Goal: Task Accomplishment & Management: Manage account settings

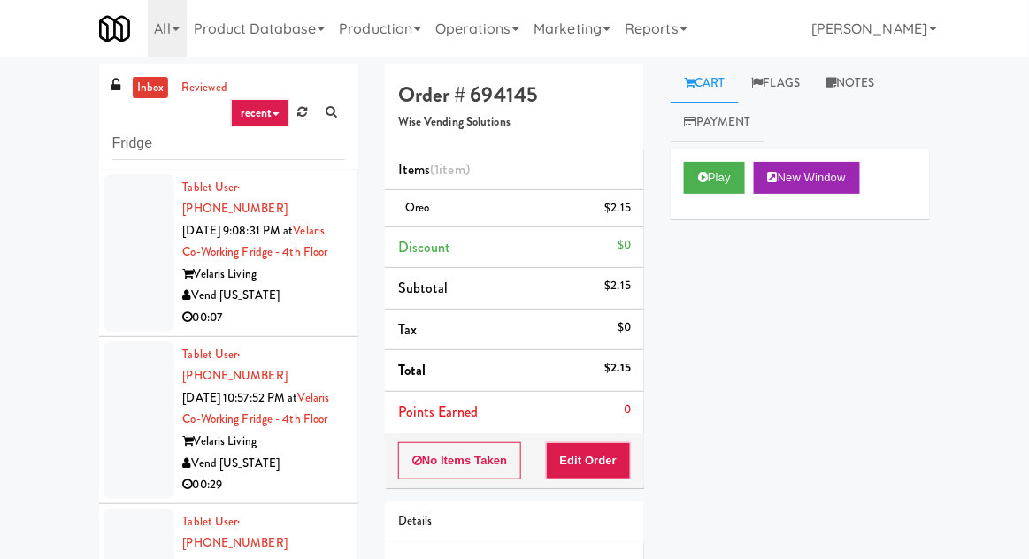
scroll to position [174, 0]
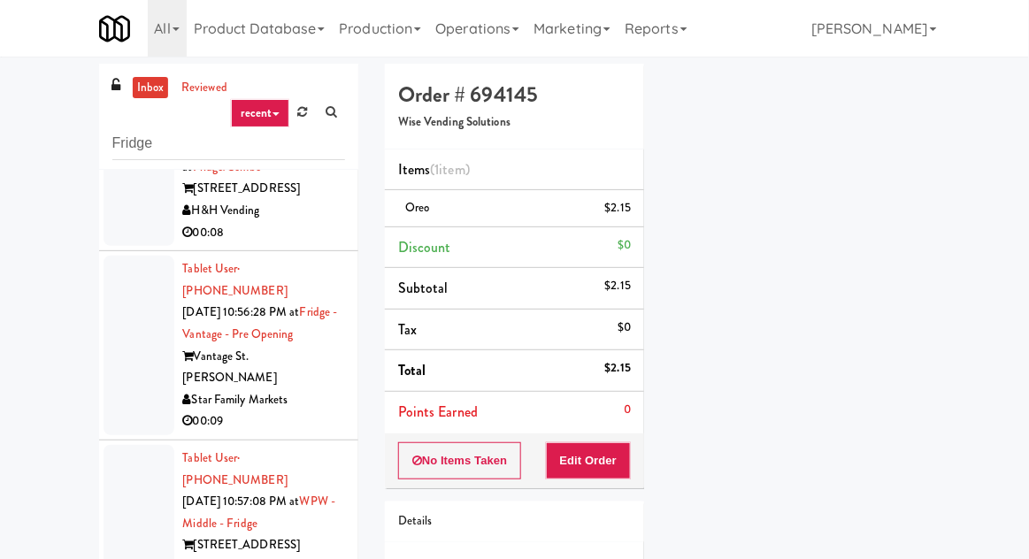
click at [151, 85] on link "inbox" at bounding box center [151, 88] width 36 height 22
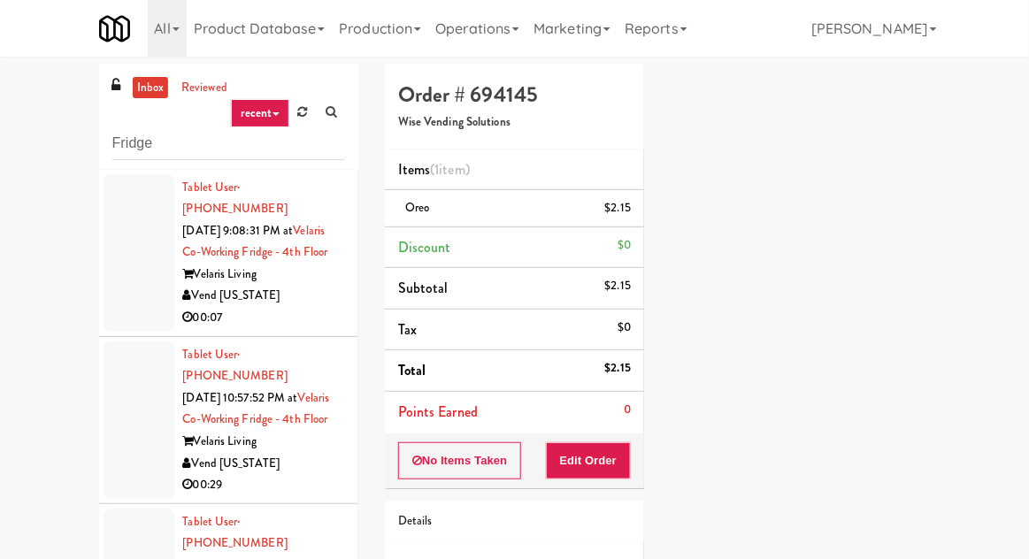
click at [126, 272] on div at bounding box center [138, 252] width 71 height 157
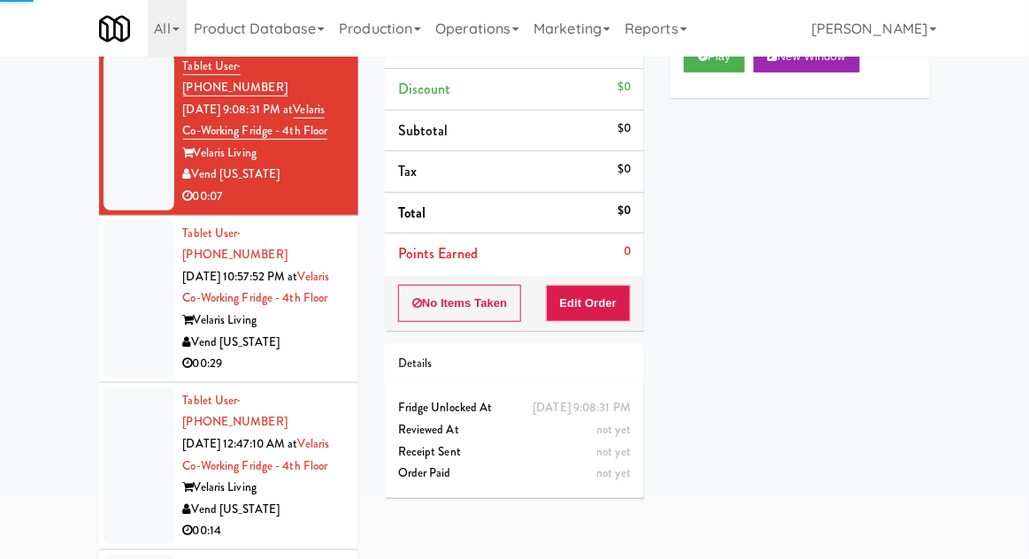
scroll to position [153, 0]
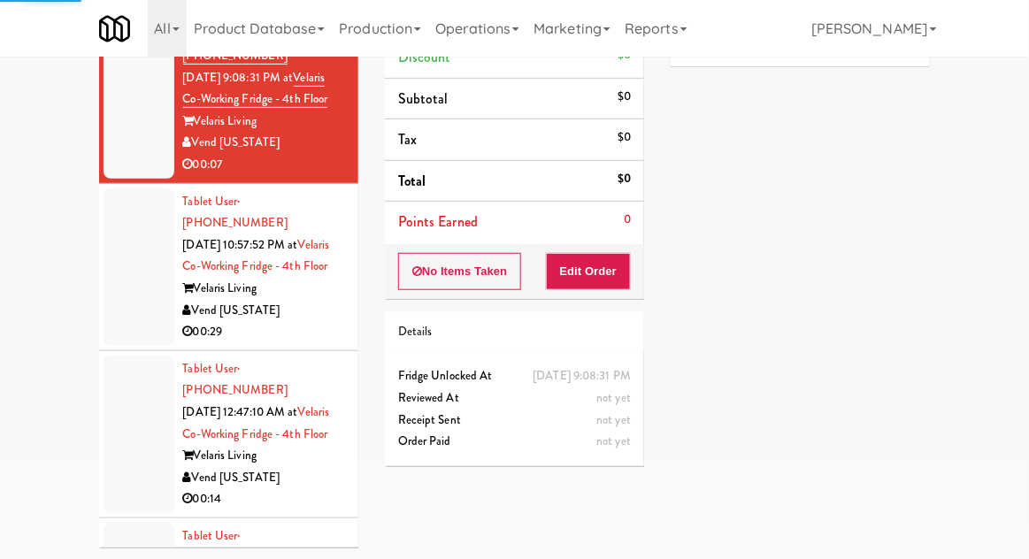
click at [118, 286] on div at bounding box center [138, 266] width 71 height 157
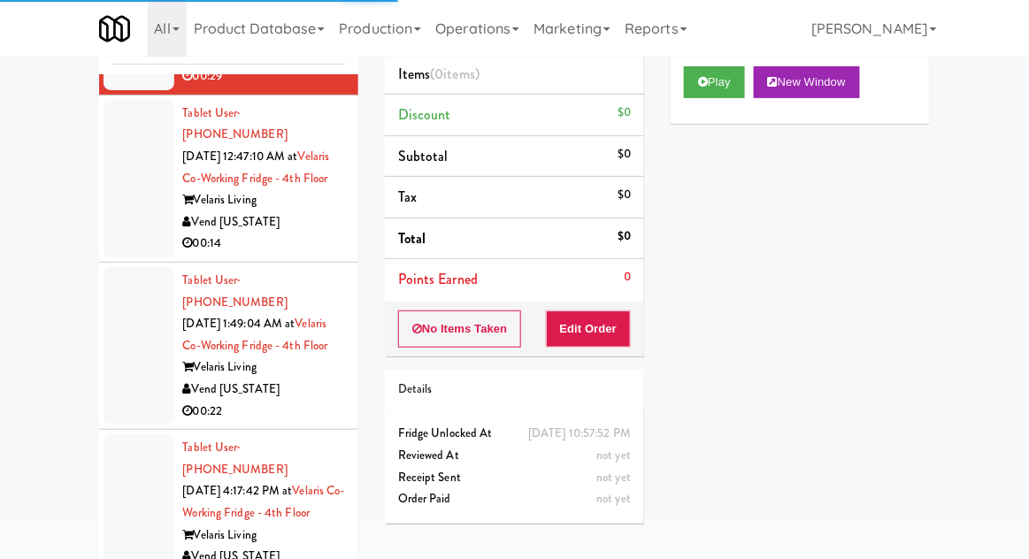
scroll to position [356, 0]
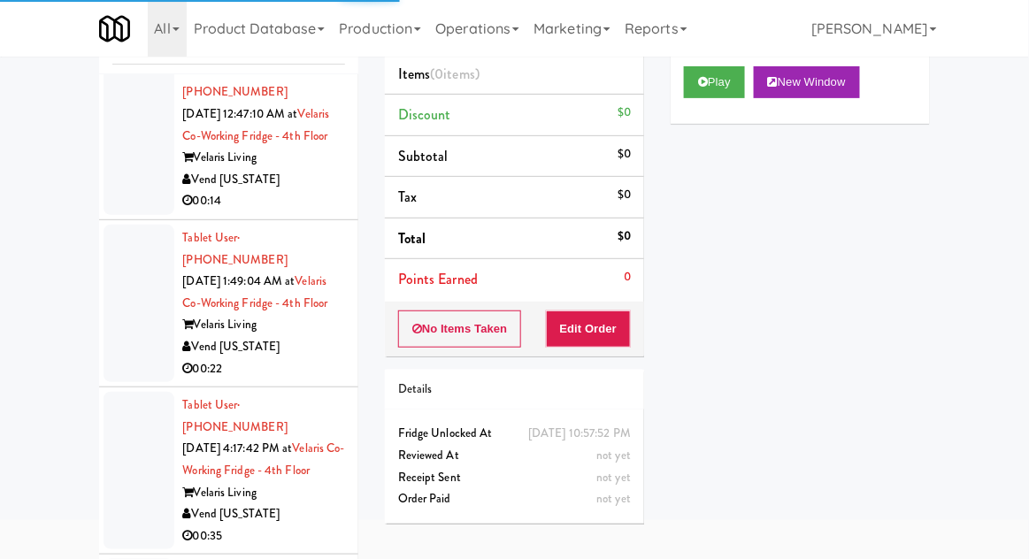
click at [119, 195] on div at bounding box center [138, 135] width 71 height 157
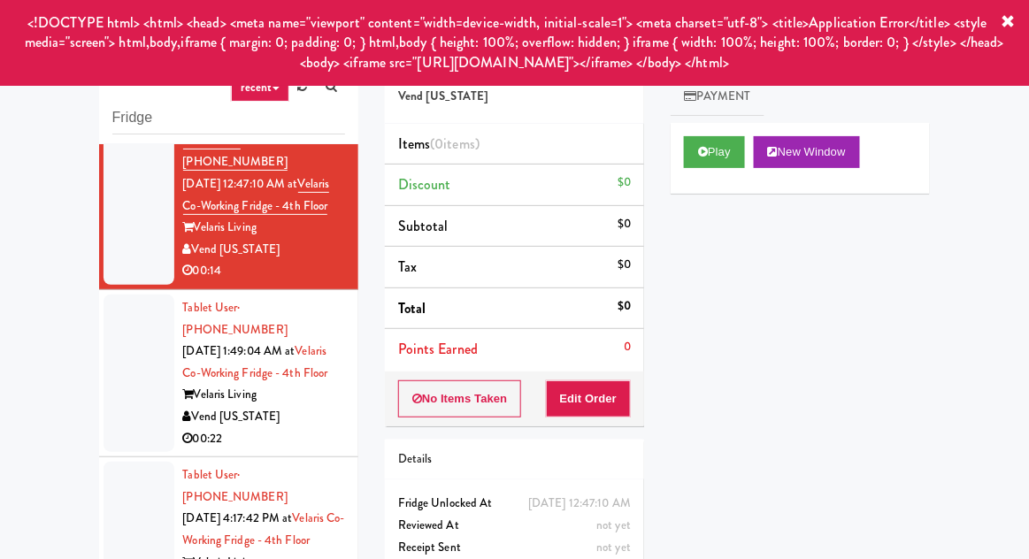
click at [119, 409] on div at bounding box center [138, 373] width 71 height 157
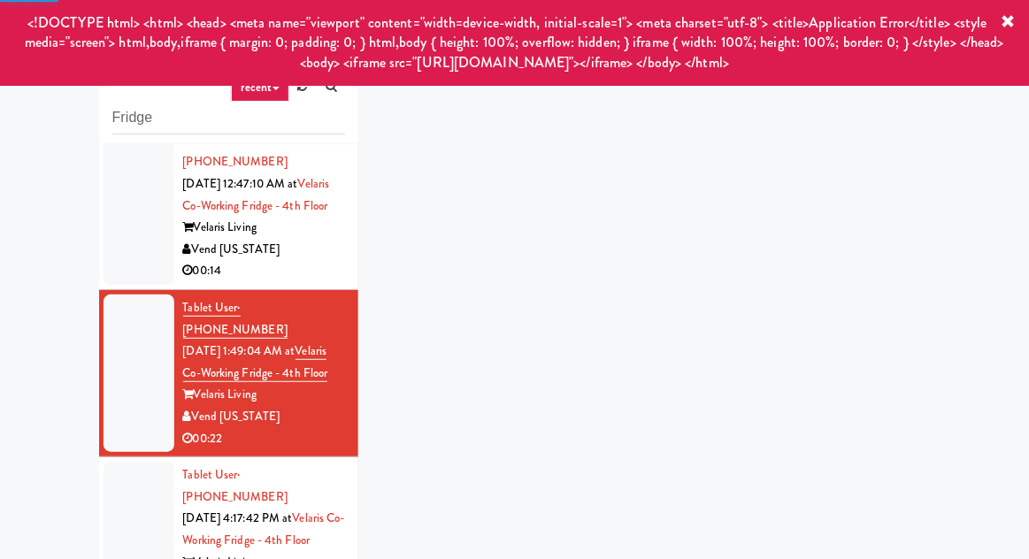
scroll to position [68, 0]
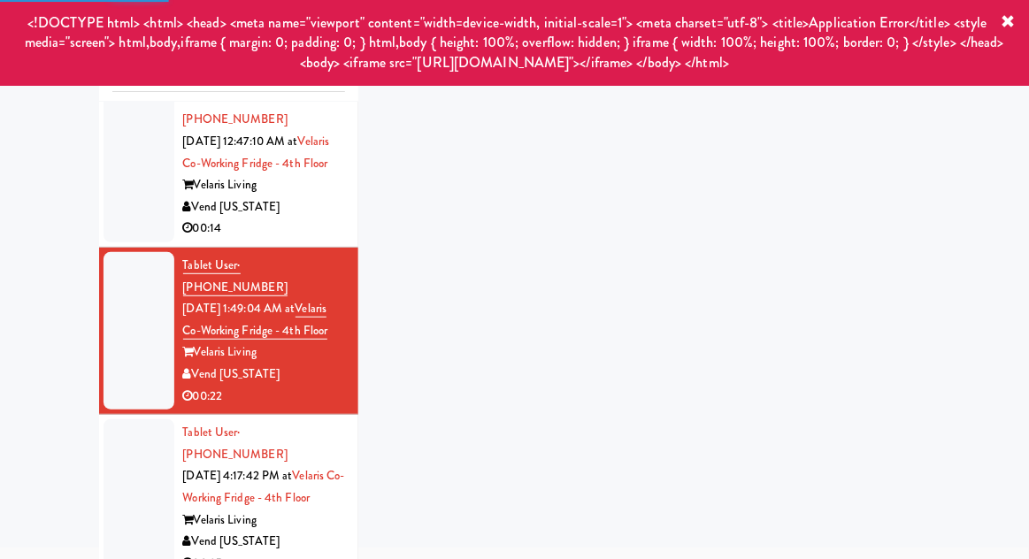
click at [142, 469] on div at bounding box center [138, 497] width 71 height 157
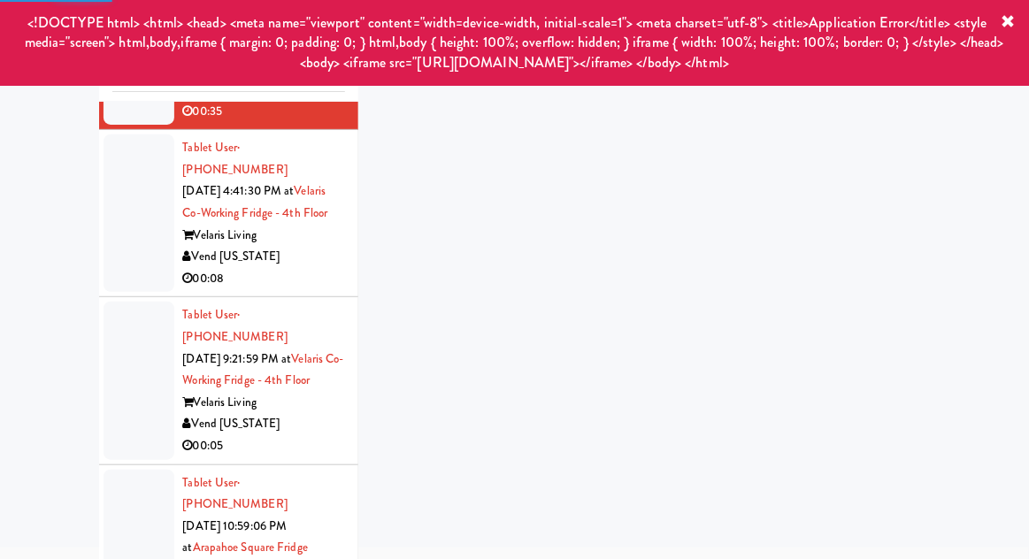
scroll to position [812, 0]
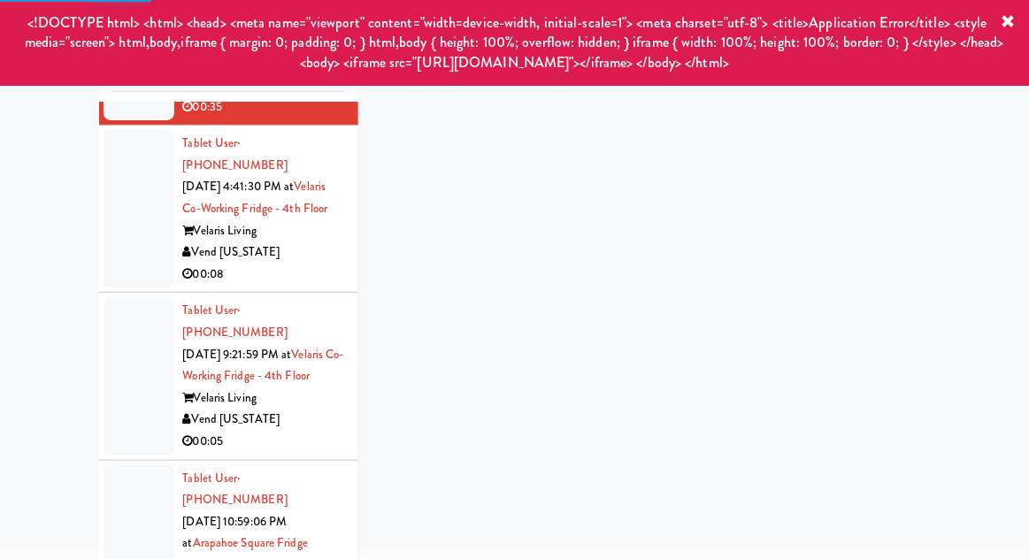
click at [115, 273] on div at bounding box center [138, 208] width 71 height 157
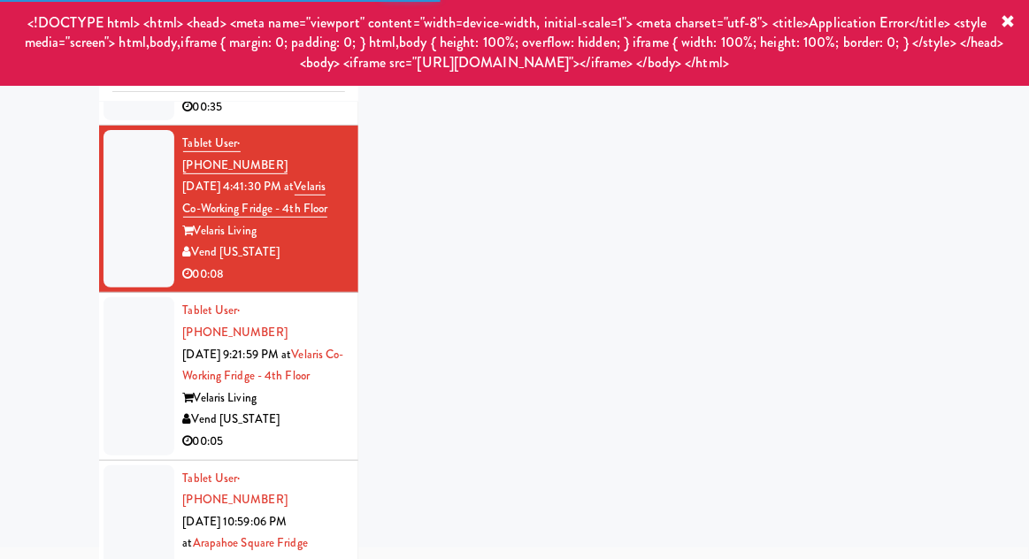
click at [149, 439] on div at bounding box center [138, 375] width 71 height 157
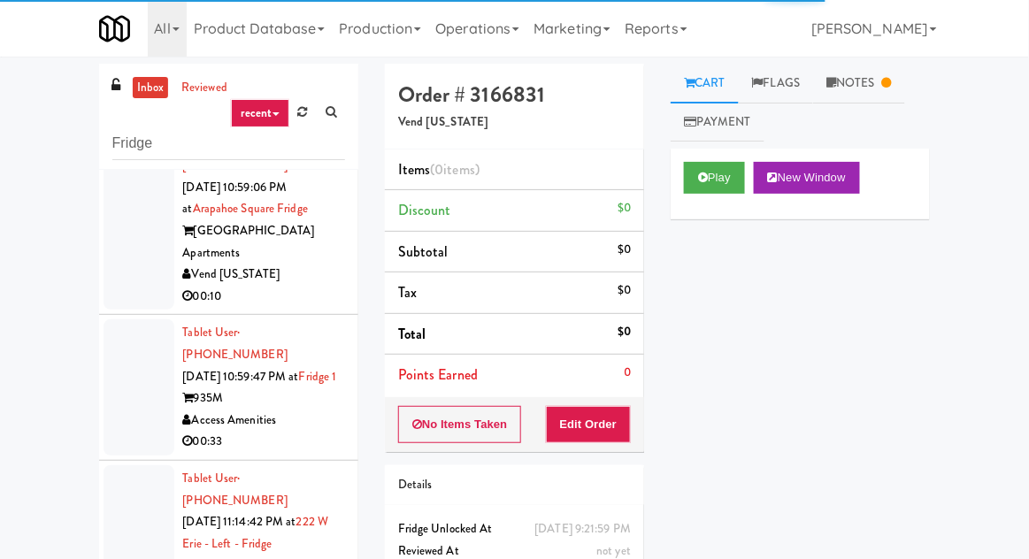
scroll to position [1217, 0]
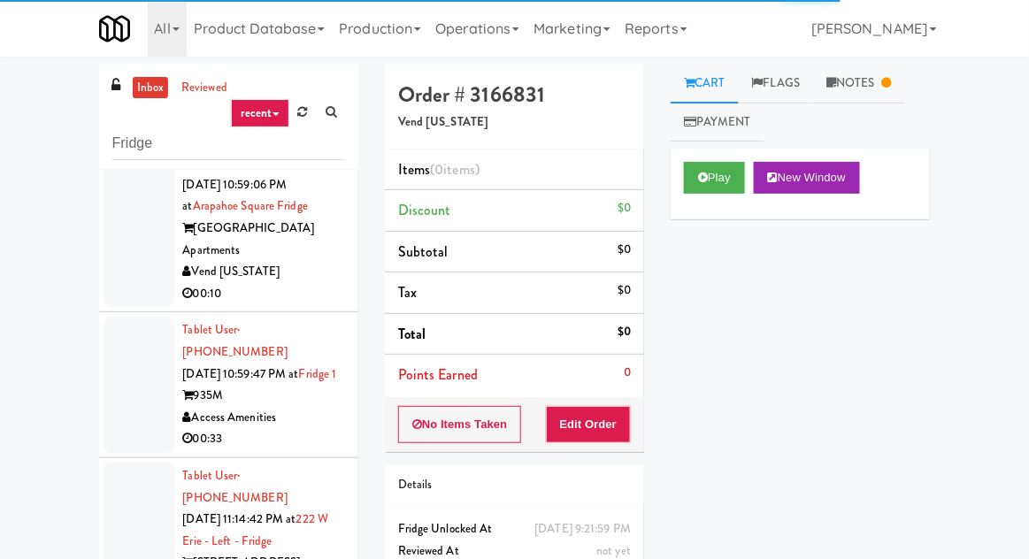
click at [134, 245] on div at bounding box center [138, 218] width 71 height 180
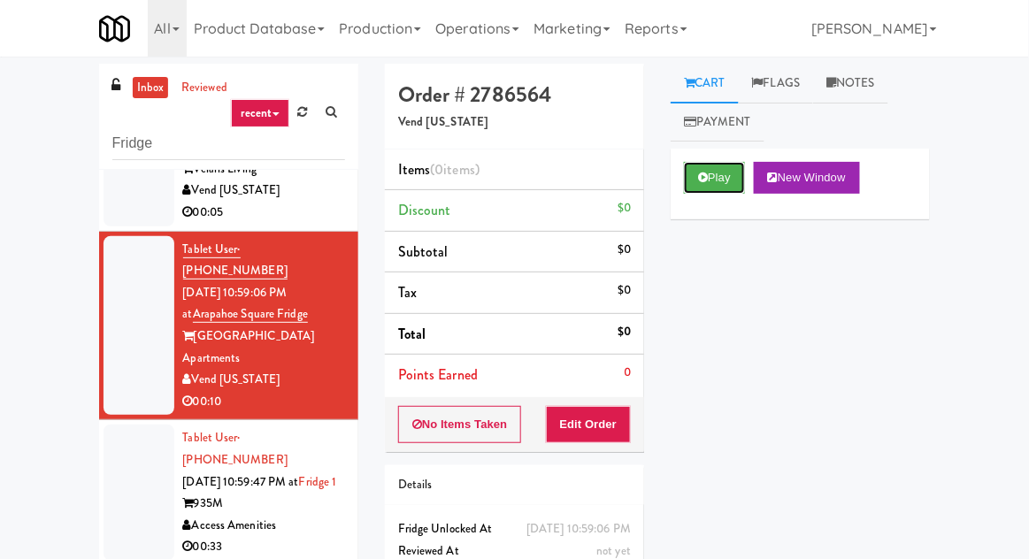
click at [728, 165] on button "Play" at bounding box center [714, 178] width 61 height 32
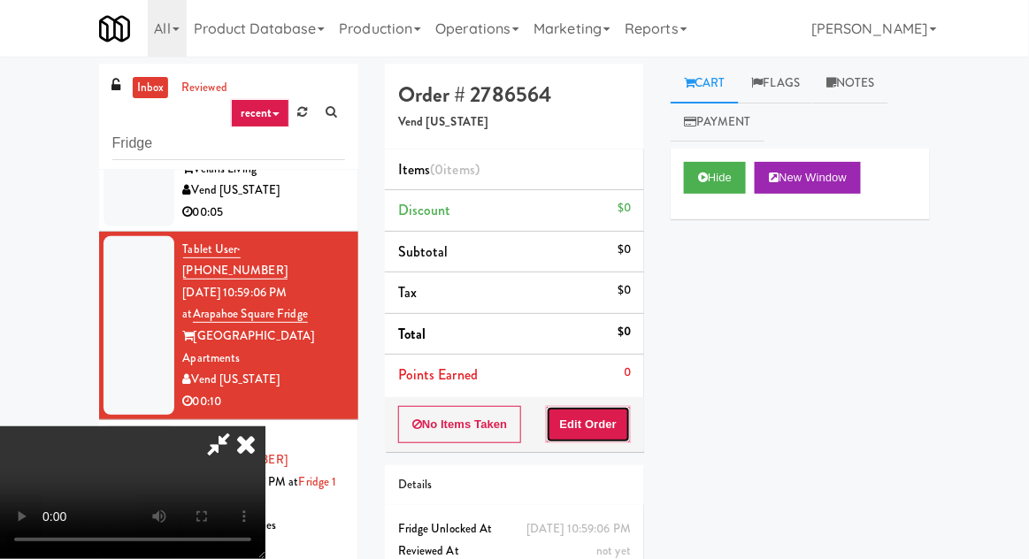
click at [607, 437] on button "Edit Order" at bounding box center [589, 424] width 86 height 37
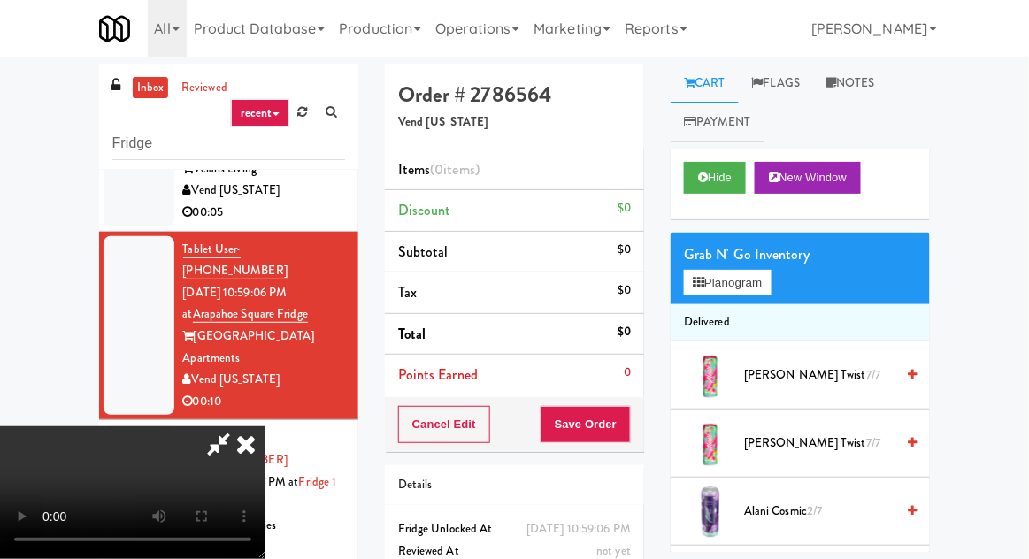
scroll to position [68, 0]
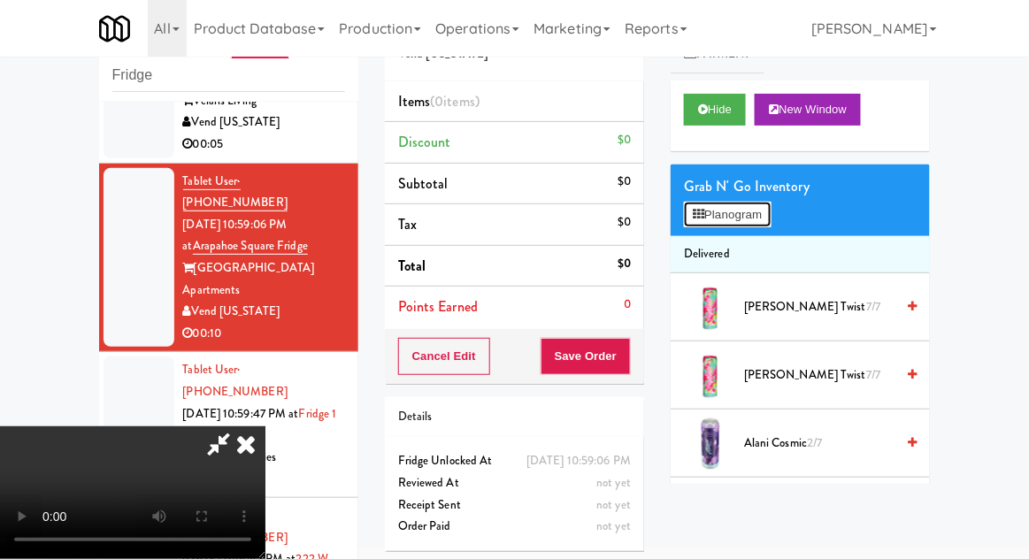
click at [761, 210] on button "Planogram" at bounding box center [727, 215] width 87 height 27
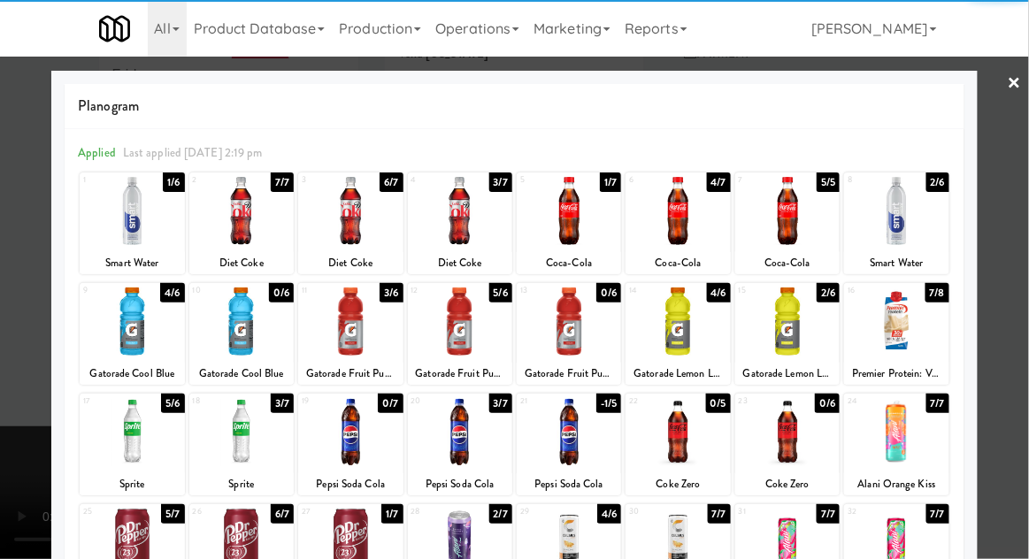
click at [234, 233] on div at bounding box center [241, 211] width 104 height 68
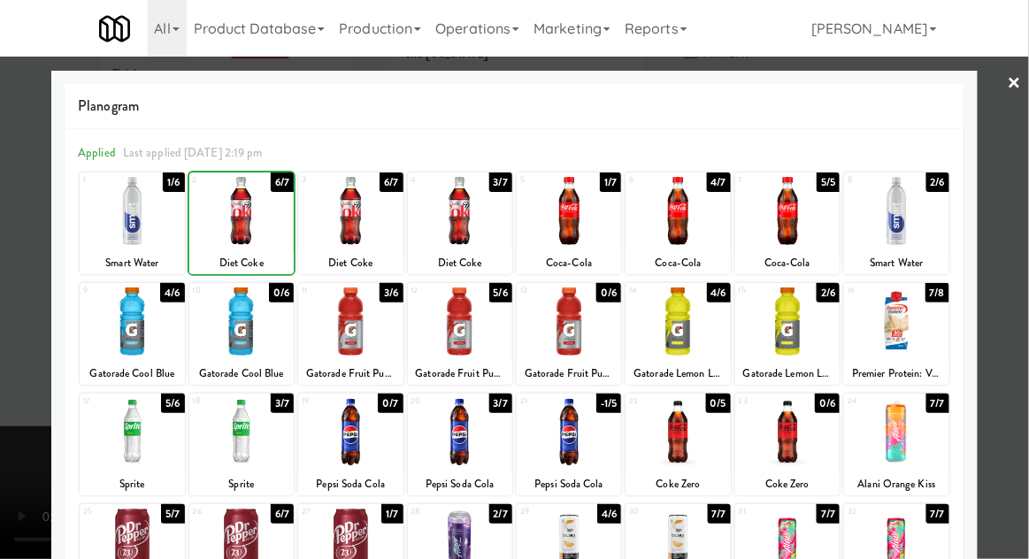
click at [991, 289] on div at bounding box center [514, 279] width 1029 height 559
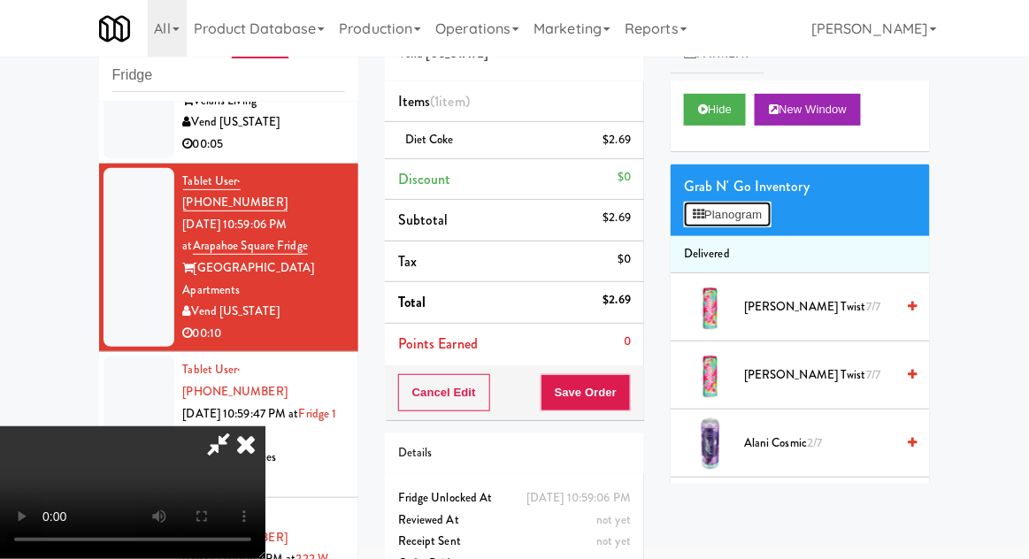
click at [769, 224] on button "Planogram" at bounding box center [727, 215] width 87 height 27
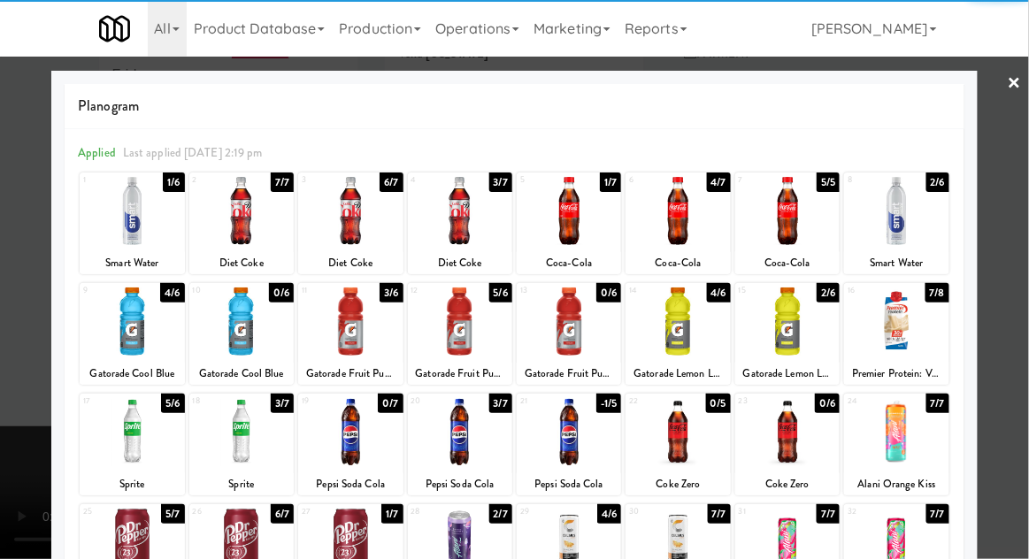
click at [600, 227] on div at bounding box center [569, 211] width 104 height 68
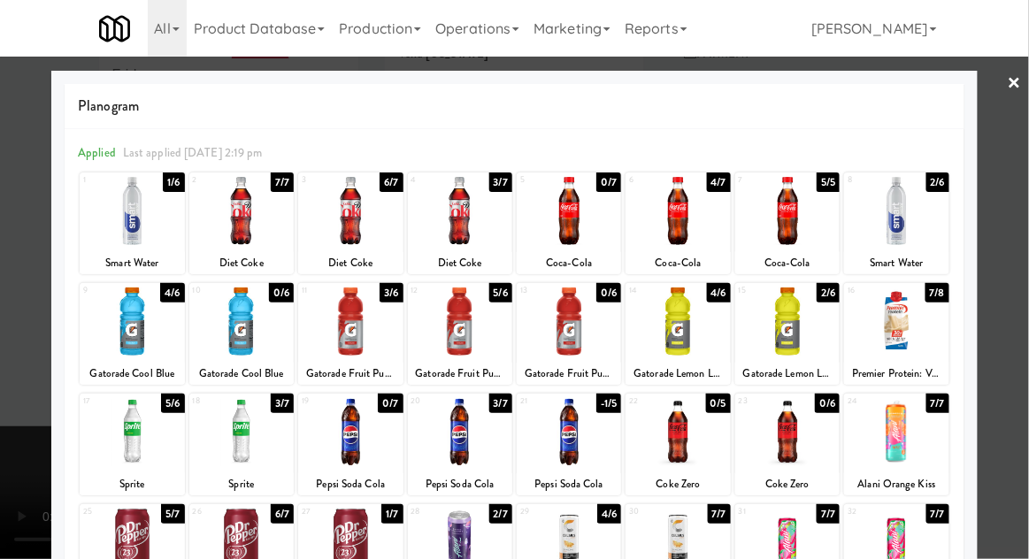
click at [994, 226] on div at bounding box center [514, 279] width 1029 height 559
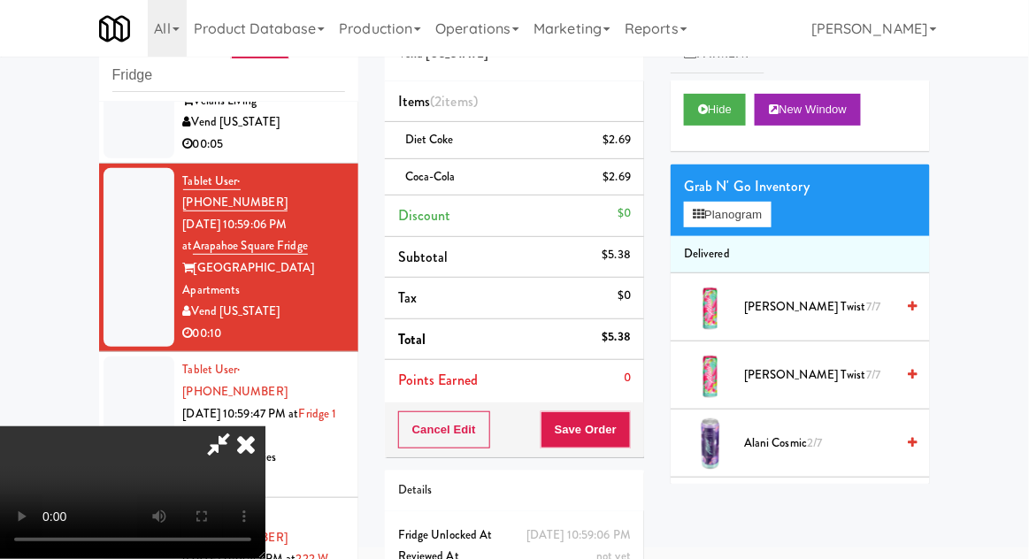
scroll to position [65, 0]
click at [644, 432] on div "Order # 2786564 Vend [US_STATE] Items (2 items ) Diet Coke $2.69 Coca-Cola $2.6…" at bounding box center [514, 317] width 286 height 642
click at [629, 428] on button "Save Order" at bounding box center [585, 429] width 90 height 37
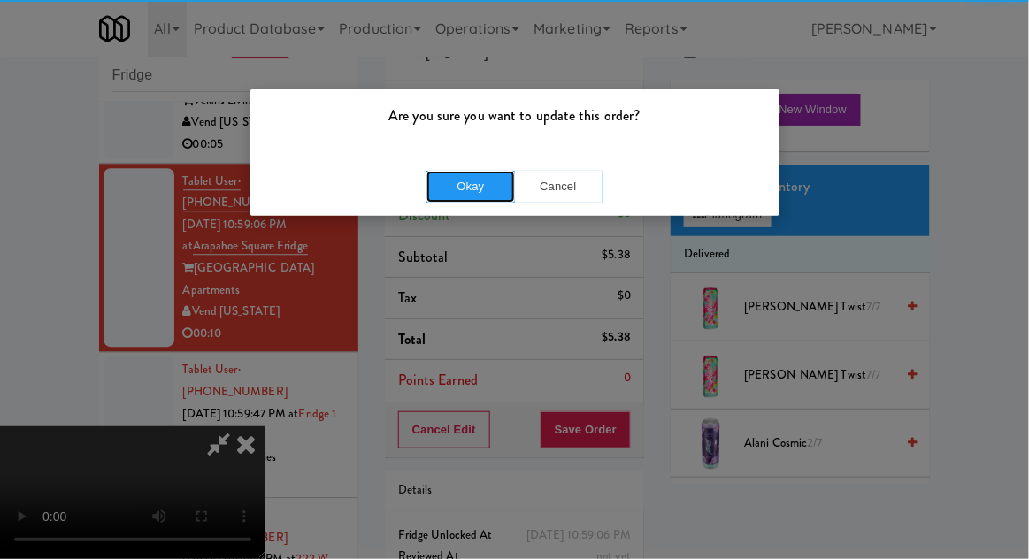
click at [461, 178] on button "Okay" at bounding box center [470, 187] width 88 height 32
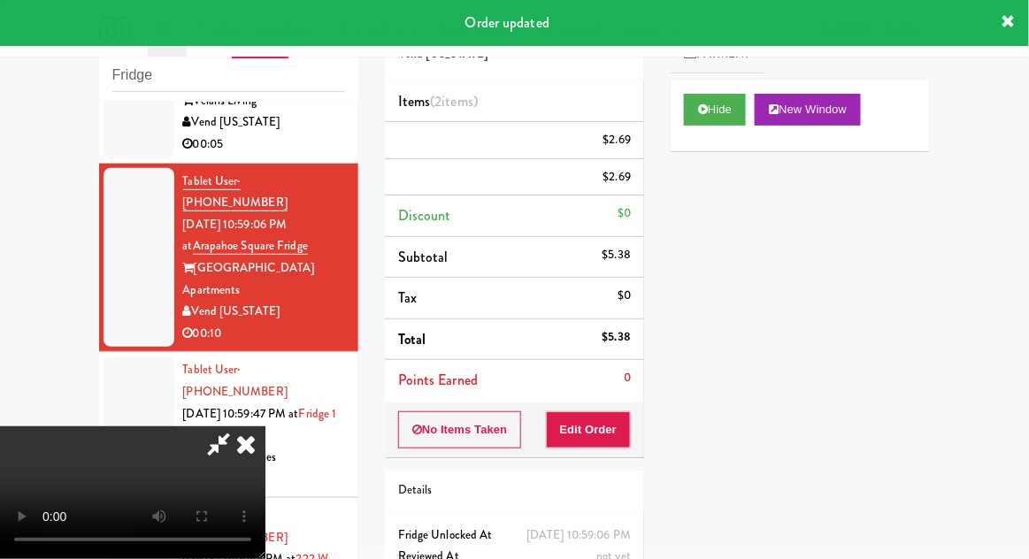
scroll to position [0, 0]
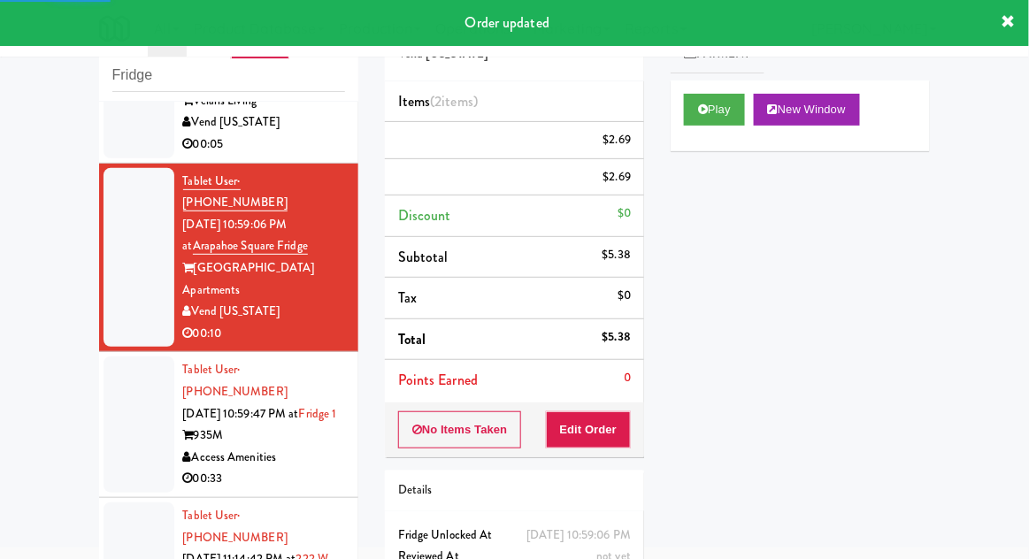
click at [146, 404] on div at bounding box center [138, 424] width 71 height 136
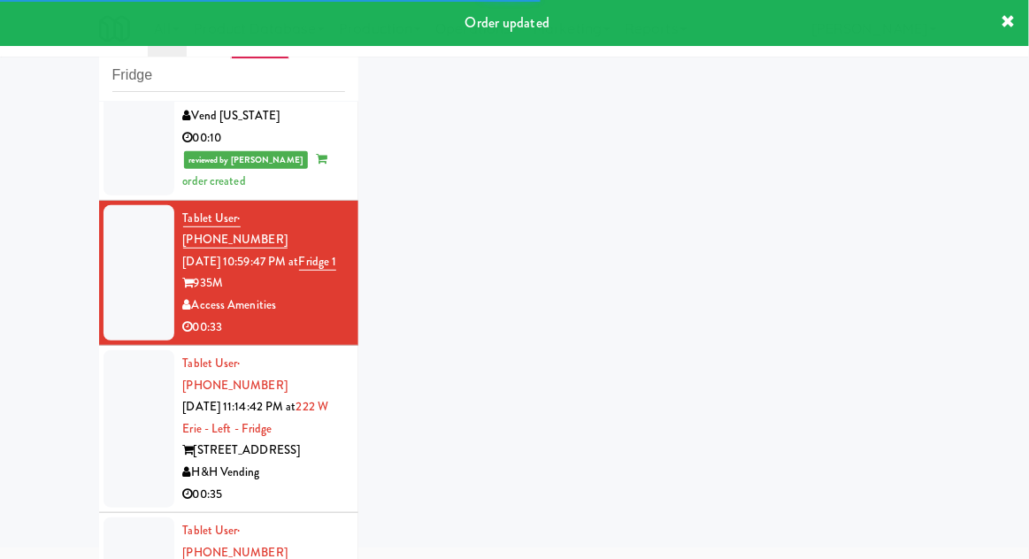
scroll to position [1304, 0]
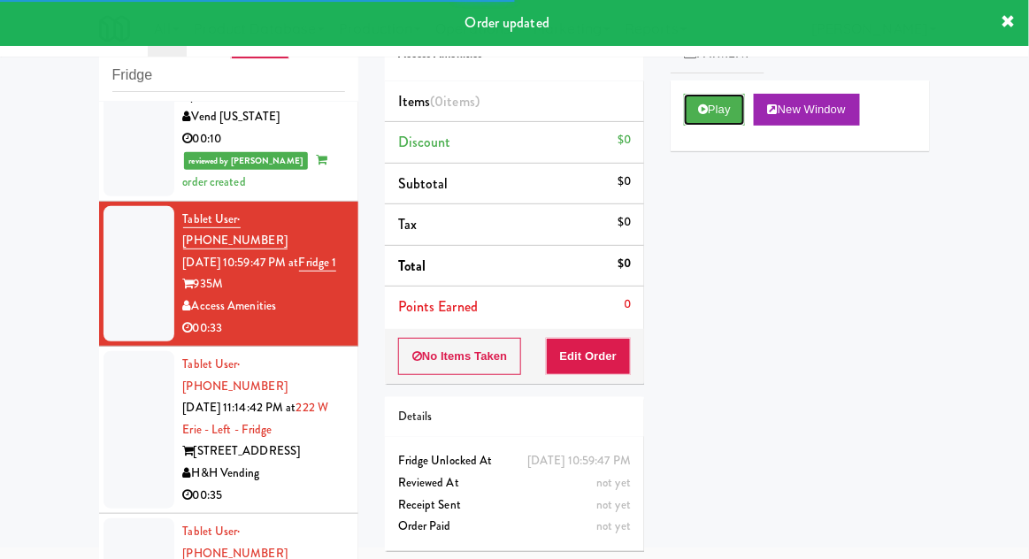
click at [728, 120] on button "Play" at bounding box center [714, 110] width 61 height 32
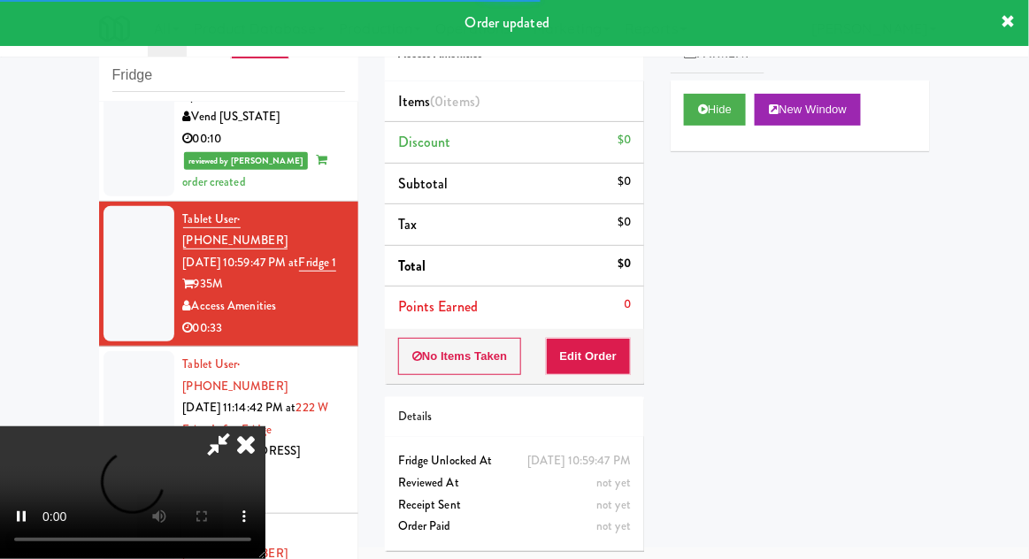
click at [588, 316] on li "Points Earned 0" at bounding box center [514, 307] width 259 height 41
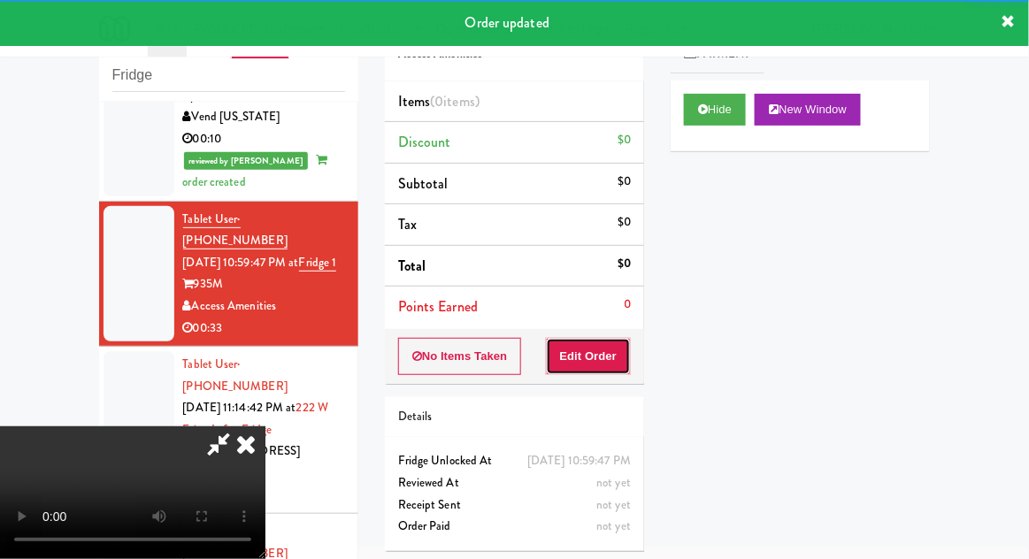
click at [619, 358] on button "Edit Order" at bounding box center [589, 356] width 86 height 37
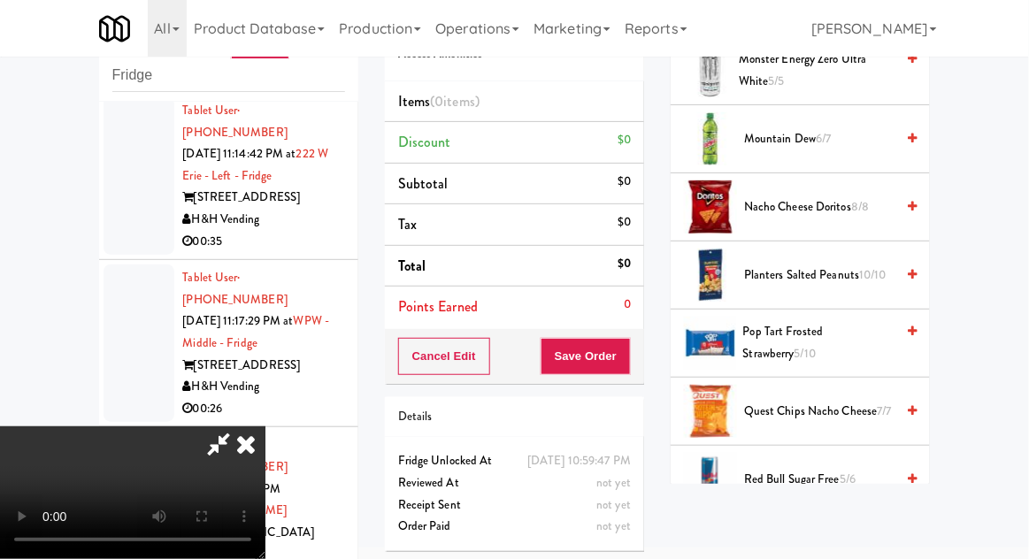
scroll to position [1124, 0]
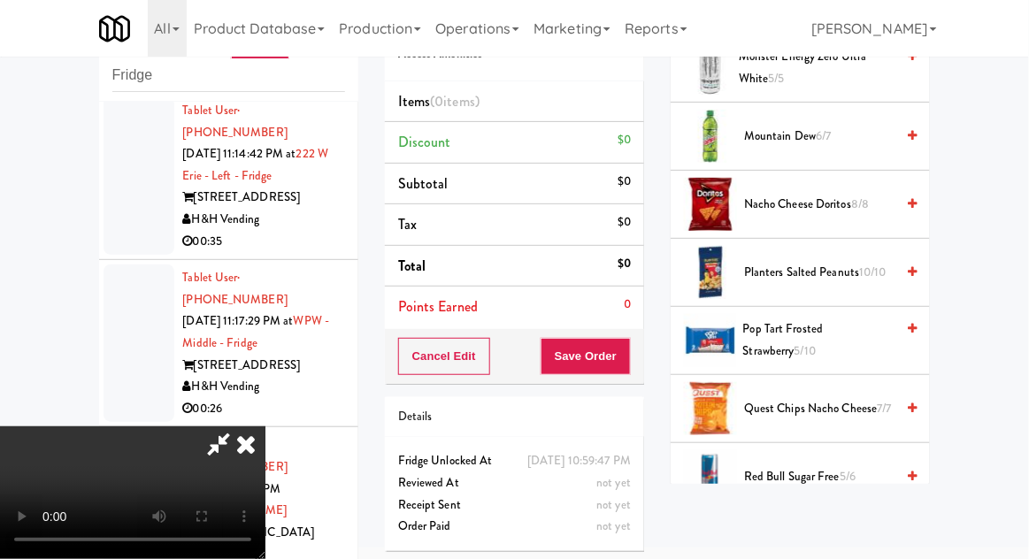
click at [851, 331] on span "Pop Tart Frosted Strawberry 5/10" at bounding box center [819, 339] width 152 height 43
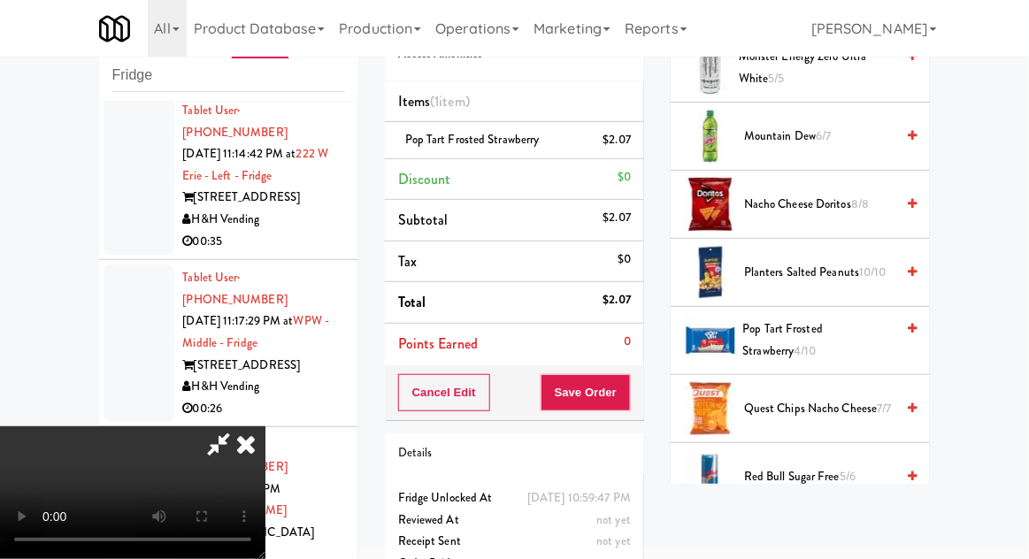
scroll to position [65, 0]
click at [627, 394] on button "Save Order" at bounding box center [585, 392] width 90 height 37
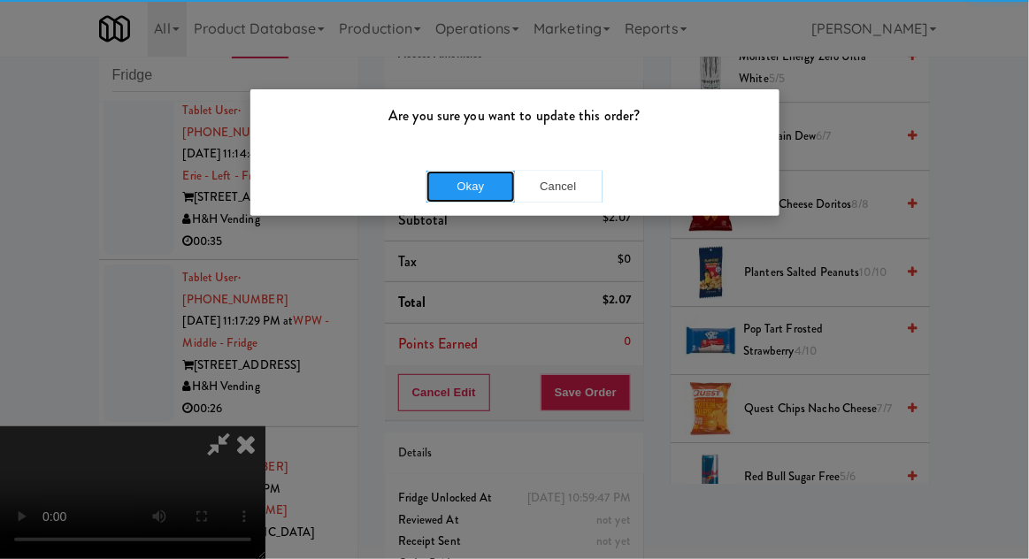
click at [440, 194] on button "Okay" at bounding box center [470, 187] width 88 height 32
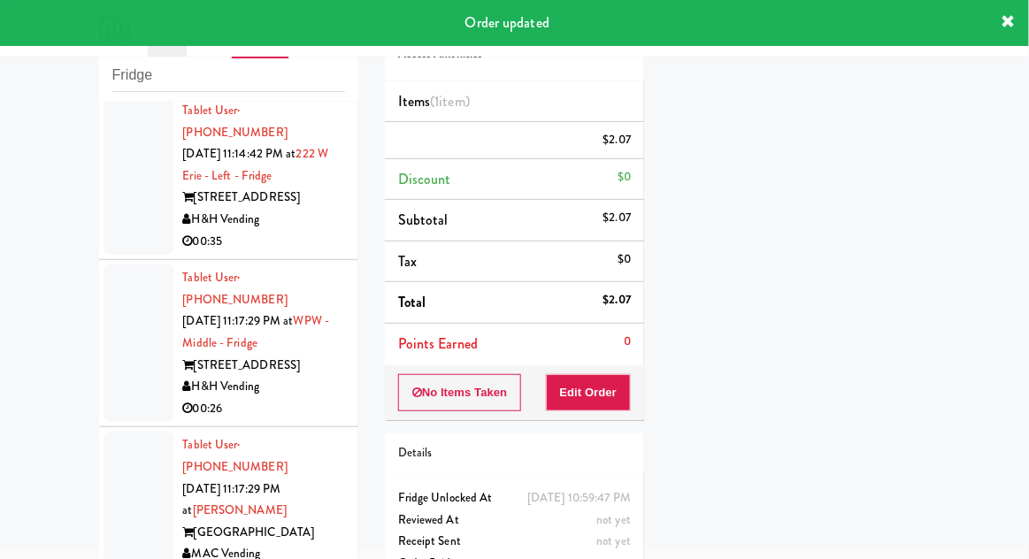
scroll to position [0, 0]
click at [107, 315] on div at bounding box center [138, 342] width 71 height 157
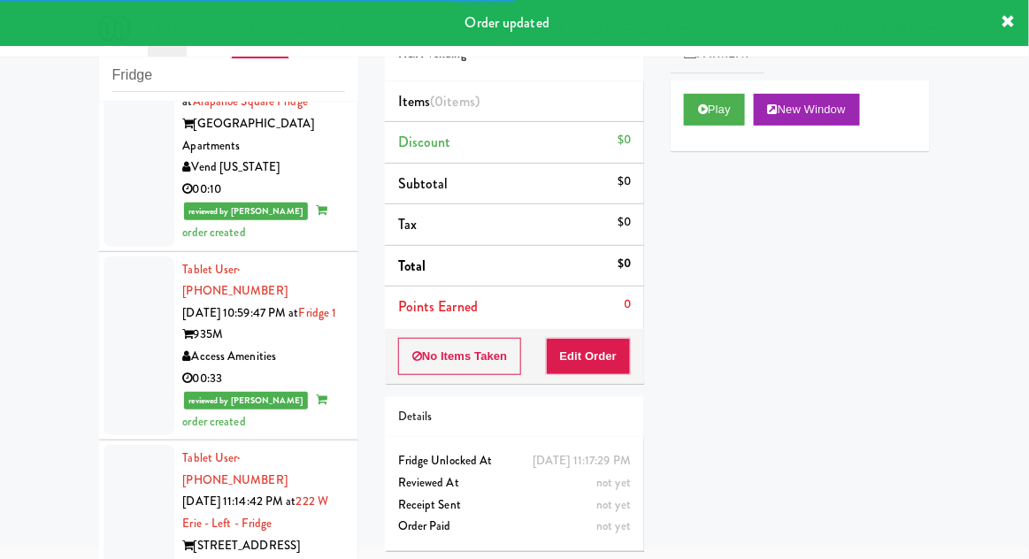
click at [139, 452] on div at bounding box center [138, 523] width 71 height 157
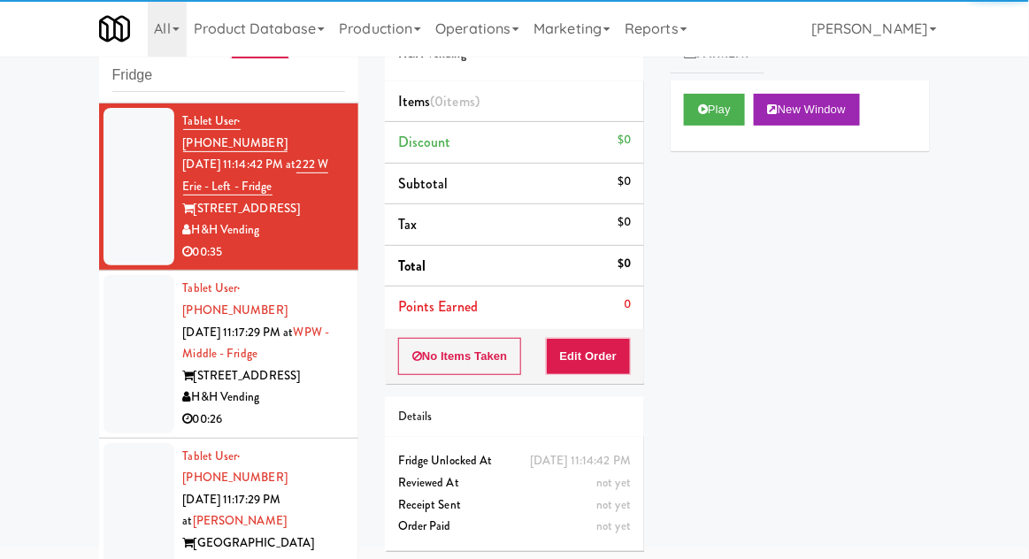
scroll to position [1589, 0]
click at [730, 120] on button "Play" at bounding box center [714, 110] width 61 height 32
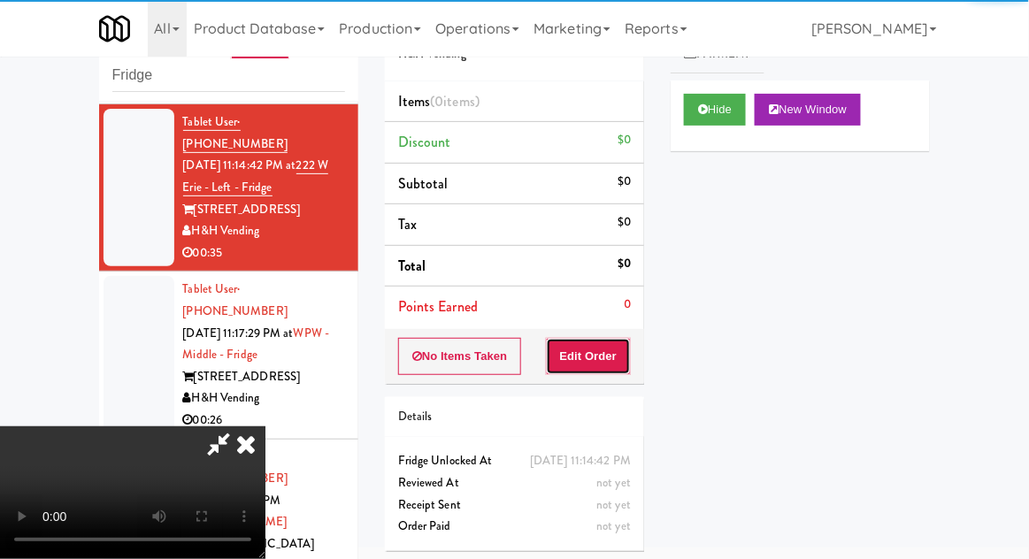
click at [606, 370] on button "Edit Order" at bounding box center [589, 356] width 86 height 37
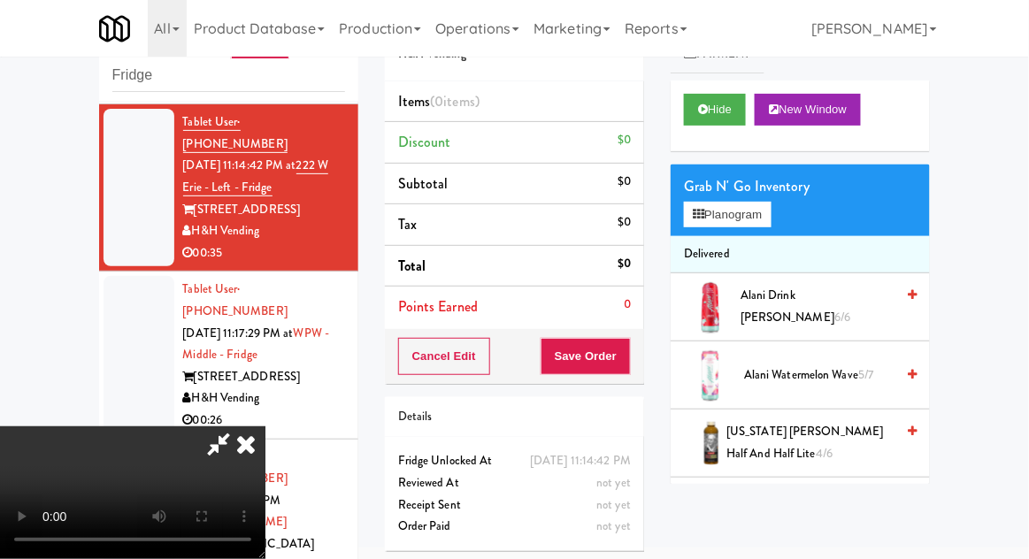
scroll to position [65, 0]
click at [831, 441] on span "[US_STATE] [PERSON_NAME] Half and Half Lite 4/6" at bounding box center [810, 442] width 168 height 43
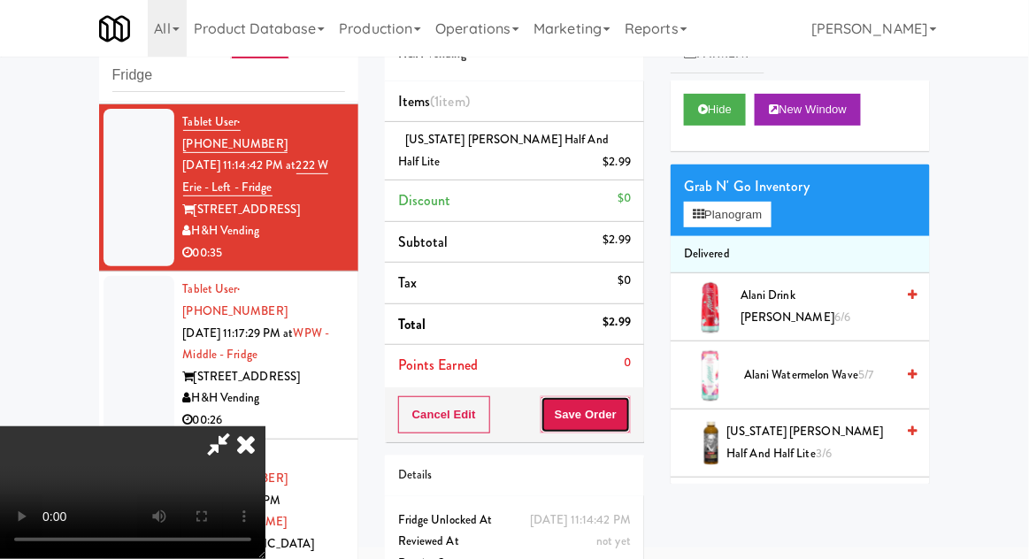
click at [624, 423] on button "Save Order" at bounding box center [585, 414] width 90 height 37
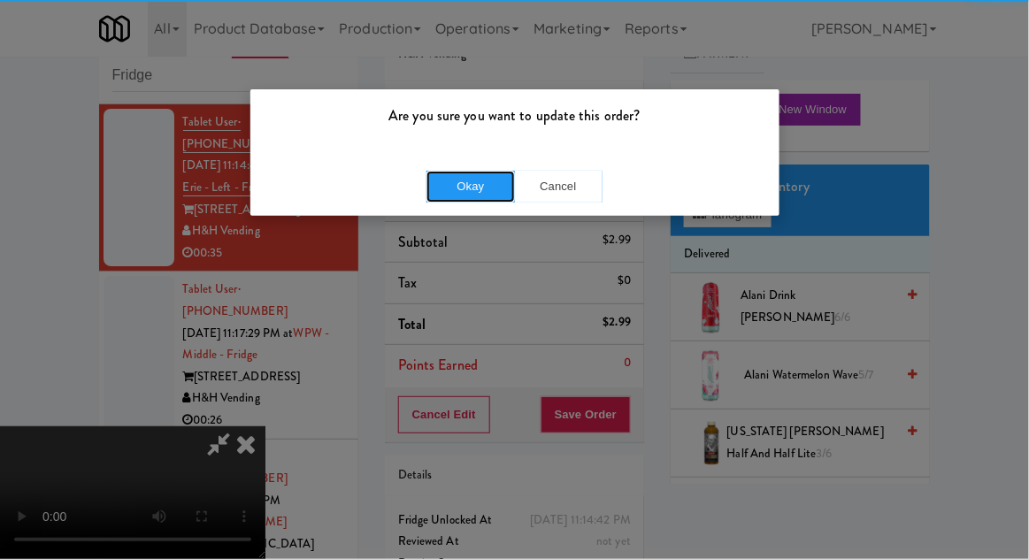
click at [486, 196] on button "Okay" at bounding box center [470, 187] width 88 height 32
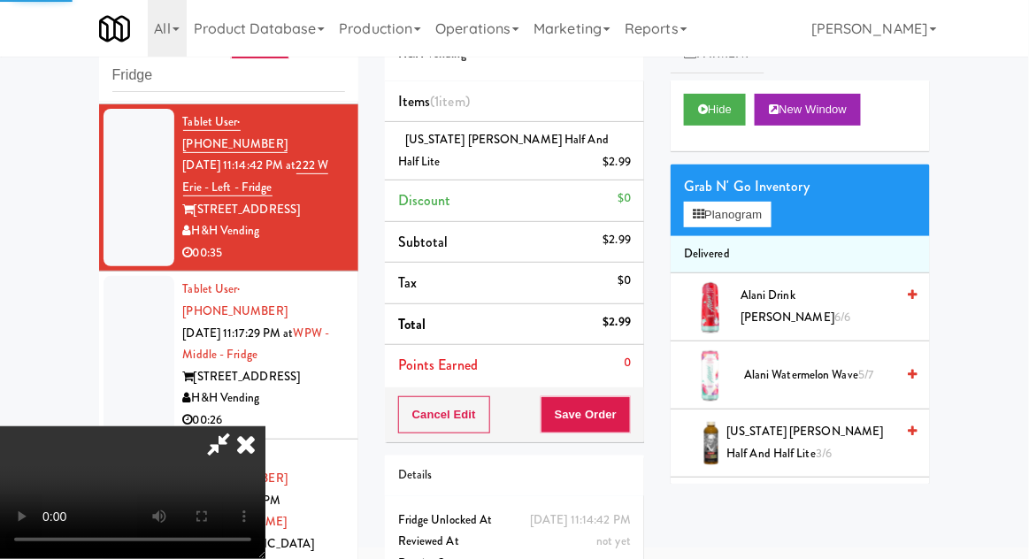
scroll to position [0, 0]
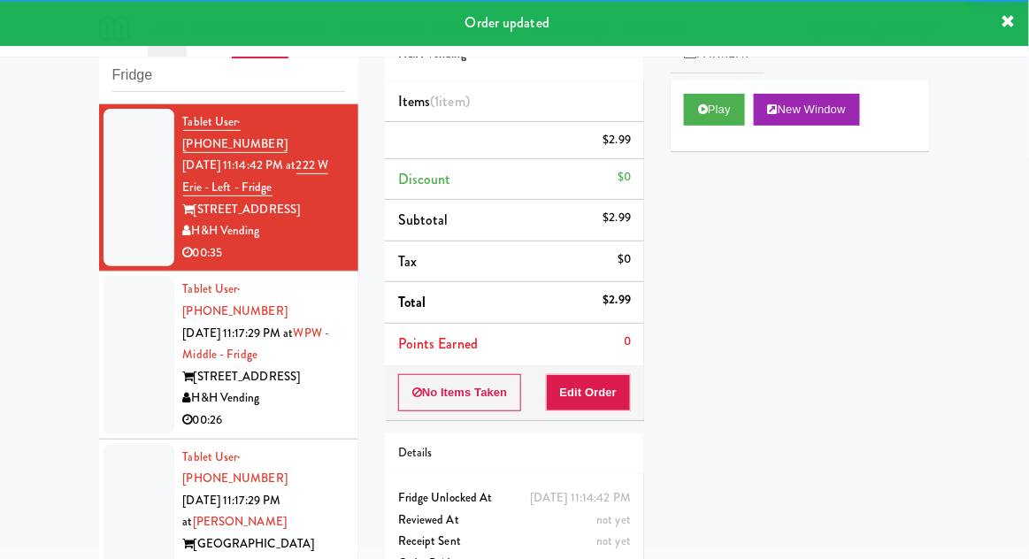
click at [115, 309] on div at bounding box center [138, 354] width 71 height 157
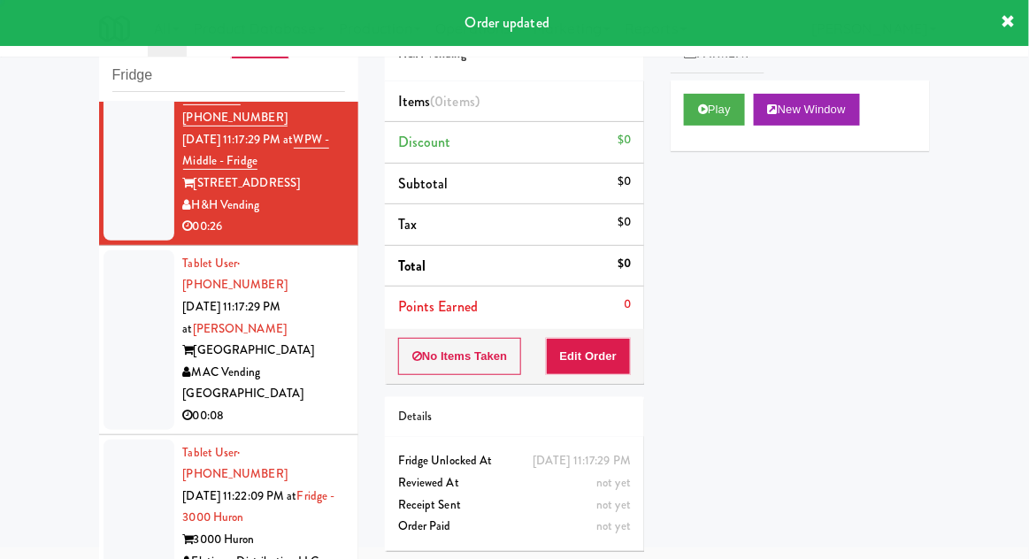
scroll to position [2078, 0]
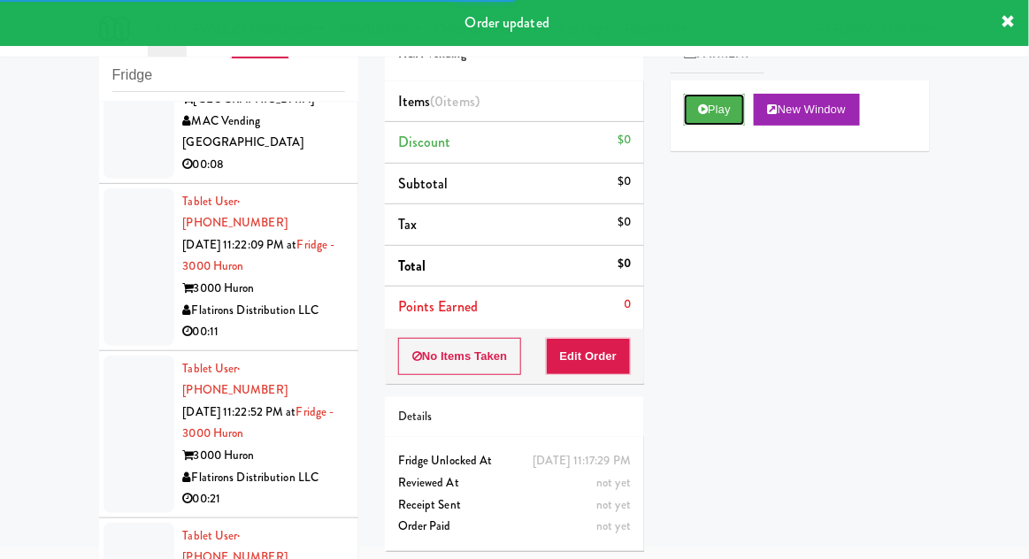
click at [724, 118] on button "Play" at bounding box center [714, 110] width 61 height 32
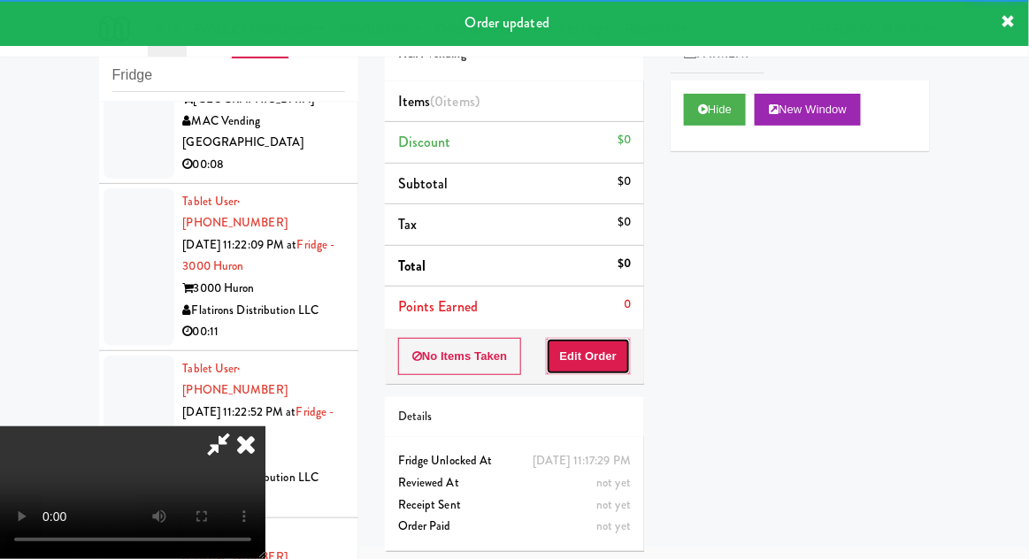
click at [610, 364] on button "Edit Order" at bounding box center [589, 356] width 86 height 37
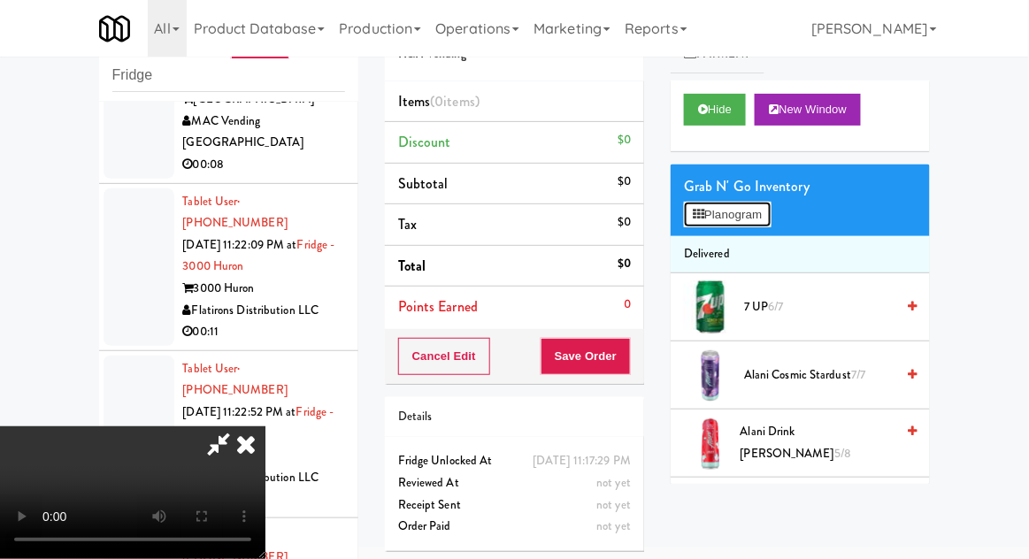
click at [770, 208] on button "Planogram" at bounding box center [727, 215] width 87 height 27
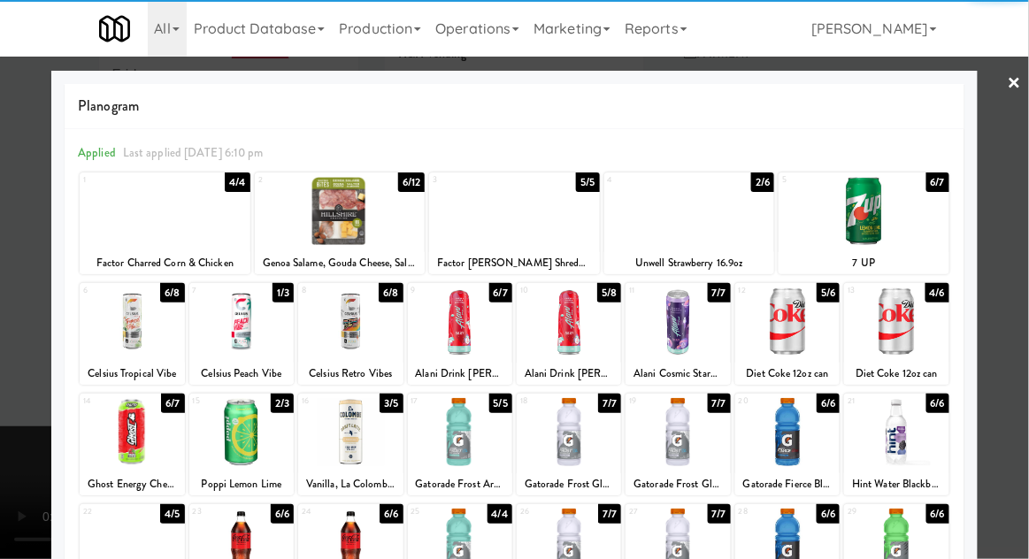
click at [815, 329] on div at bounding box center [787, 321] width 104 height 68
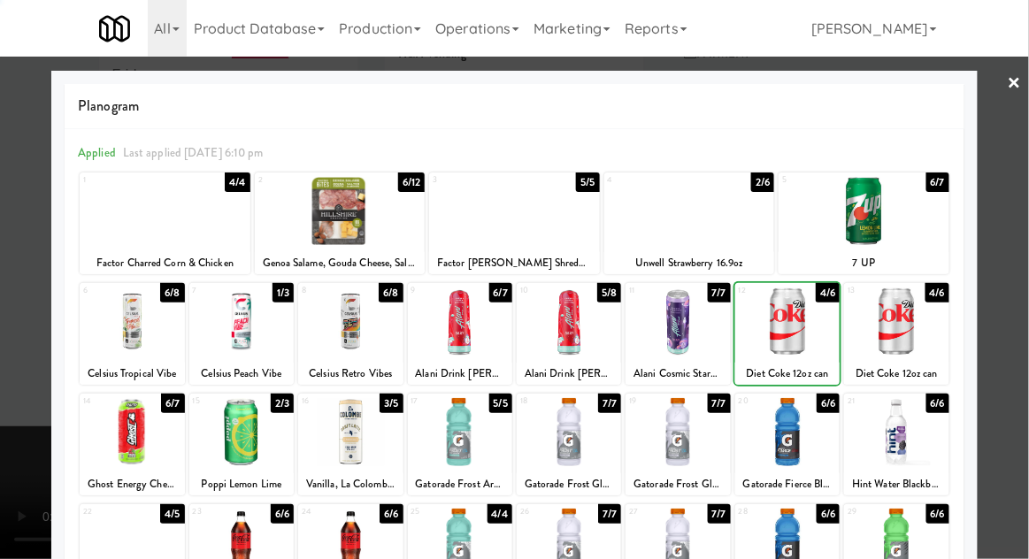
click at [1010, 267] on div at bounding box center [514, 279] width 1029 height 559
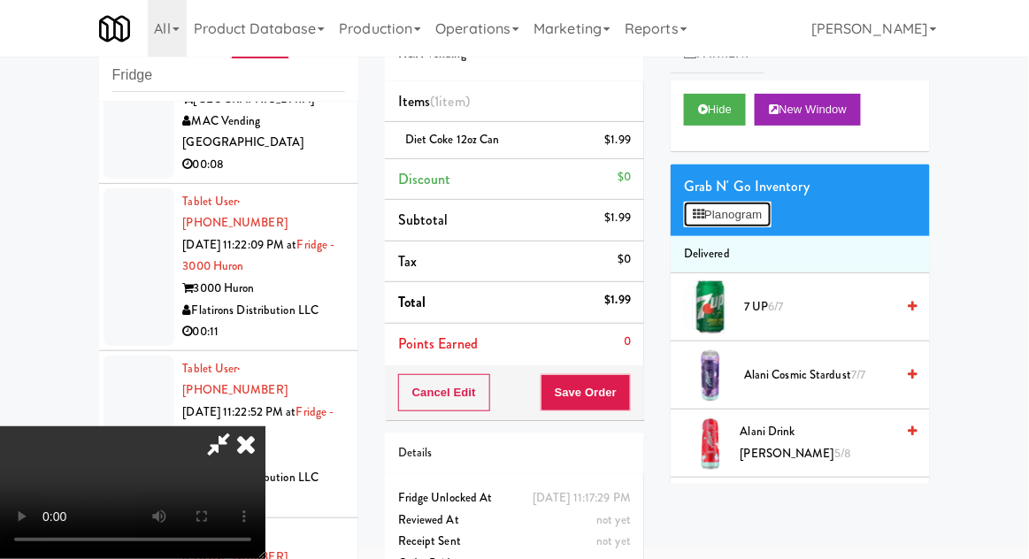
click at [770, 221] on button "Planogram" at bounding box center [727, 215] width 87 height 27
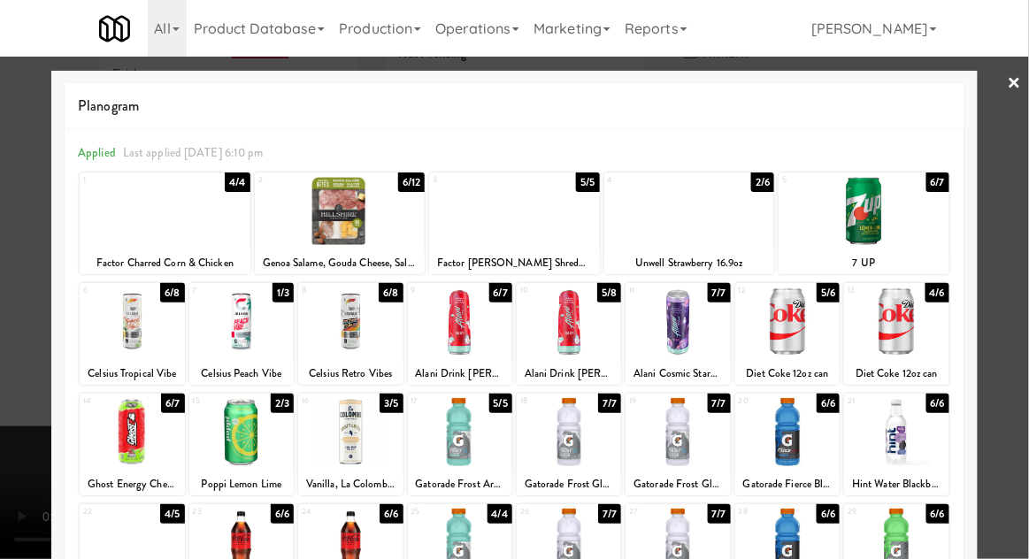
click at [594, 435] on div at bounding box center [569, 432] width 104 height 68
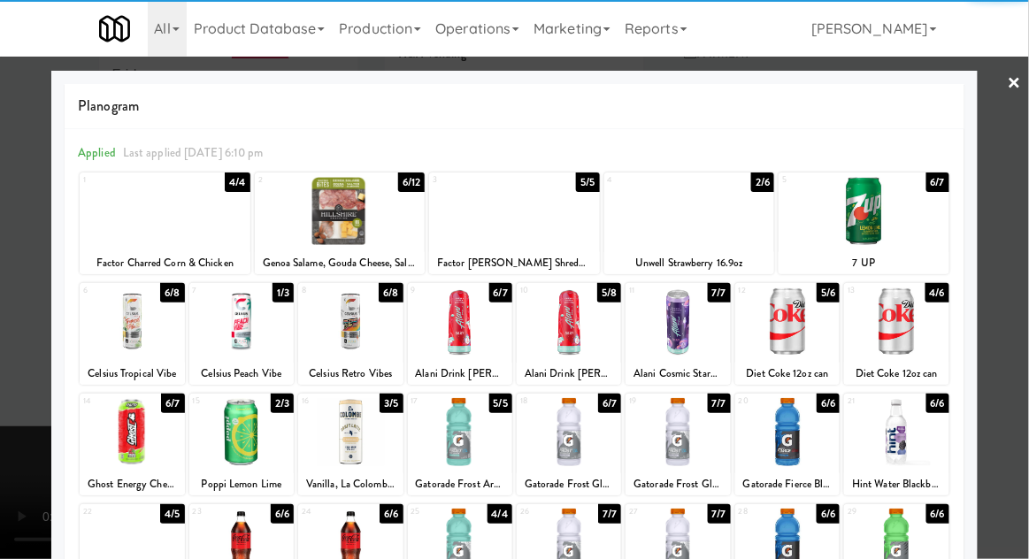
click at [1017, 305] on div at bounding box center [514, 279] width 1029 height 559
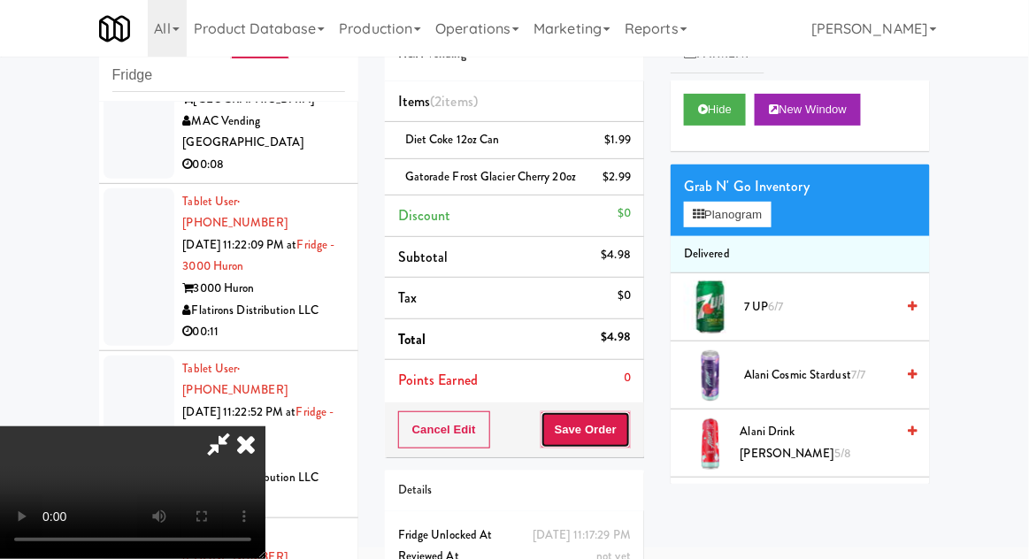
click at [627, 442] on button "Save Order" at bounding box center [585, 429] width 90 height 37
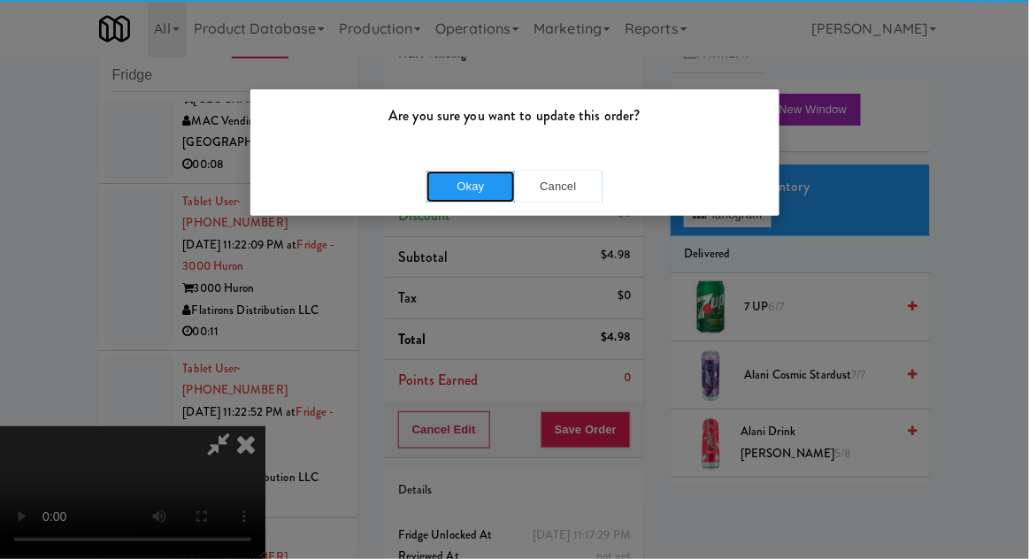
click at [443, 188] on button "Okay" at bounding box center [470, 187] width 88 height 32
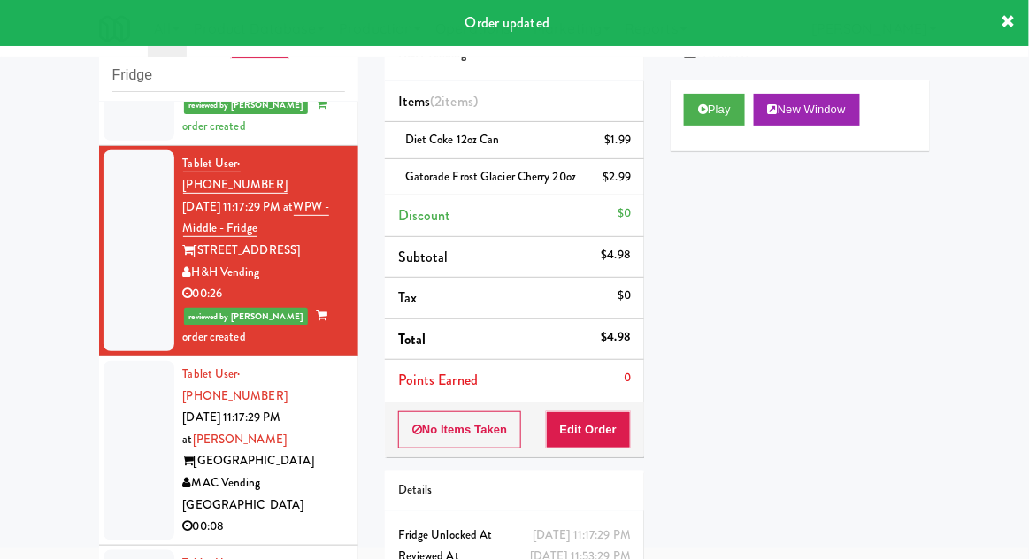
click at [115, 372] on div at bounding box center [138, 451] width 71 height 180
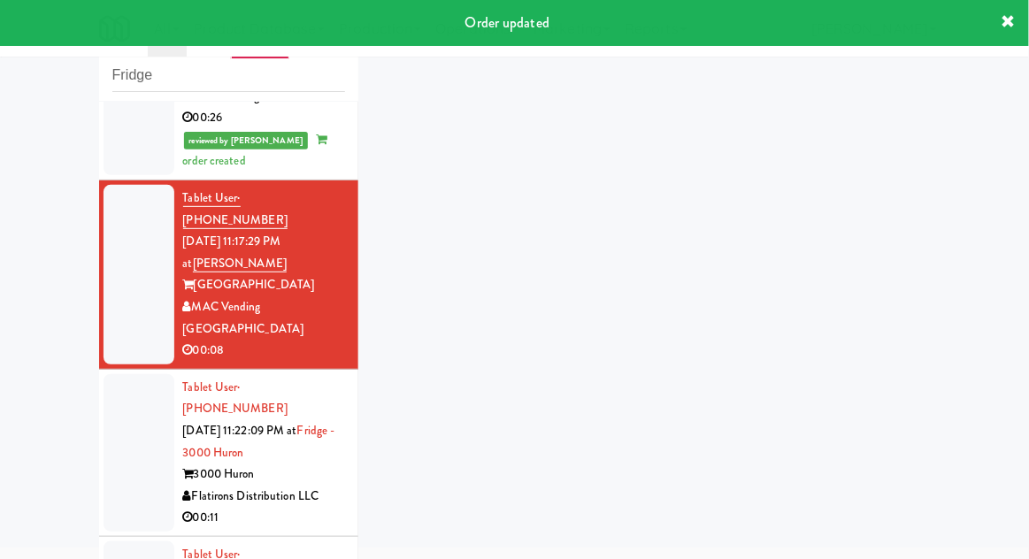
scroll to position [2121, 0]
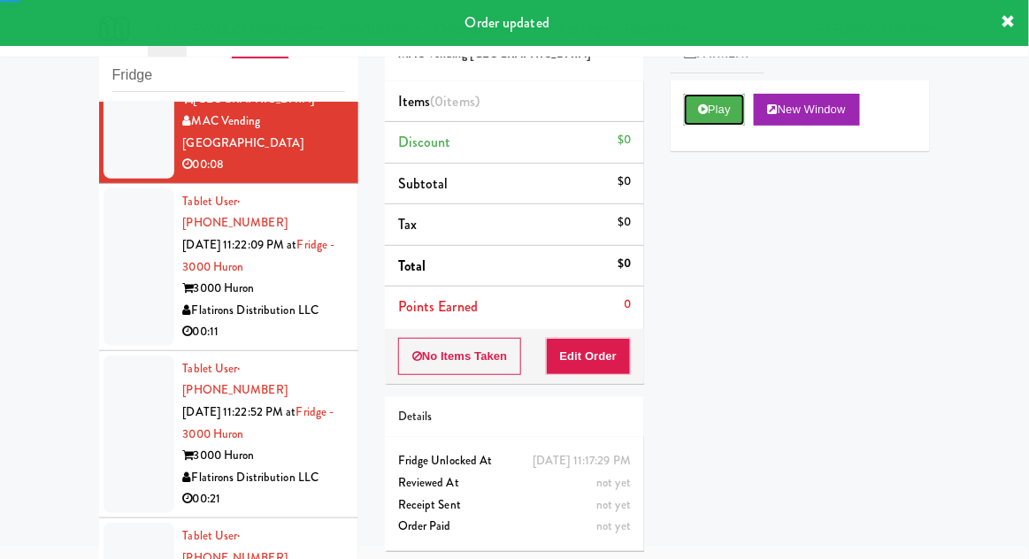
click at [745, 107] on button "Play" at bounding box center [714, 110] width 61 height 32
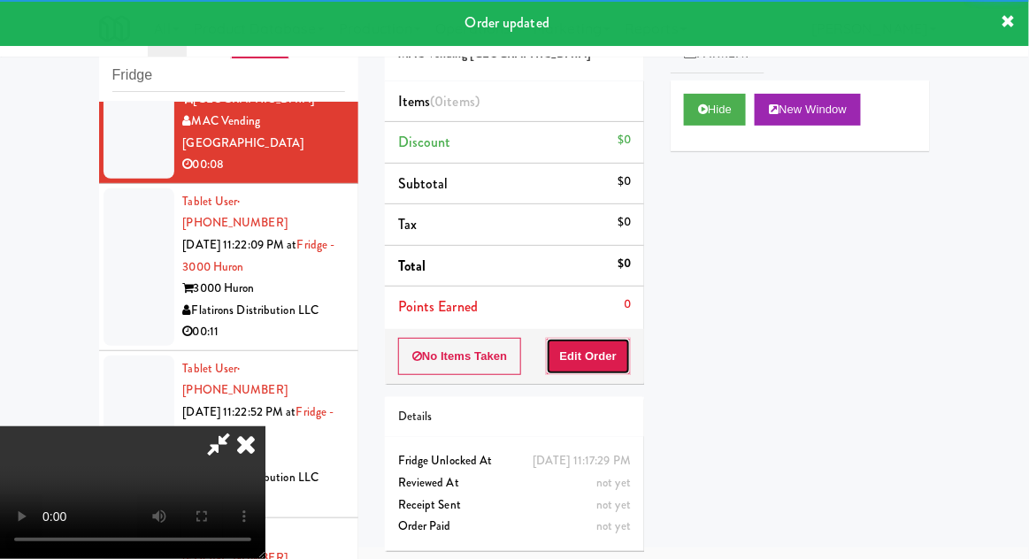
click at [614, 338] on button "Edit Order" at bounding box center [589, 356] width 86 height 37
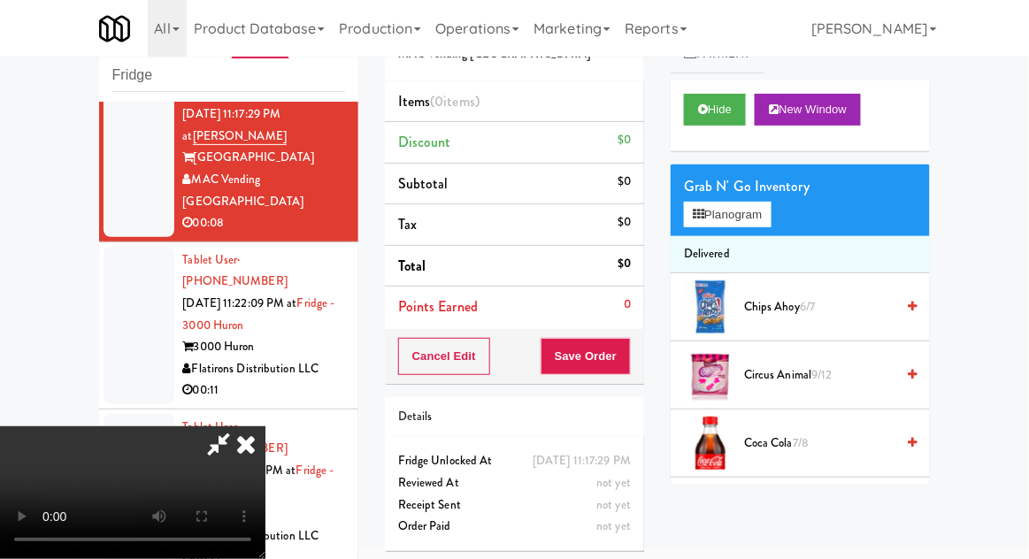
scroll to position [2062, 0]
click at [119, 248] on div at bounding box center [138, 326] width 71 height 157
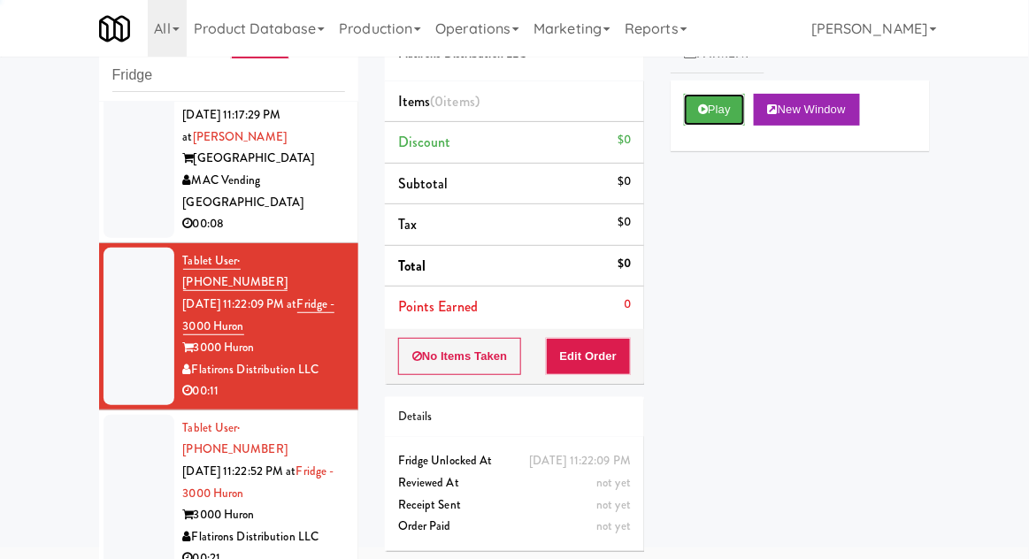
click at [745, 116] on button "Play" at bounding box center [714, 110] width 61 height 32
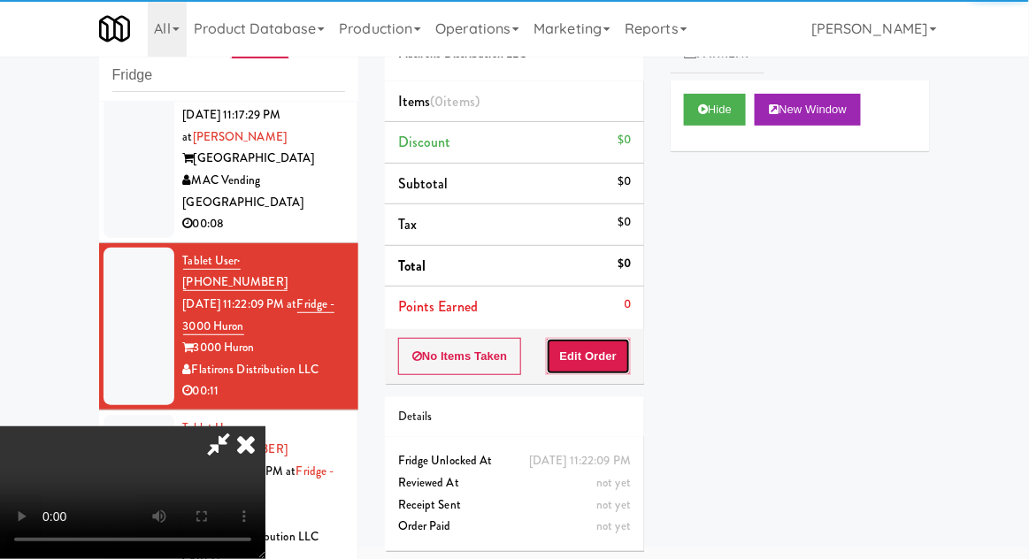
click at [591, 360] on button "Edit Order" at bounding box center [589, 356] width 86 height 37
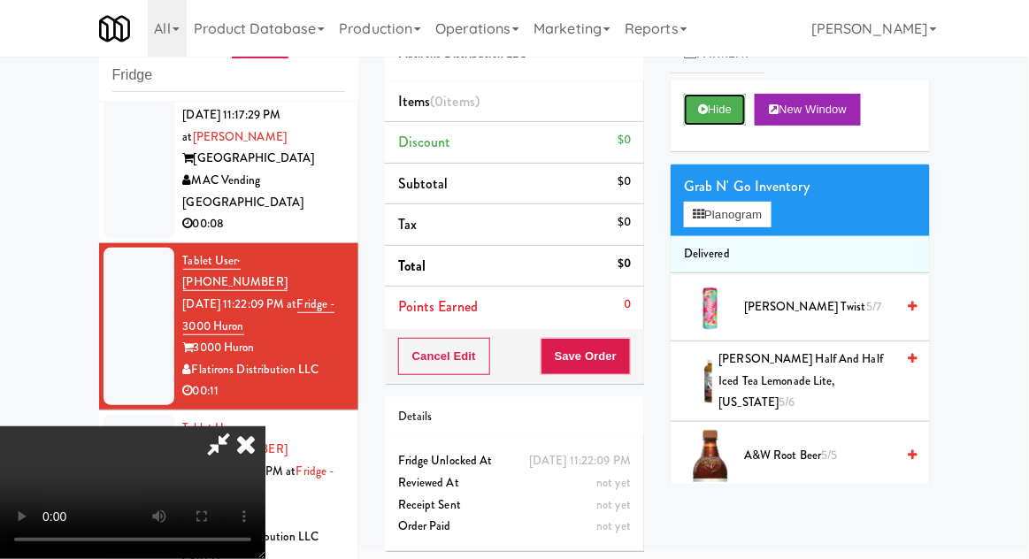
click at [746, 116] on button "Hide" at bounding box center [715, 110] width 62 height 32
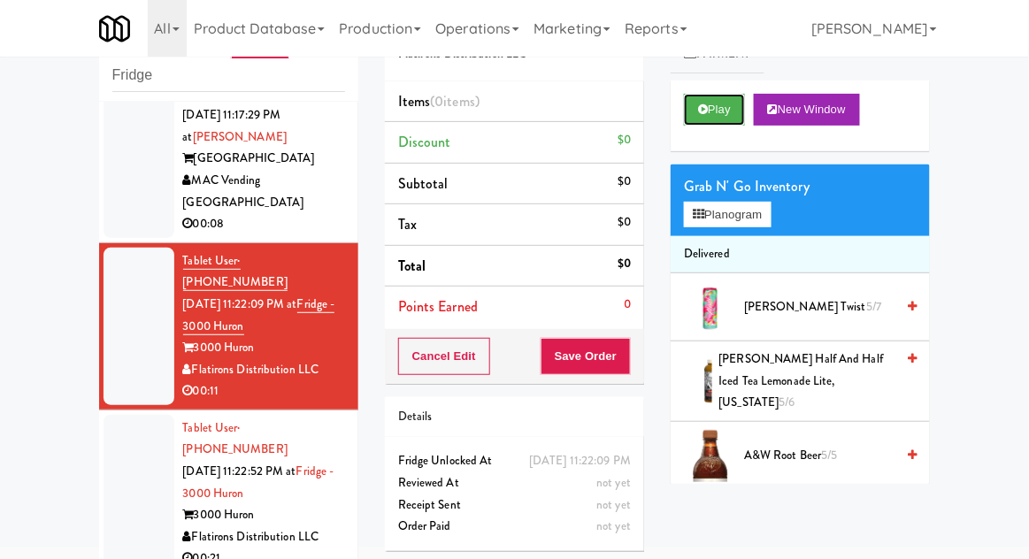
click at [737, 115] on button "Play" at bounding box center [714, 110] width 61 height 32
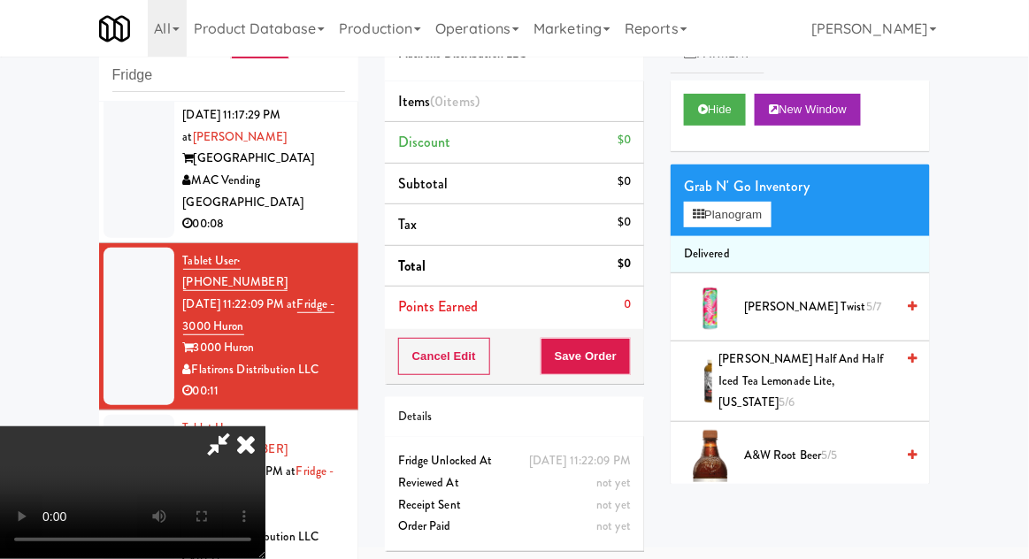
click at [45, 448] on div "inbox reviewed recent all unclear take inventory issue suspicious failed recent…" at bounding box center [514, 321] width 1029 height 650
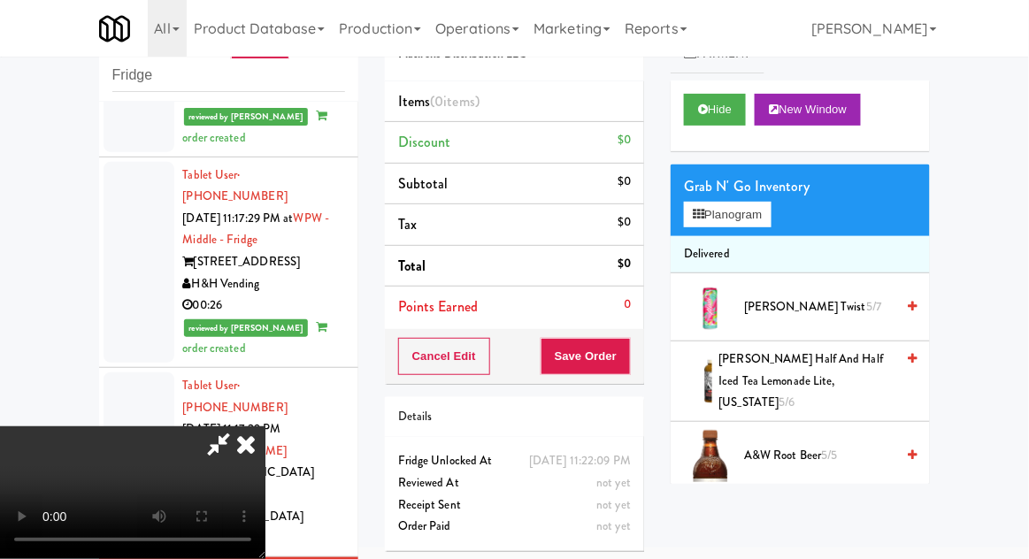
scroll to position [1746, 0]
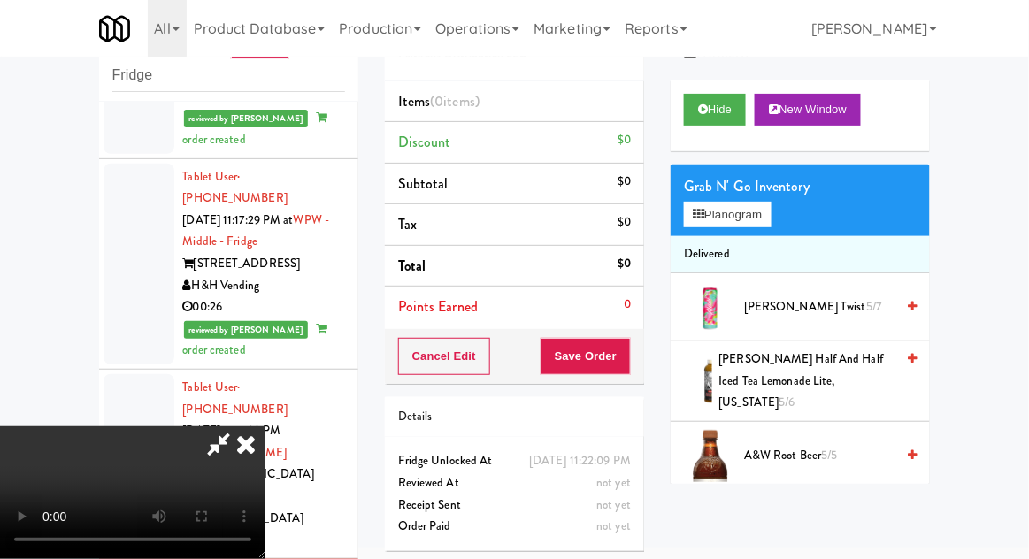
click at [134, 374] on div at bounding box center [138, 464] width 71 height 180
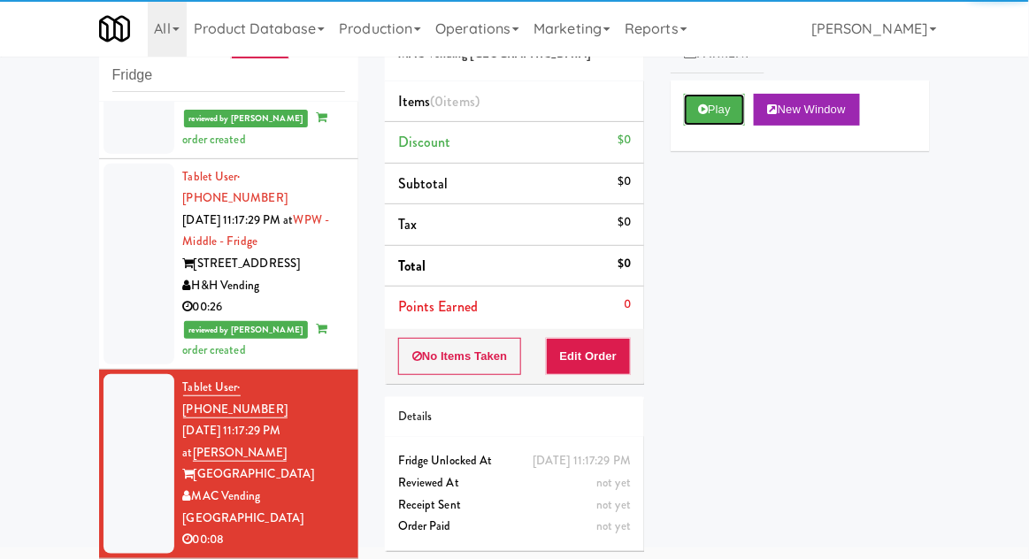
click at [731, 119] on button "Play" at bounding box center [714, 110] width 61 height 32
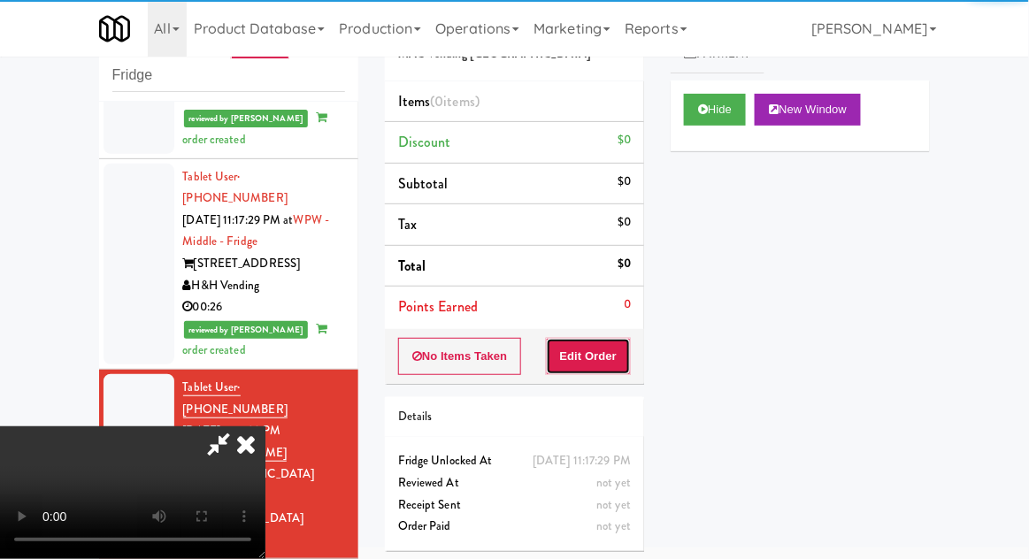
click at [608, 355] on button "Edit Order" at bounding box center [589, 356] width 86 height 37
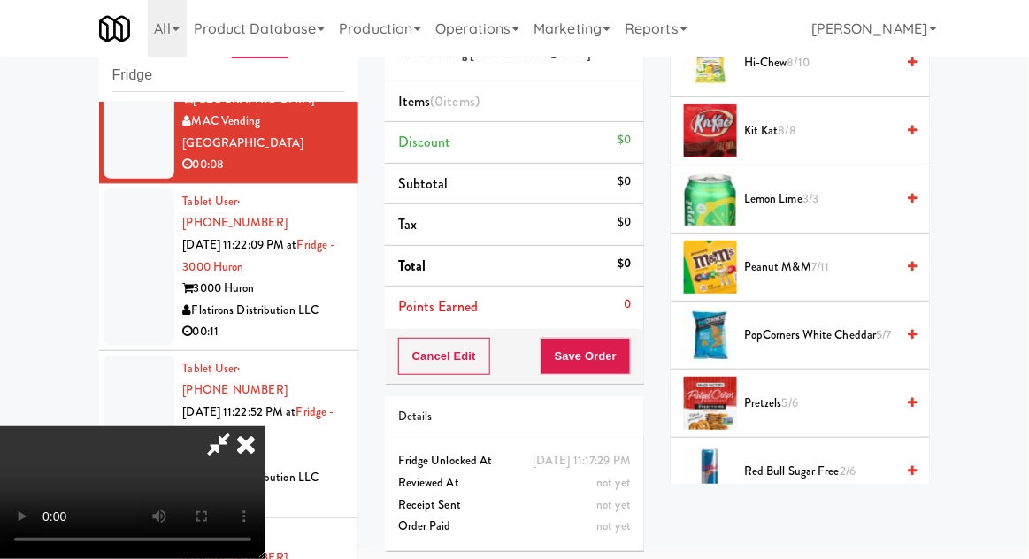
scroll to position [1137, 0]
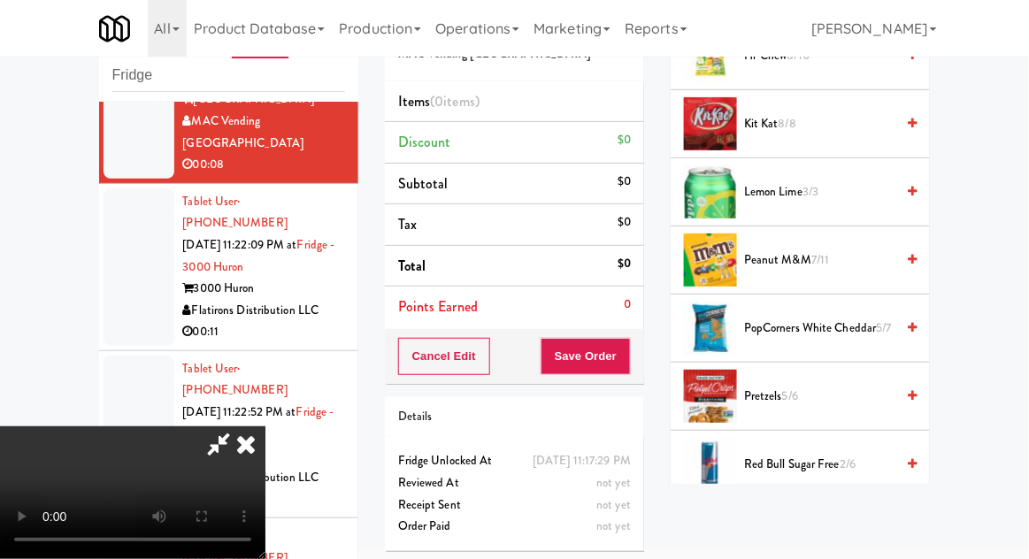
click at [829, 251] on span "7/11" at bounding box center [820, 259] width 18 height 17
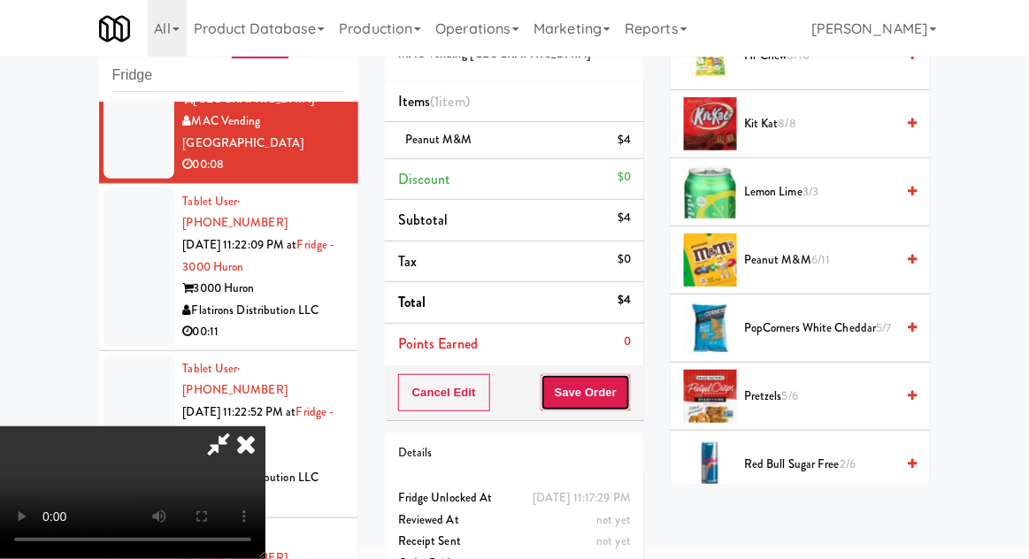
click at [628, 392] on button "Save Order" at bounding box center [585, 392] width 90 height 37
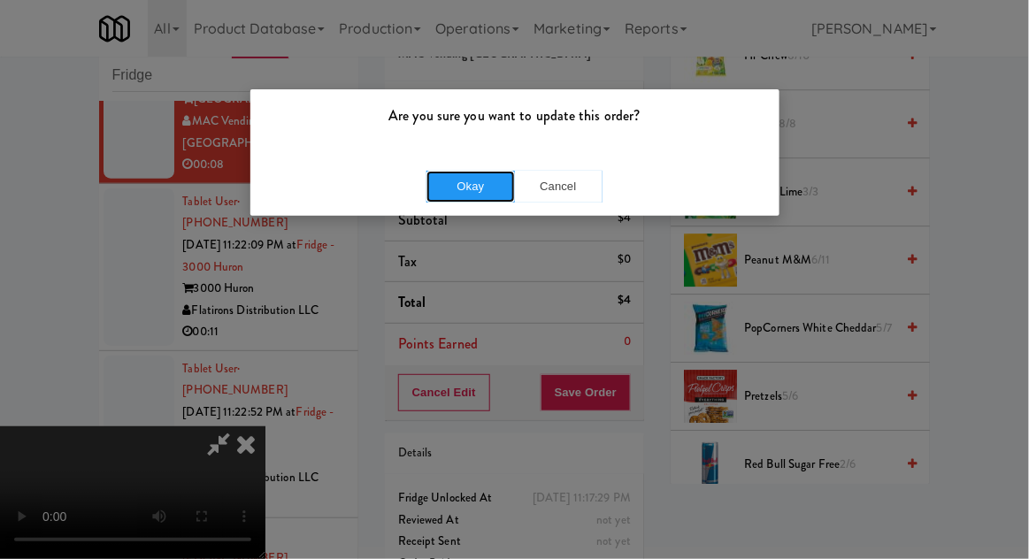
click at [448, 188] on button "Okay" at bounding box center [470, 187] width 88 height 32
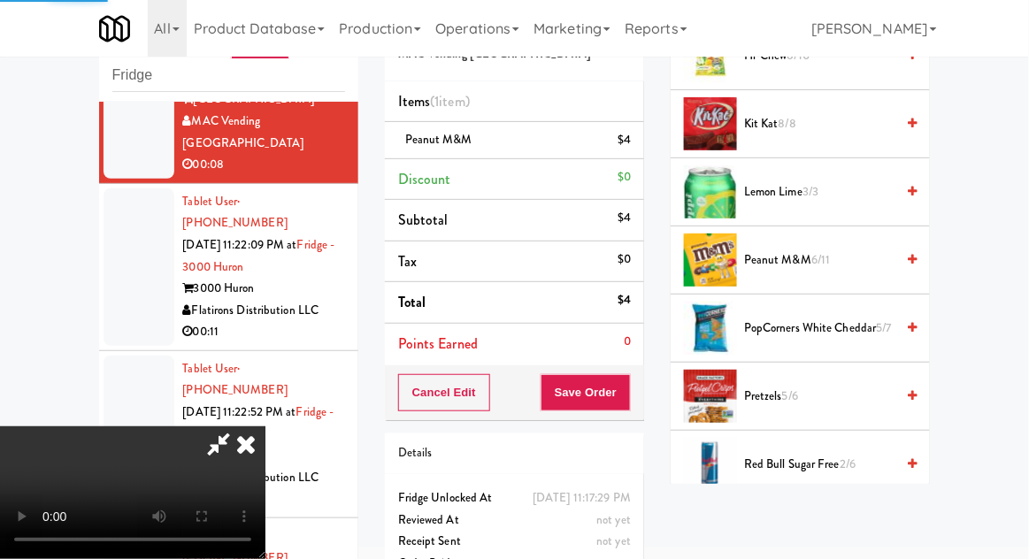
scroll to position [174, 0]
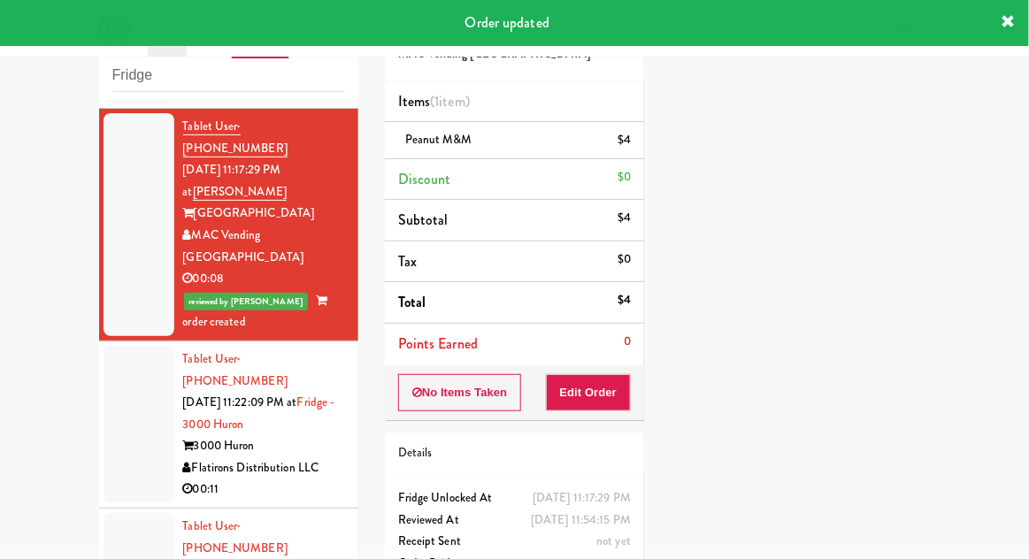
click at [134, 346] on div at bounding box center [138, 424] width 71 height 157
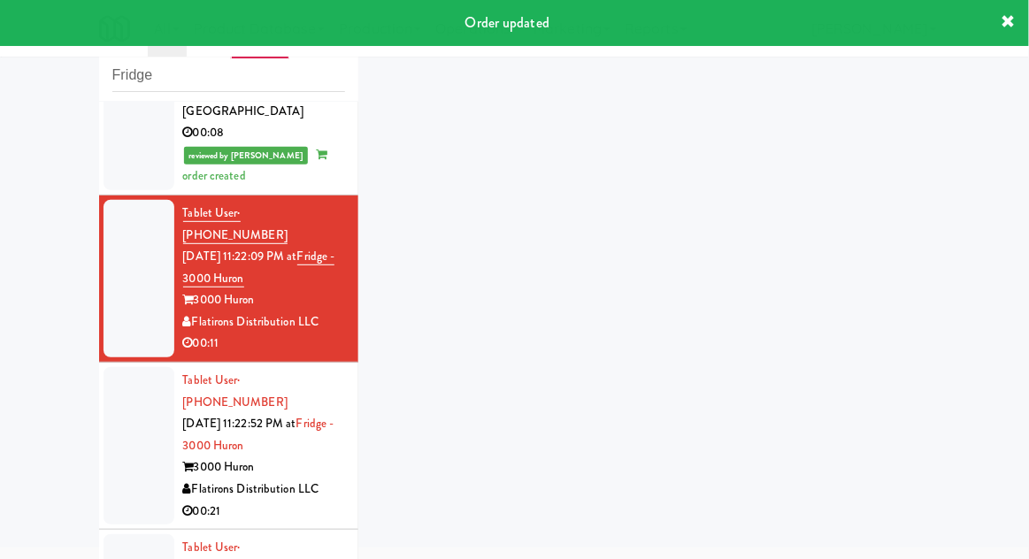
scroll to position [2165, 0]
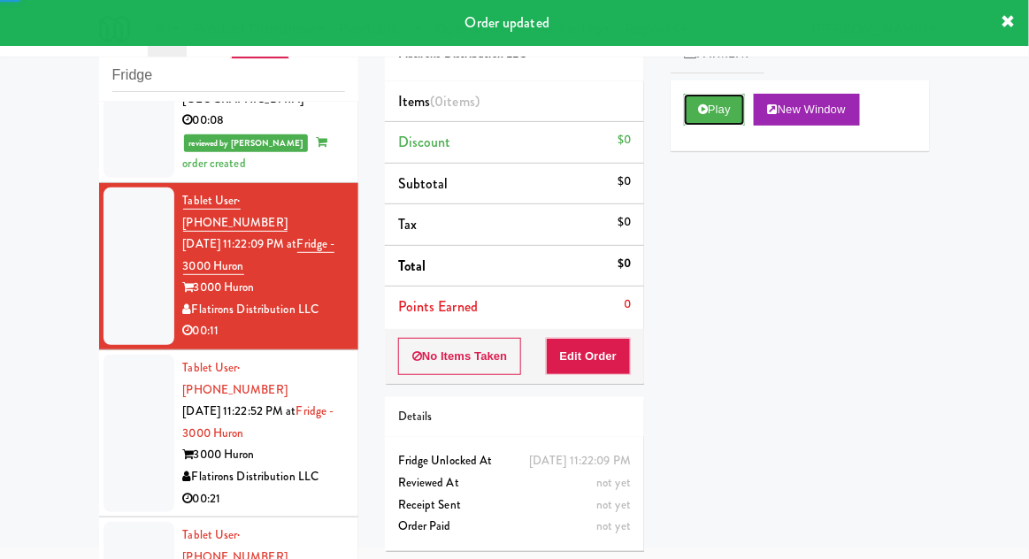
click at [731, 120] on button "Play" at bounding box center [714, 110] width 61 height 32
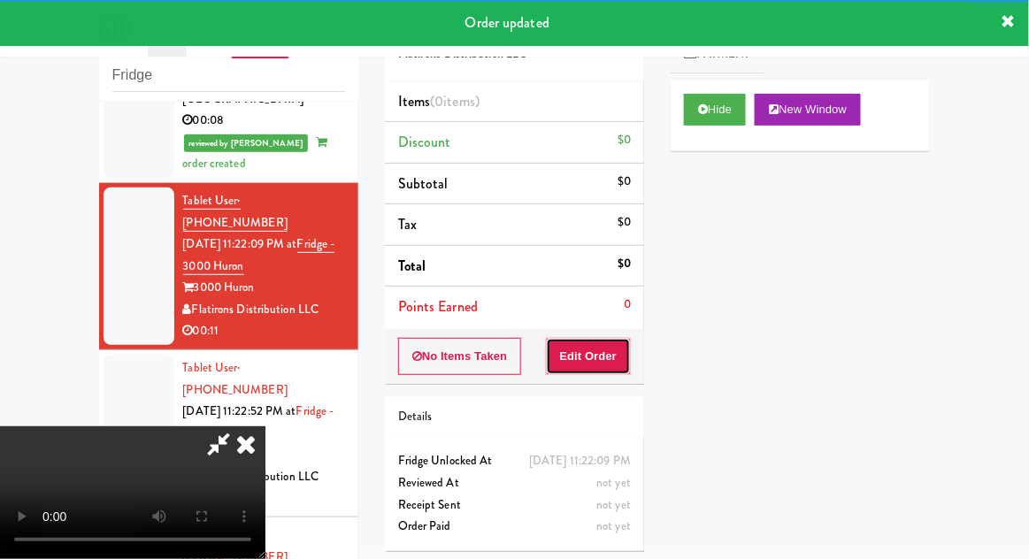
click at [625, 339] on button "Edit Order" at bounding box center [589, 356] width 86 height 37
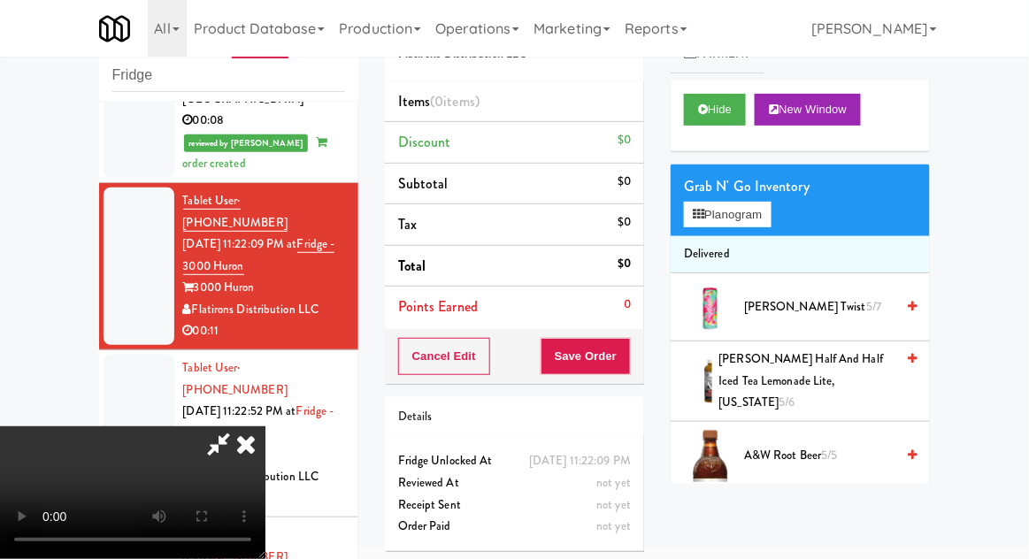
click at [866, 303] on span "5/7" at bounding box center [873, 306] width 15 height 17
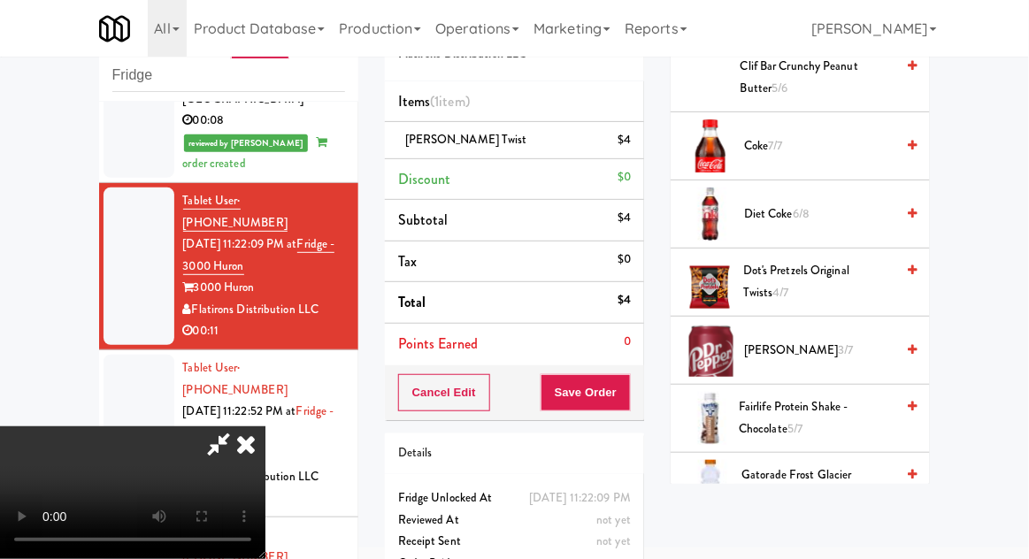
scroll to position [623, 0]
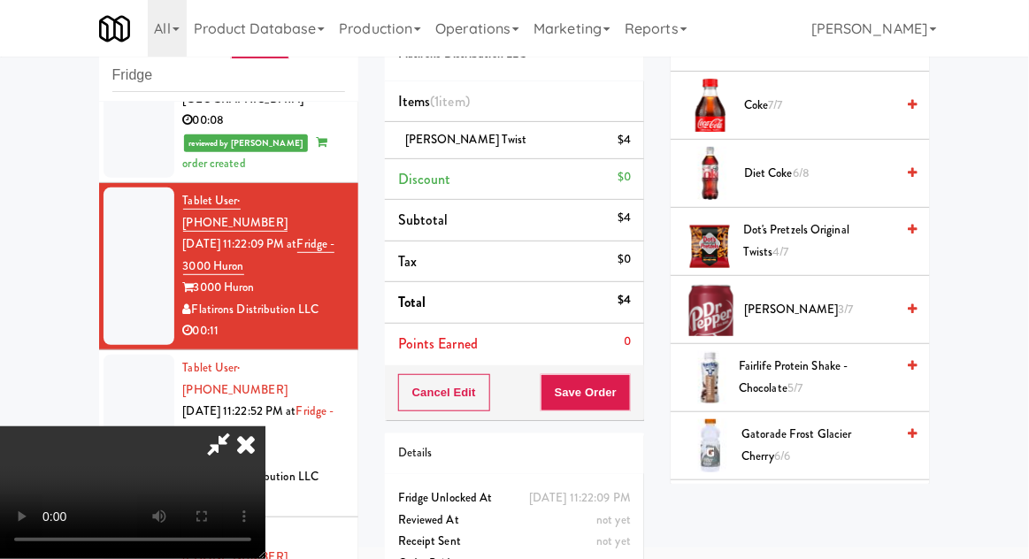
click at [822, 370] on span "Fairlife Protein Shake - Chocolate 5/7" at bounding box center [817, 377] width 156 height 43
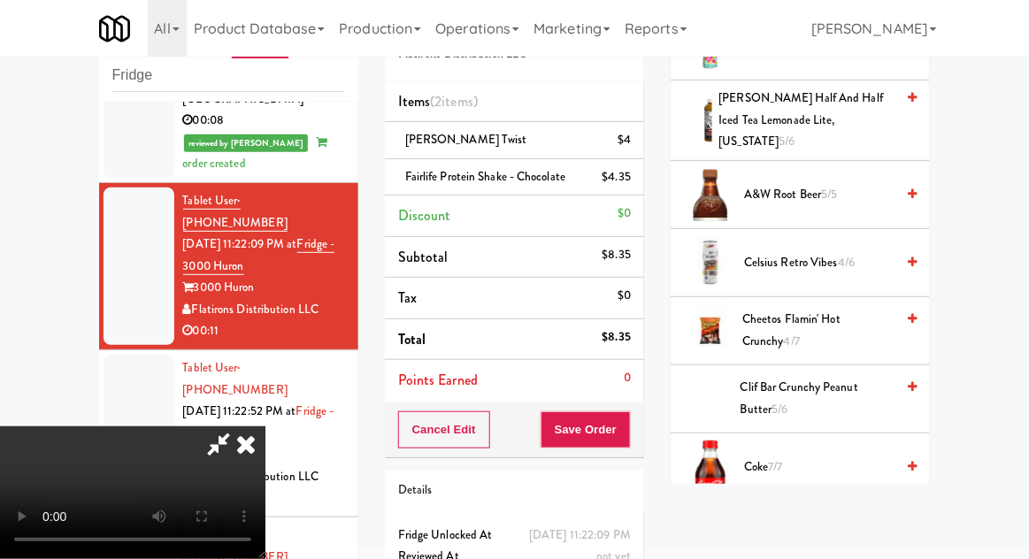
scroll to position [301, 0]
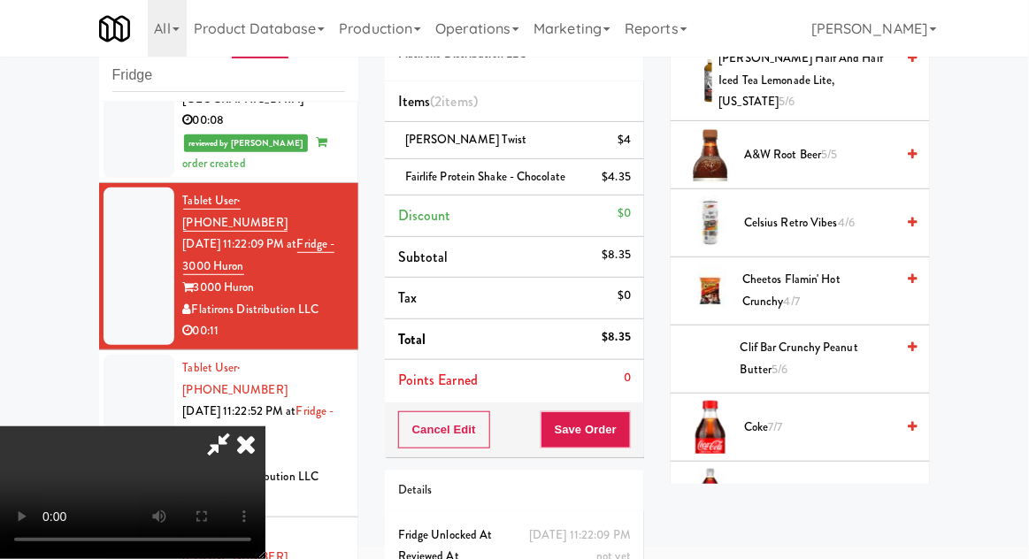
click at [862, 337] on span "Clif Bar Crunchy Peanut Butter 5/6" at bounding box center [817, 358] width 154 height 43
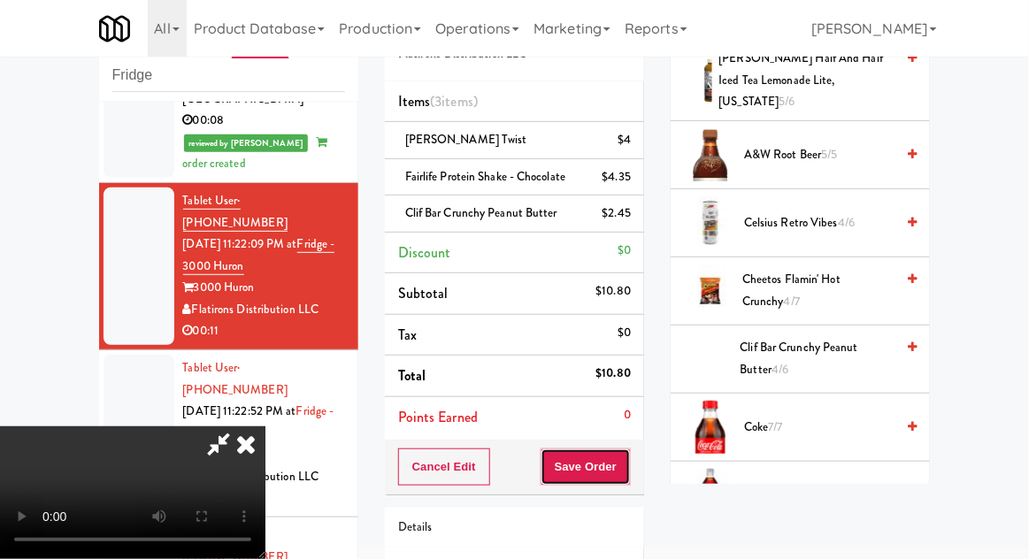
click at [626, 469] on button "Save Order" at bounding box center [585, 466] width 90 height 37
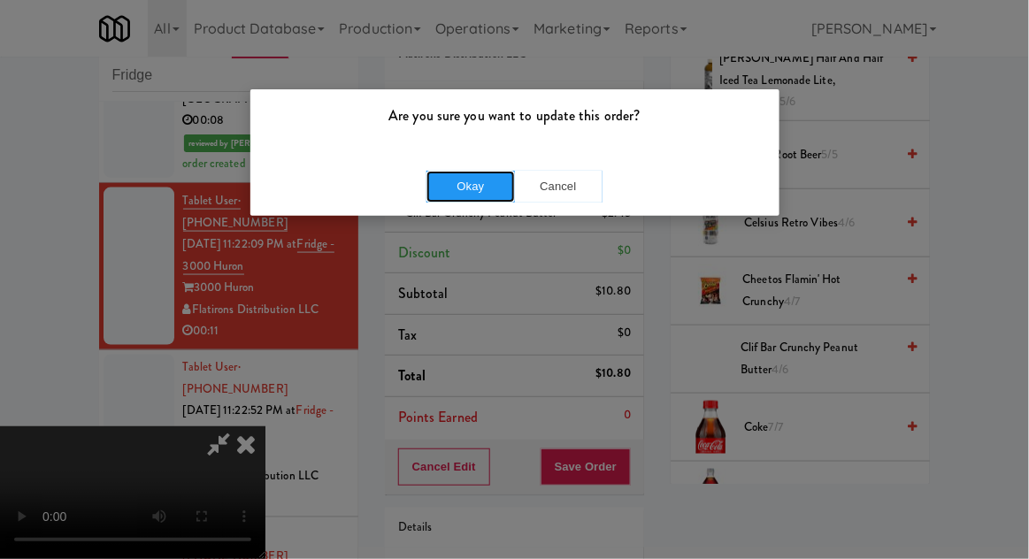
click at [455, 191] on button "Okay" at bounding box center [470, 187] width 88 height 32
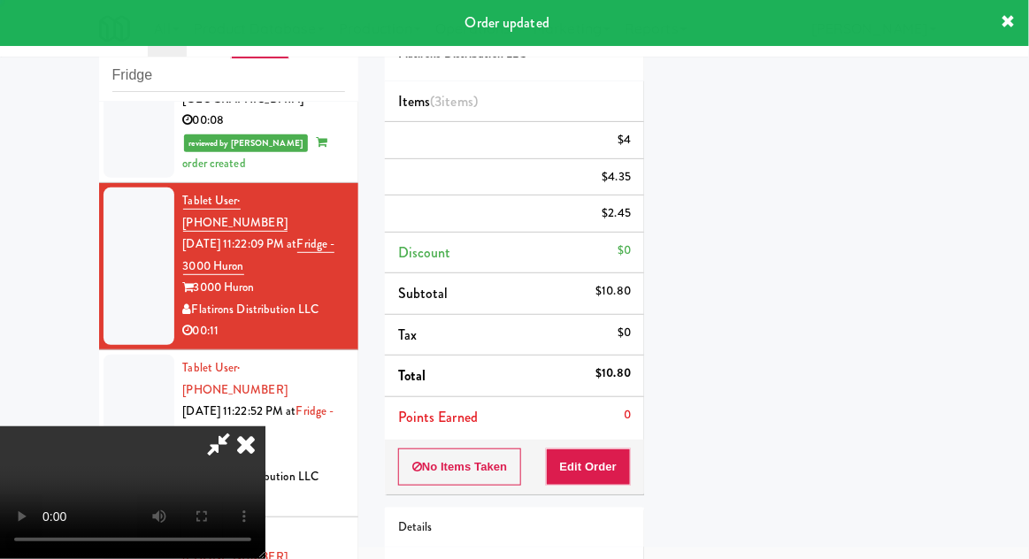
scroll to position [174, 0]
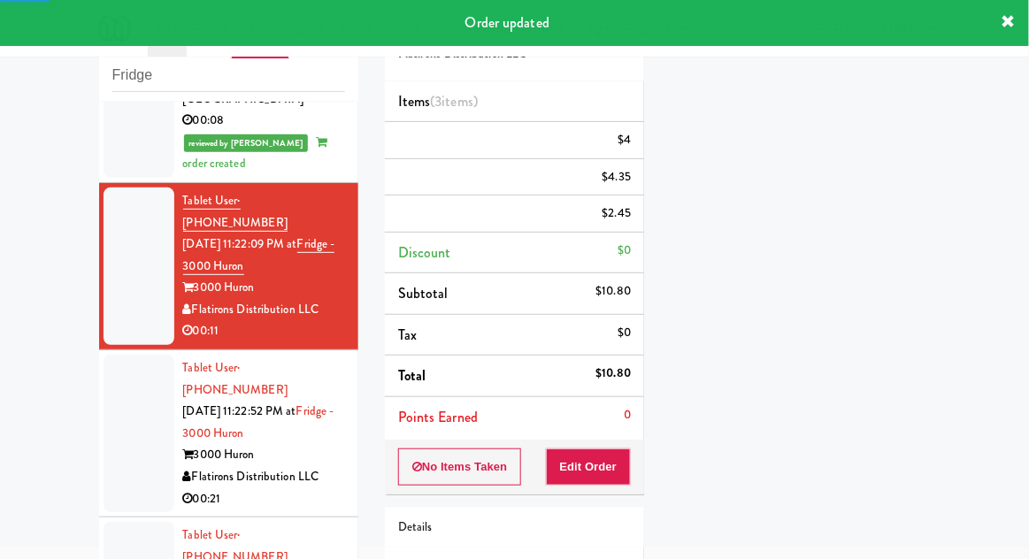
click at [122, 355] on div at bounding box center [138, 433] width 71 height 157
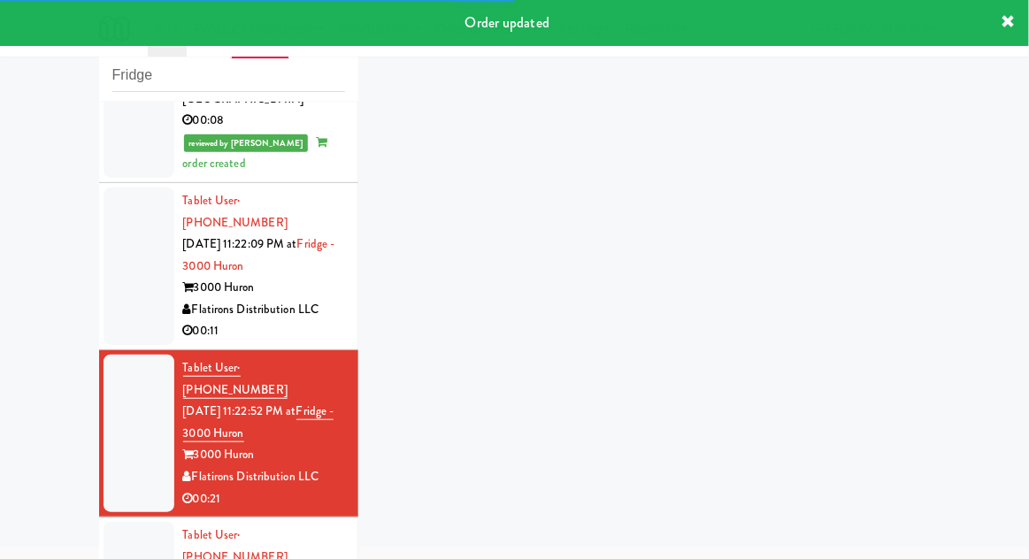
scroll to position [2208, 0]
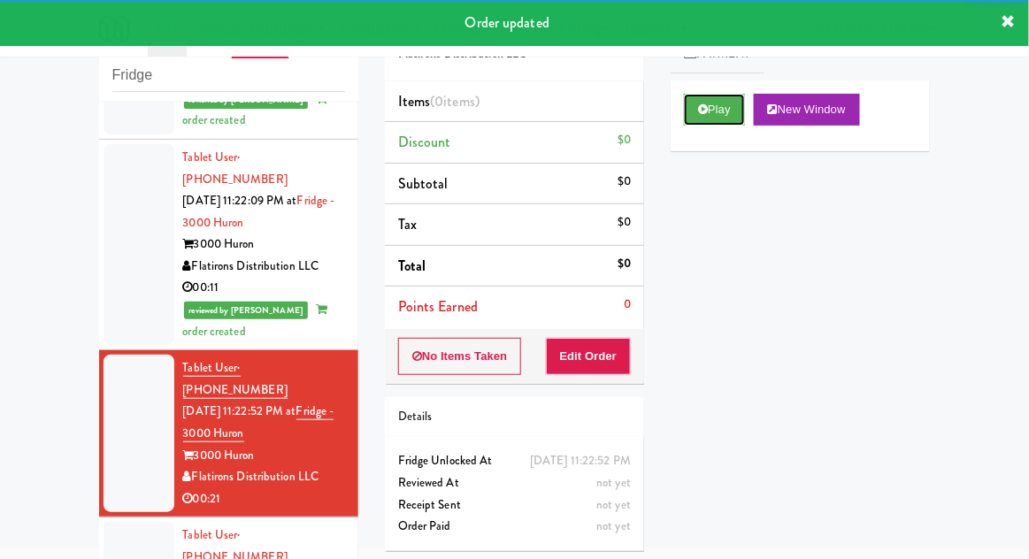
click at [729, 120] on button "Play" at bounding box center [714, 110] width 61 height 32
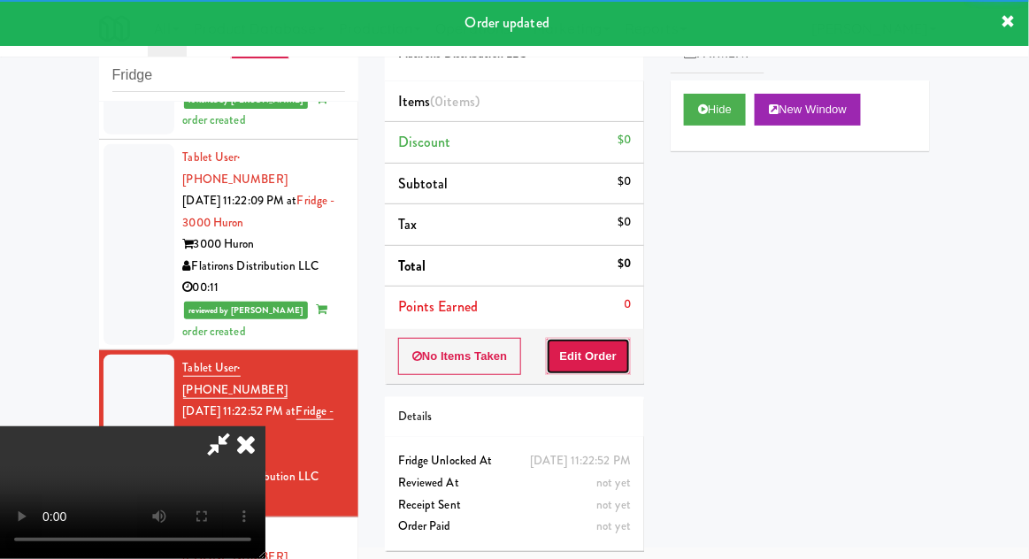
click at [622, 350] on button "Edit Order" at bounding box center [589, 356] width 86 height 37
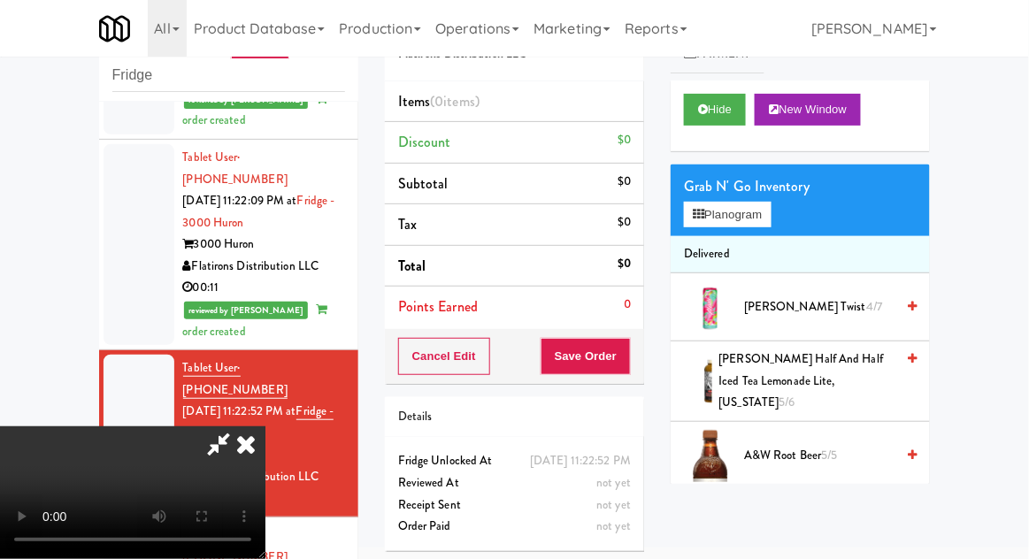
click at [831, 302] on span "[PERSON_NAME] Twist 4/7" at bounding box center [819, 307] width 150 height 22
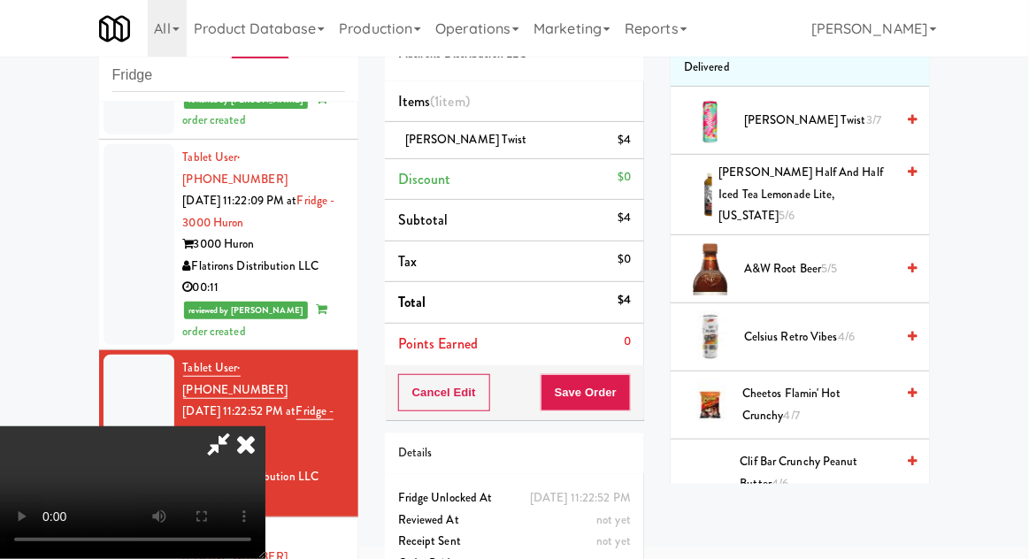
scroll to position [203, 0]
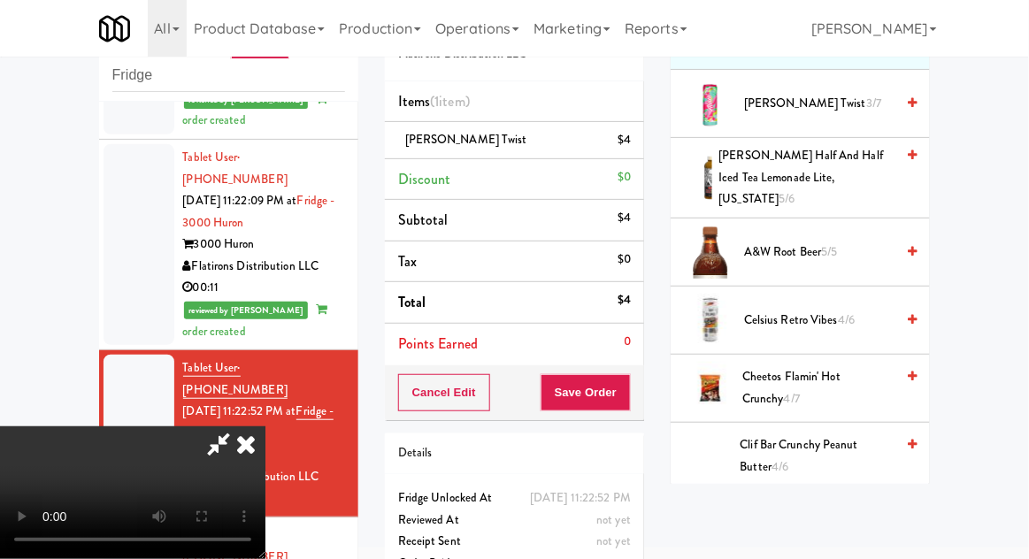
click at [843, 436] on span "Clif Bar Crunchy Peanut Butter 4/6" at bounding box center [817, 455] width 155 height 43
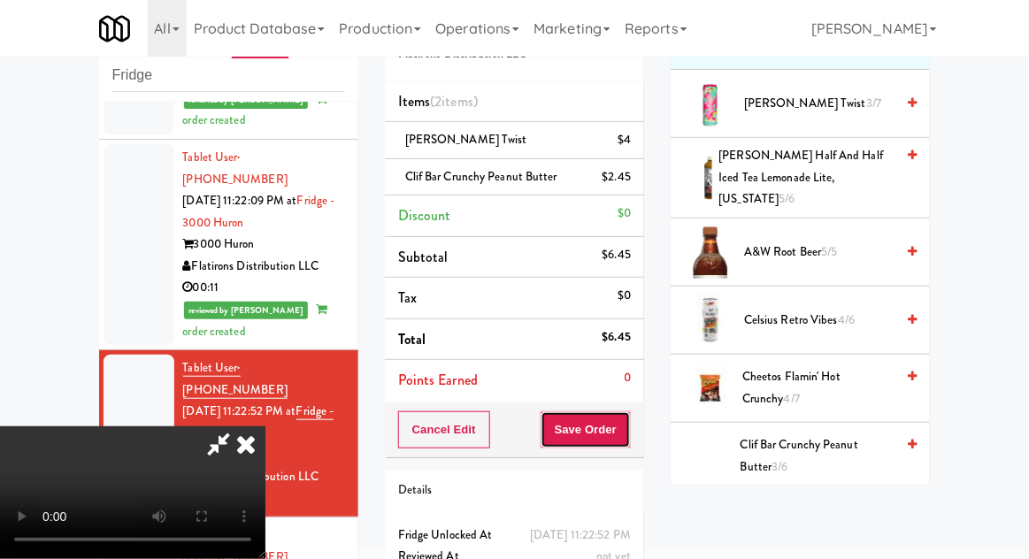
click at [629, 437] on button "Save Order" at bounding box center [585, 429] width 90 height 37
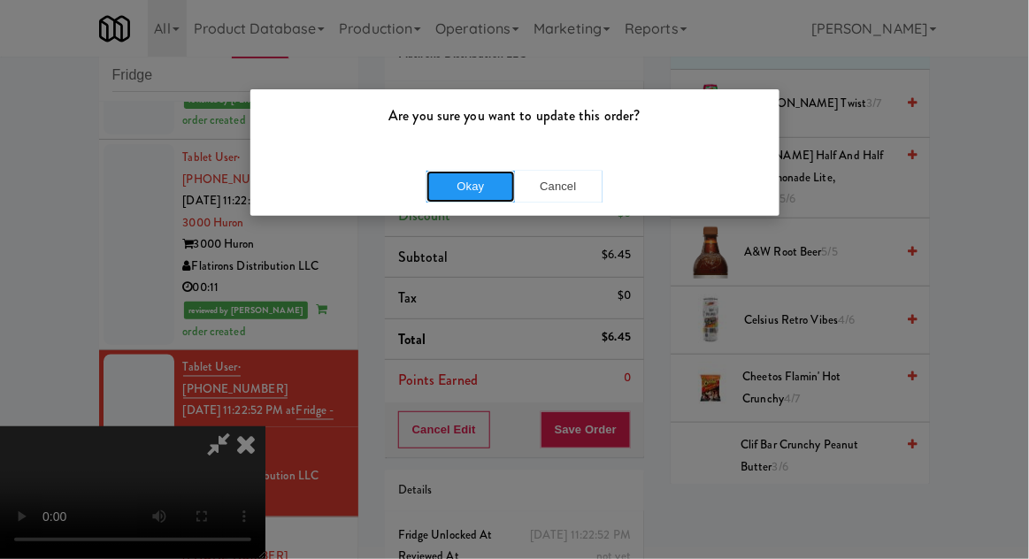
click at [455, 195] on button "Okay" at bounding box center [470, 187] width 88 height 32
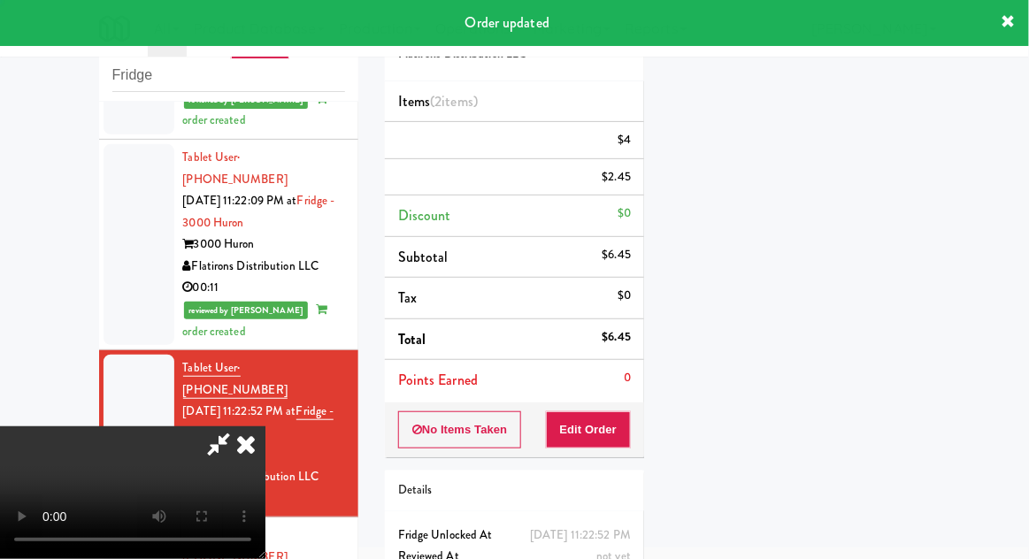
scroll to position [174, 0]
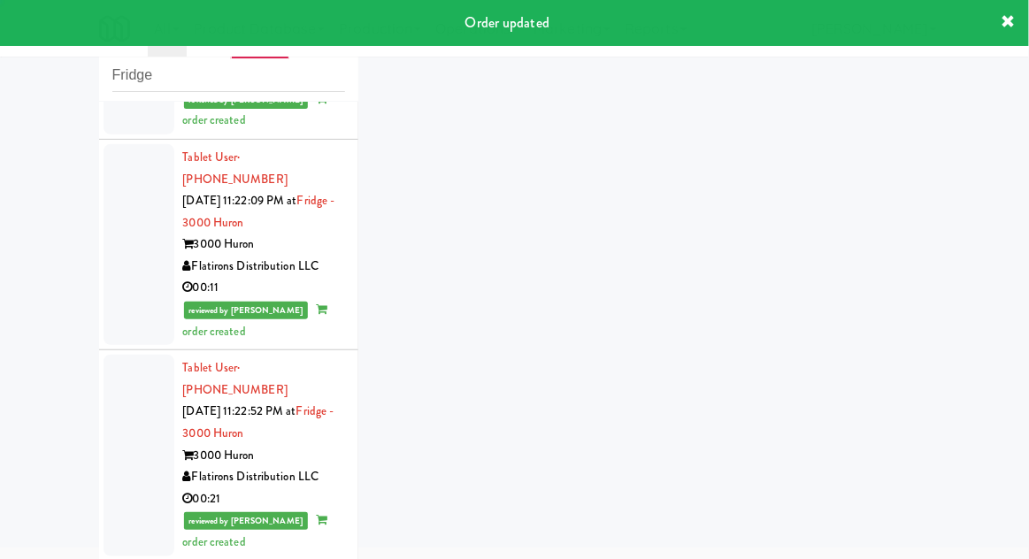
scroll to position [2252, 0]
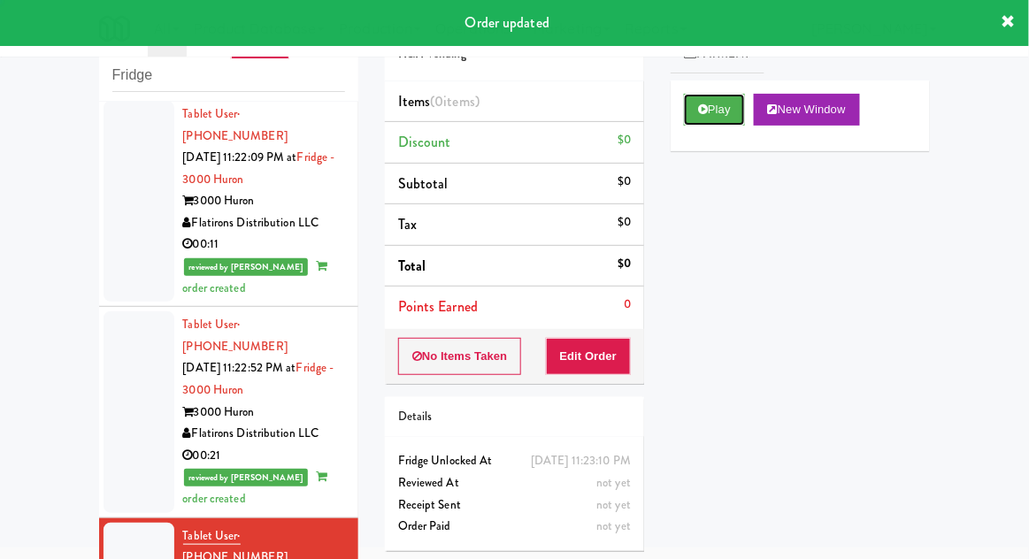
click at [745, 115] on button "Play" at bounding box center [714, 110] width 61 height 32
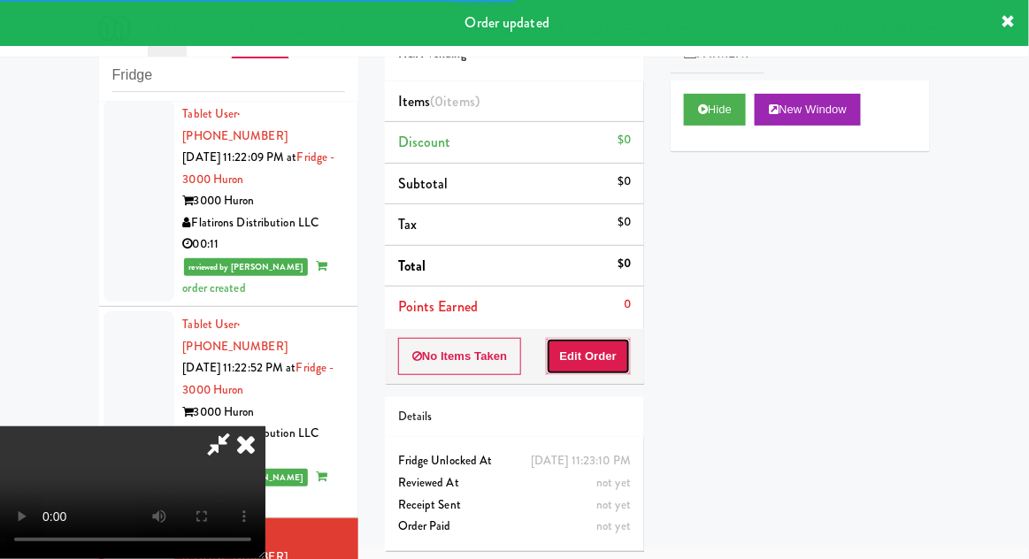
click at [608, 351] on button "Edit Order" at bounding box center [589, 356] width 86 height 37
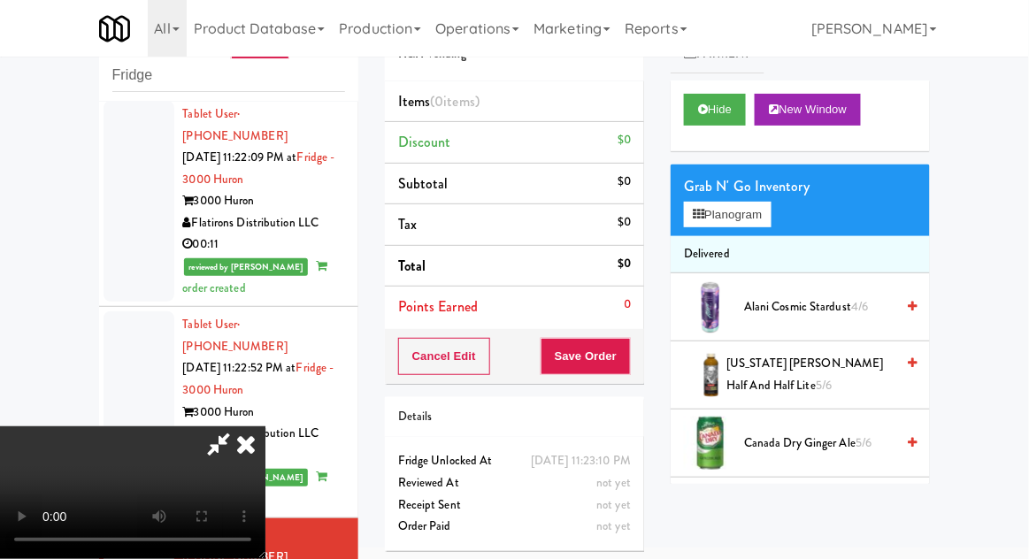
scroll to position [0, 0]
click at [749, 224] on button "Planogram" at bounding box center [727, 215] width 87 height 27
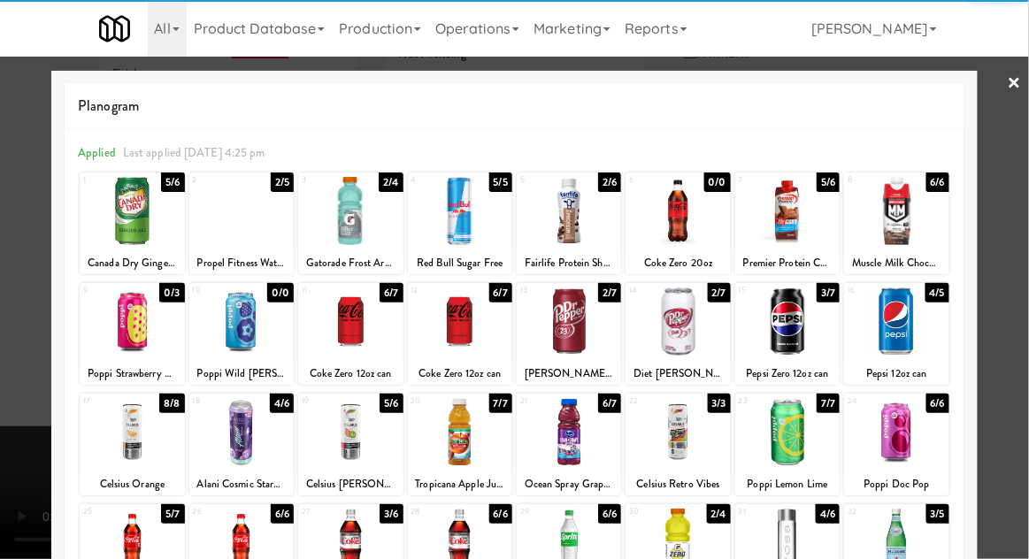
click at [603, 340] on div at bounding box center [569, 321] width 104 height 68
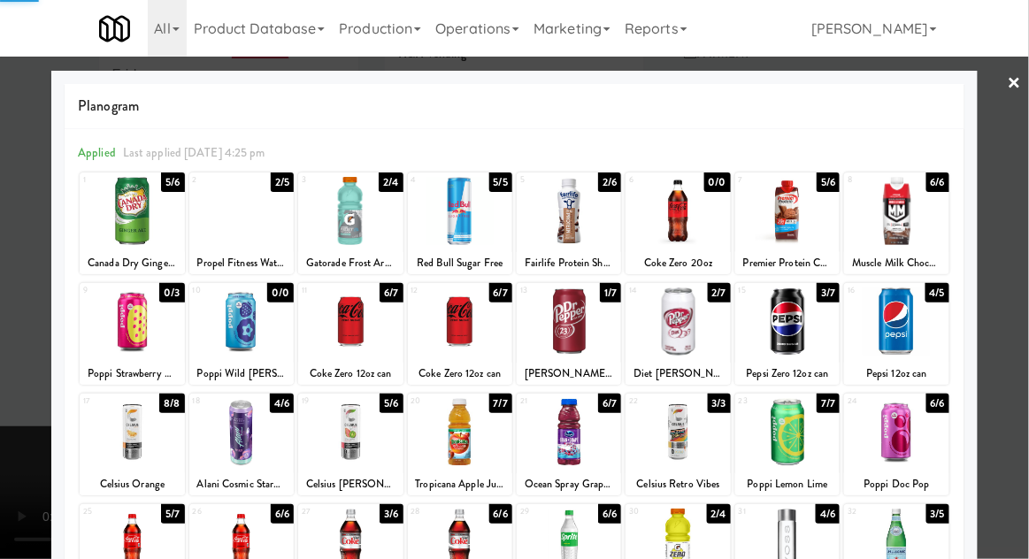
click at [1027, 241] on div at bounding box center [514, 279] width 1029 height 559
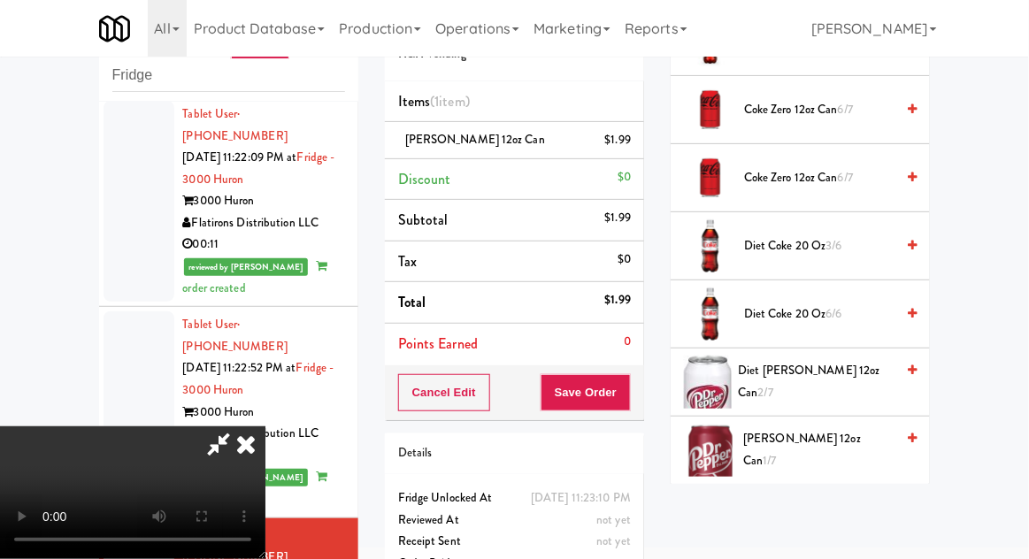
scroll to position [740, 0]
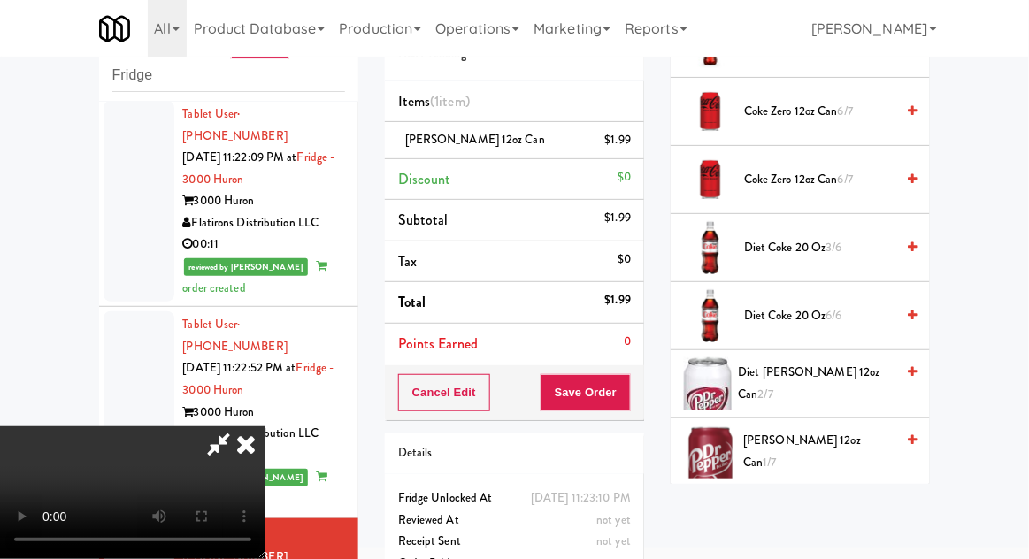
click at [844, 376] on span "Diet [PERSON_NAME] 12oz can 2/7" at bounding box center [817, 383] width 157 height 43
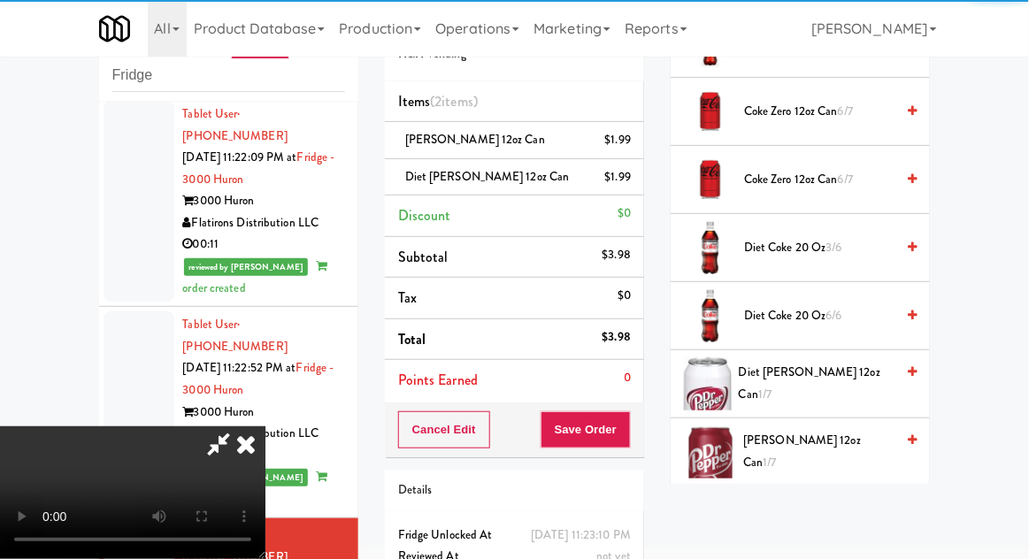
scroll to position [65, 0]
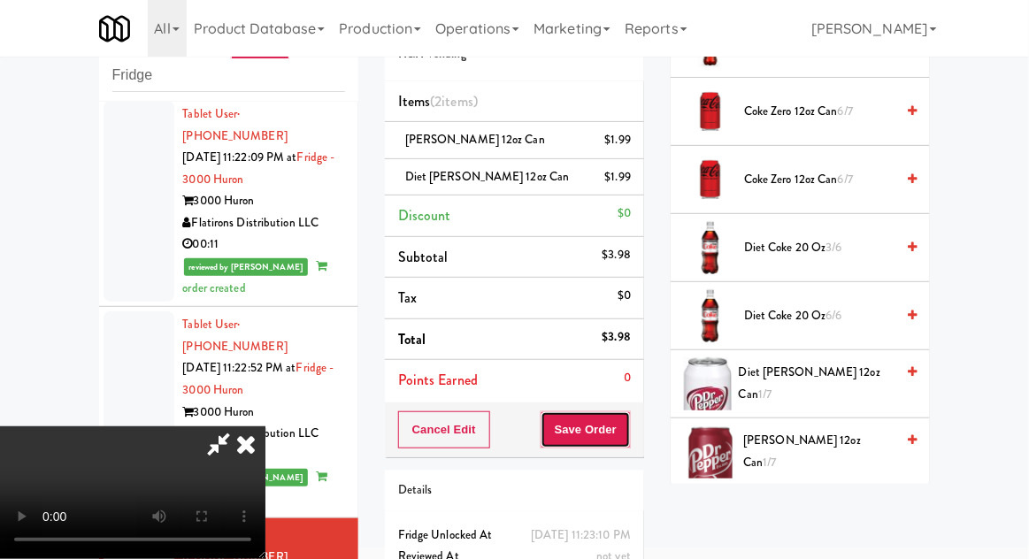
click at [624, 435] on button "Save Order" at bounding box center [585, 429] width 90 height 37
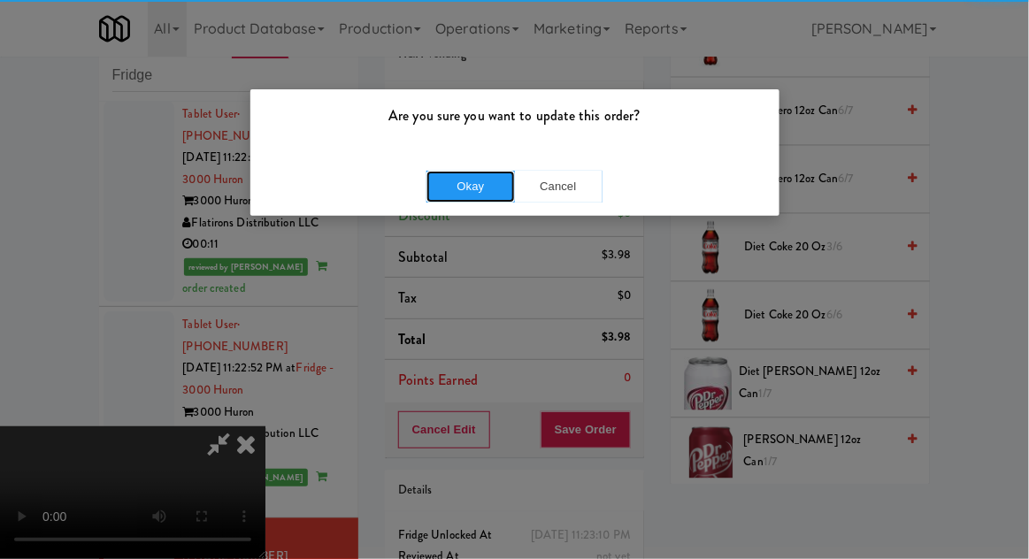
click at [468, 184] on button "Okay" at bounding box center [470, 187] width 88 height 32
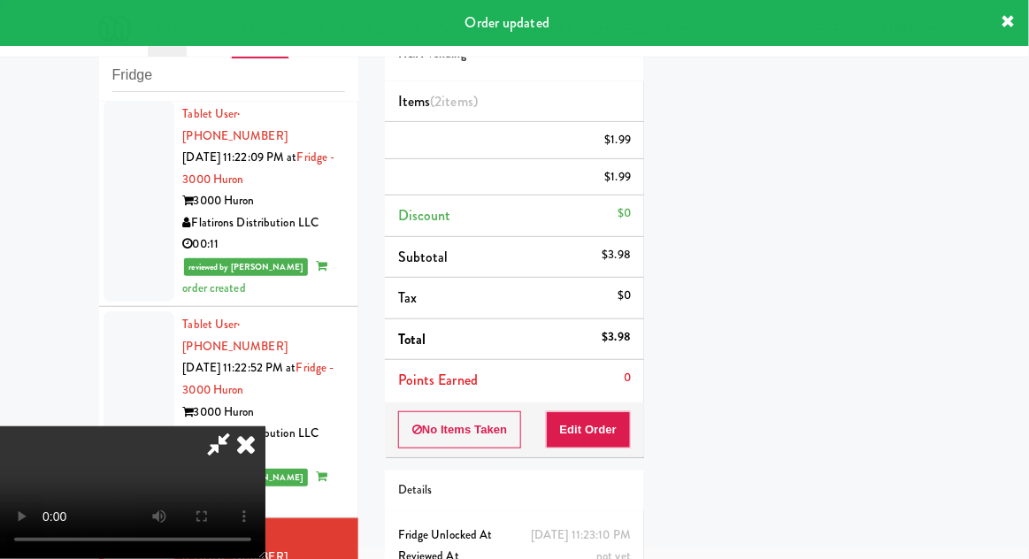
scroll to position [0, 0]
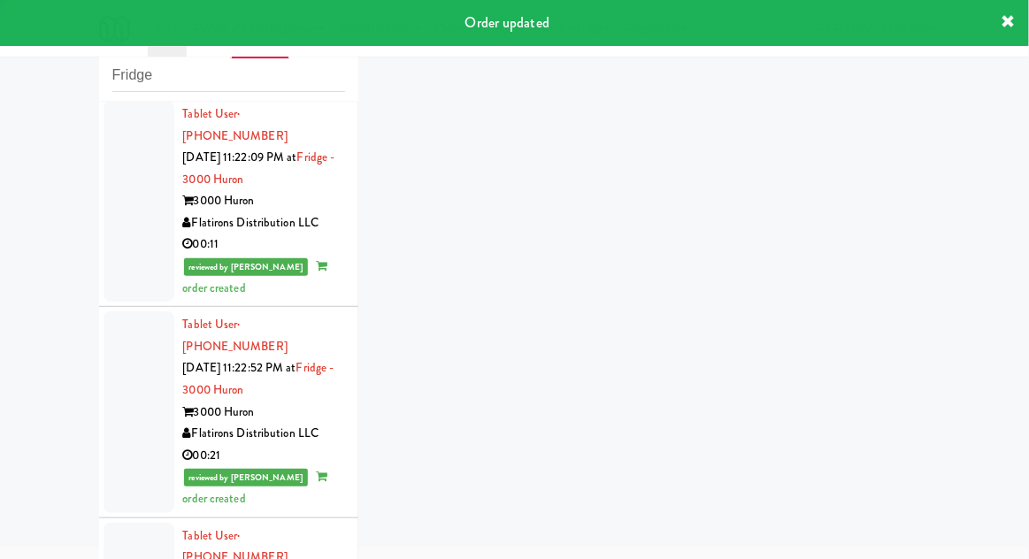
scroll to position [2296, 0]
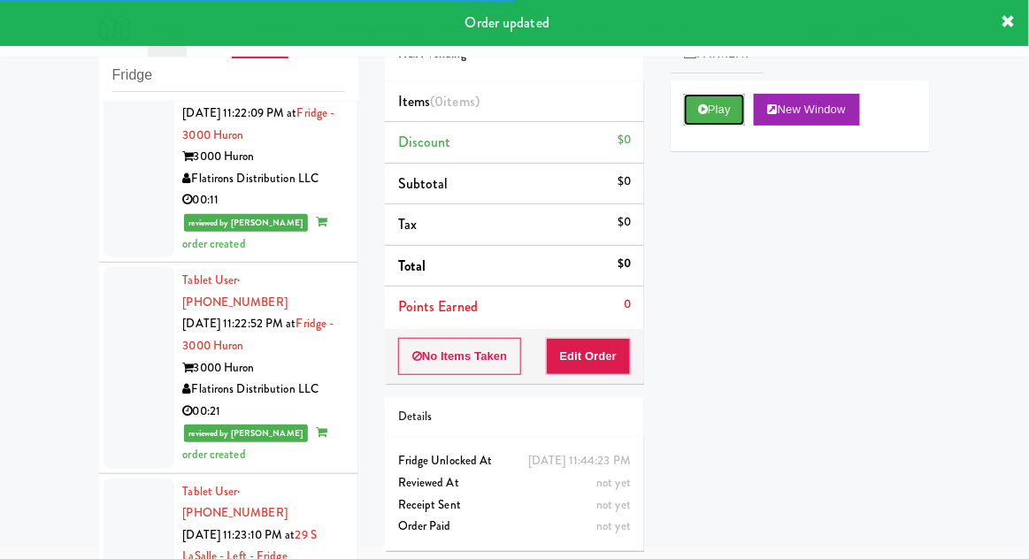
click at [739, 121] on button "Play" at bounding box center [714, 110] width 61 height 32
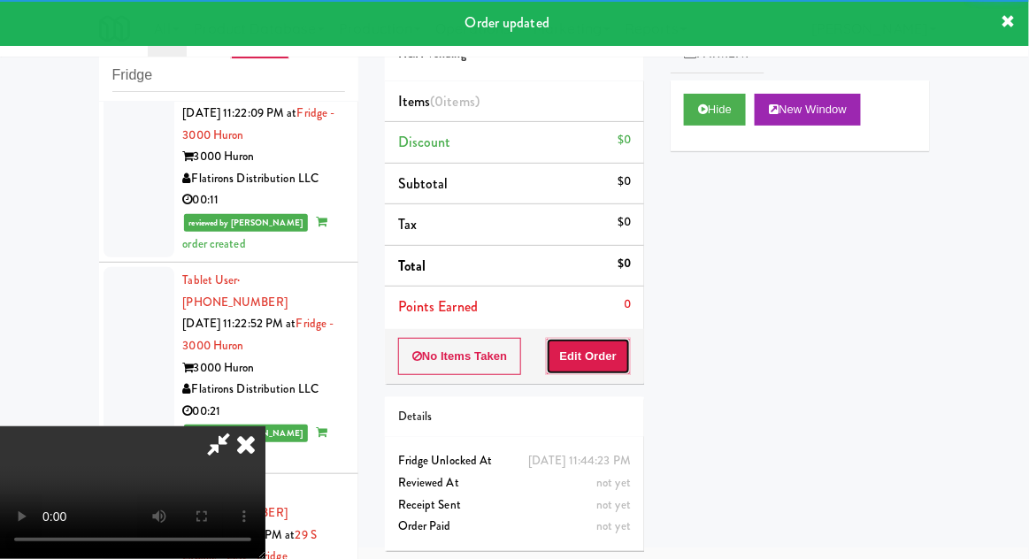
click at [614, 347] on button "Edit Order" at bounding box center [589, 356] width 86 height 37
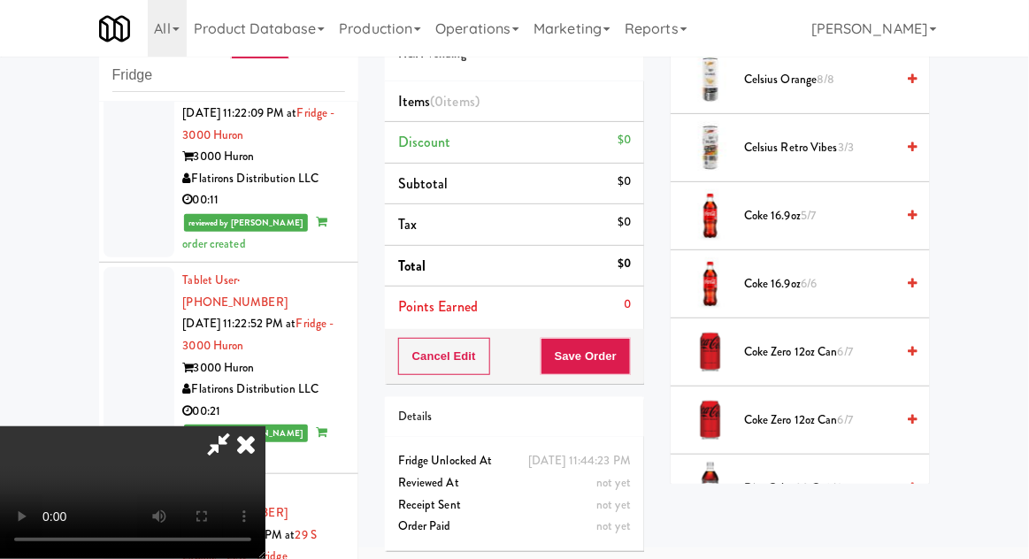
scroll to position [485, 0]
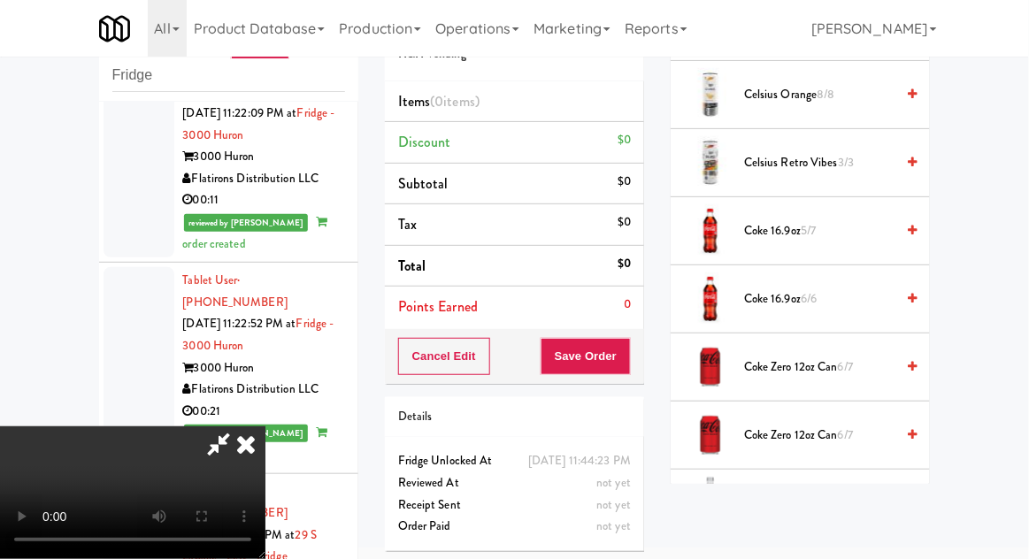
click at [815, 233] on span "5/7" at bounding box center [807, 230] width 15 height 17
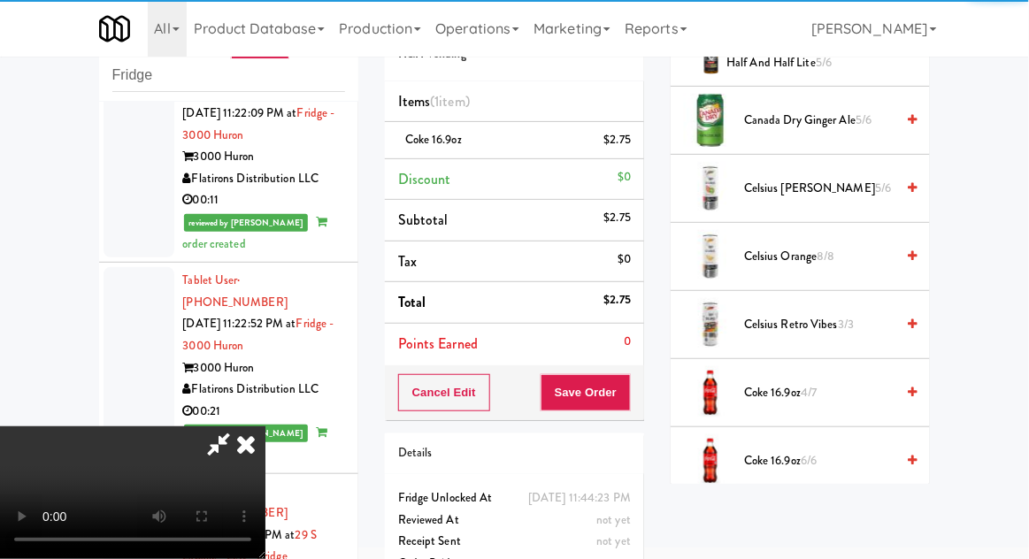
scroll to position [0, 0]
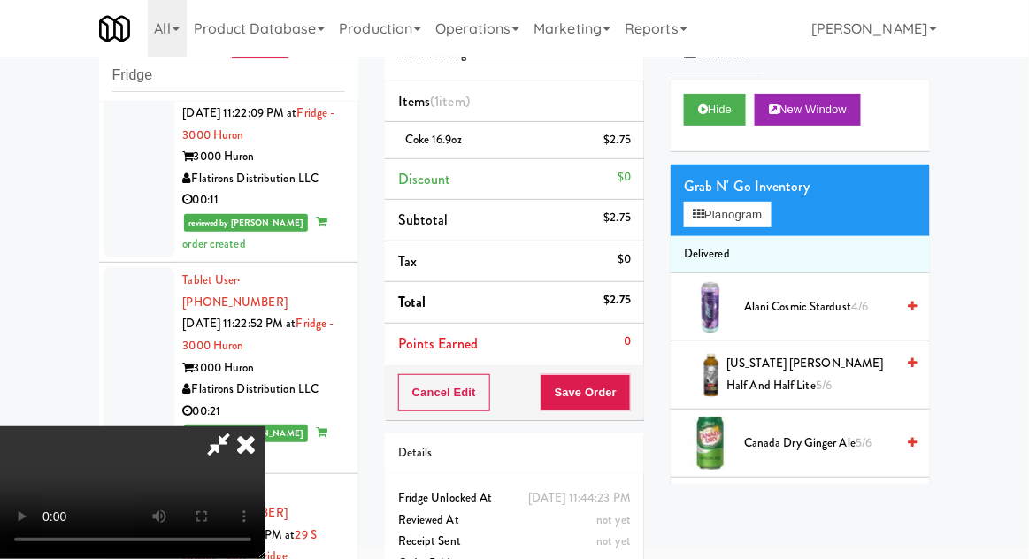
click at [656, 157] on div "Order # 999867 H&H Vending Items (1 item ) Coke 16.9oz $2.75 Discount $0 Subtot…" at bounding box center [514, 298] width 286 height 605
click at [638, 152] on li "Coke 16.9oz $2.75" at bounding box center [514, 140] width 259 height 37
click at [634, 147] on icon at bounding box center [632, 146] width 9 height 11
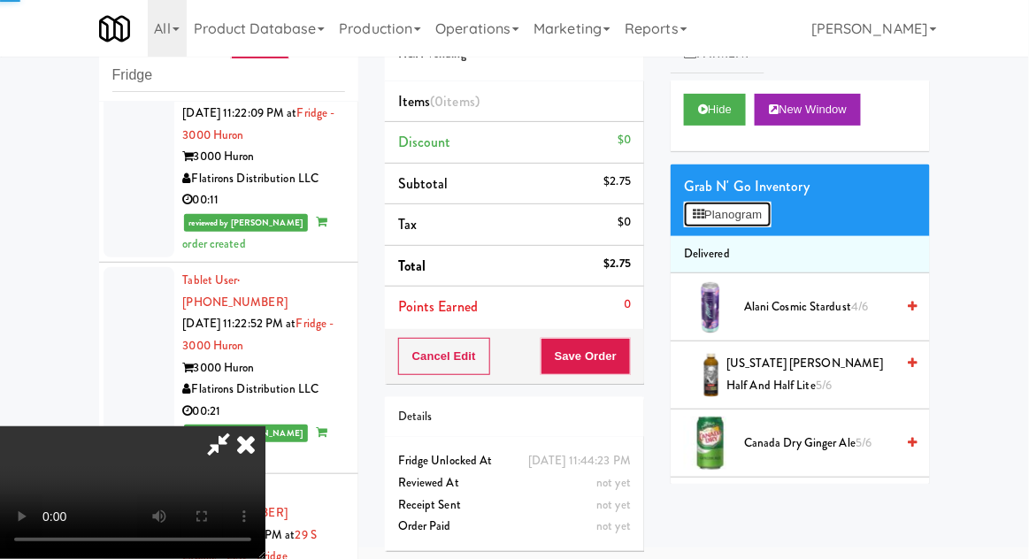
click at [745, 207] on button "Planogram" at bounding box center [727, 215] width 87 height 27
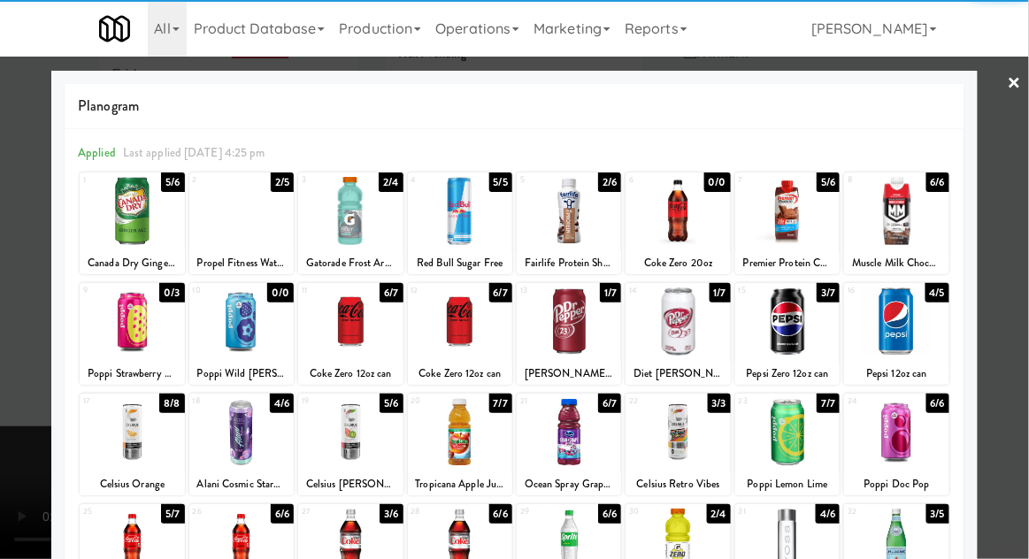
click at [121, 528] on div at bounding box center [132, 543] width 104 height 68
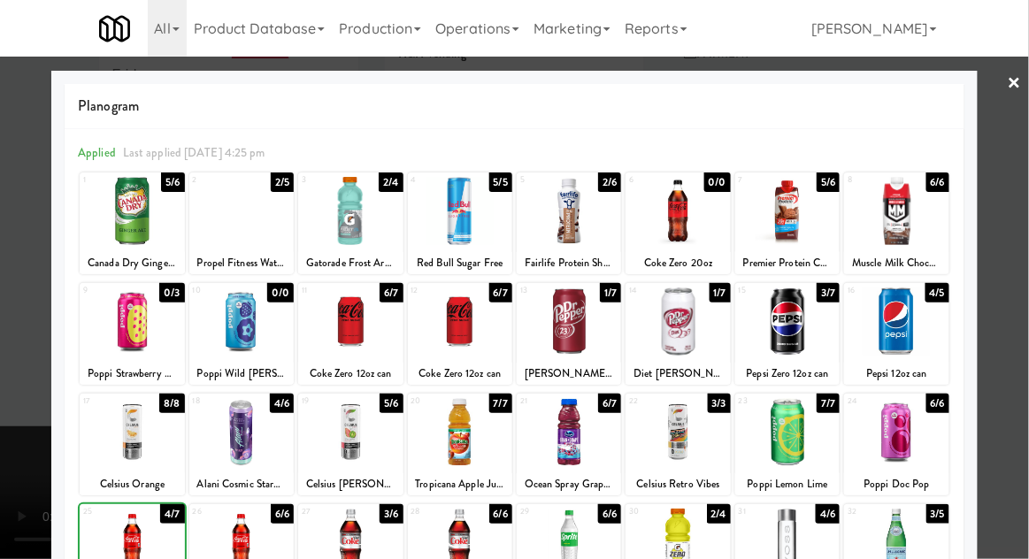
click at [1003, 235] on div at bounding box center [514, 279] width 1029 height 559
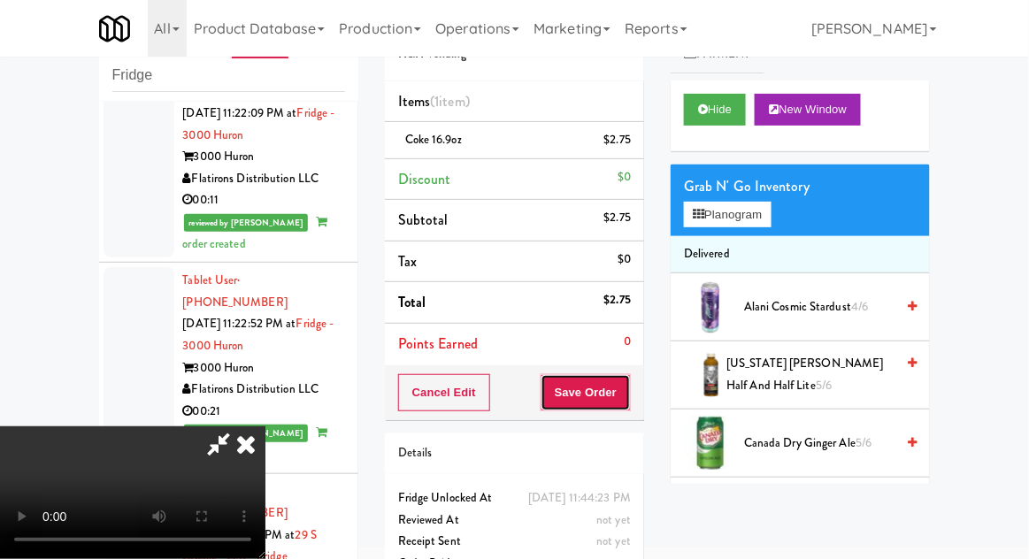
click at [627, 391] on button "Save Order" at bounding box center [585, 392] width 90 height 37
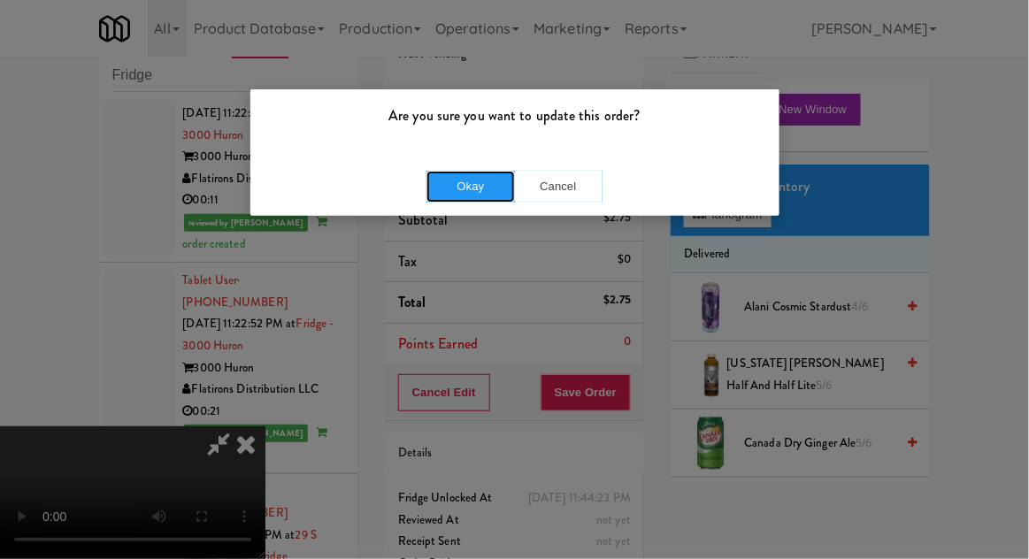
click at [468, 200] on button "Okay" at bounding box center [470, 187] width 88 height 32
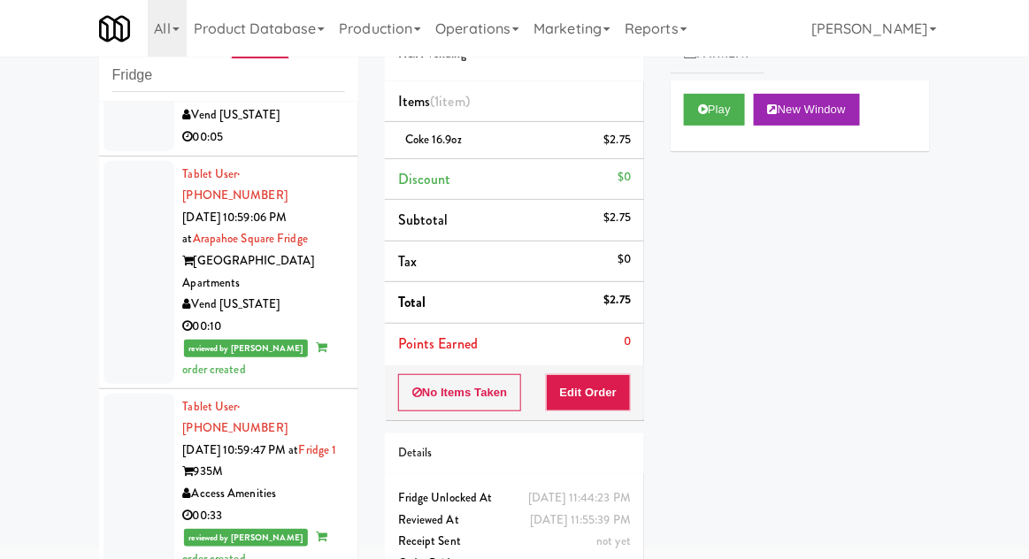
click at [117, 285] on div at bounding box center [138, 272] width 71 height 223
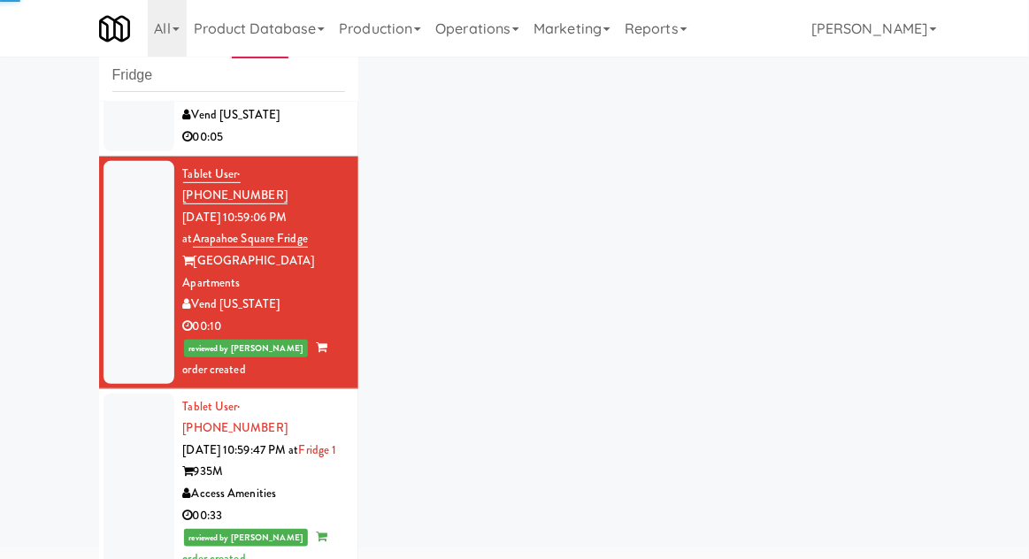
click at [128, 463] on div at bounding box center [138, 484] width 71 height 180
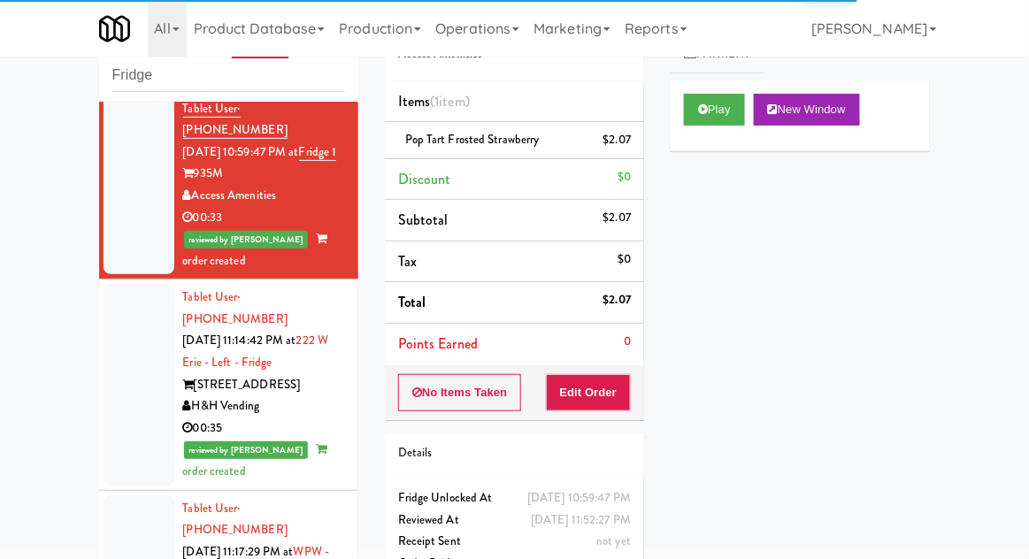
click at [125, 355] on div at bounding box center [138, 384] width 71 height 201
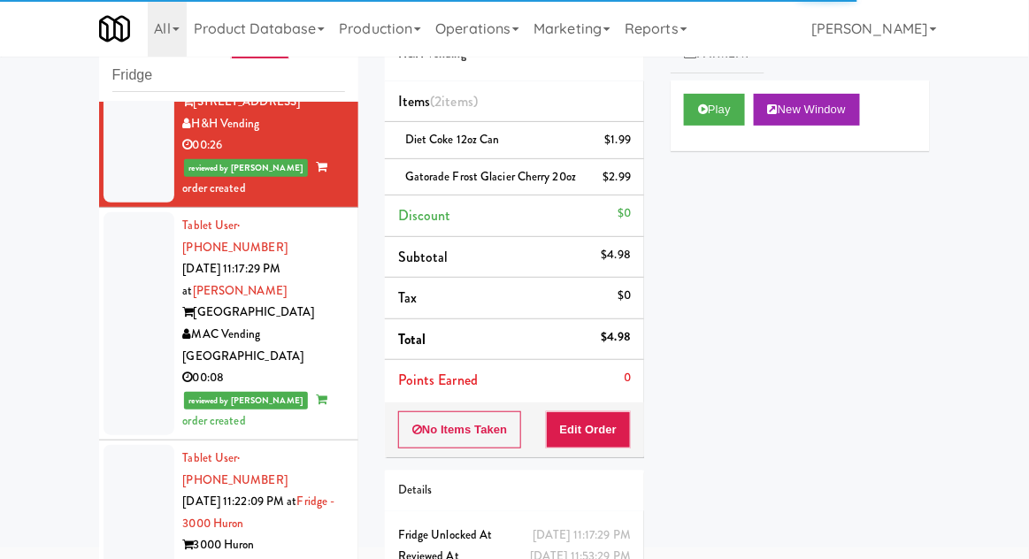
click at [131, 272] on div at bounding box center [138, 323] width 71 height 223
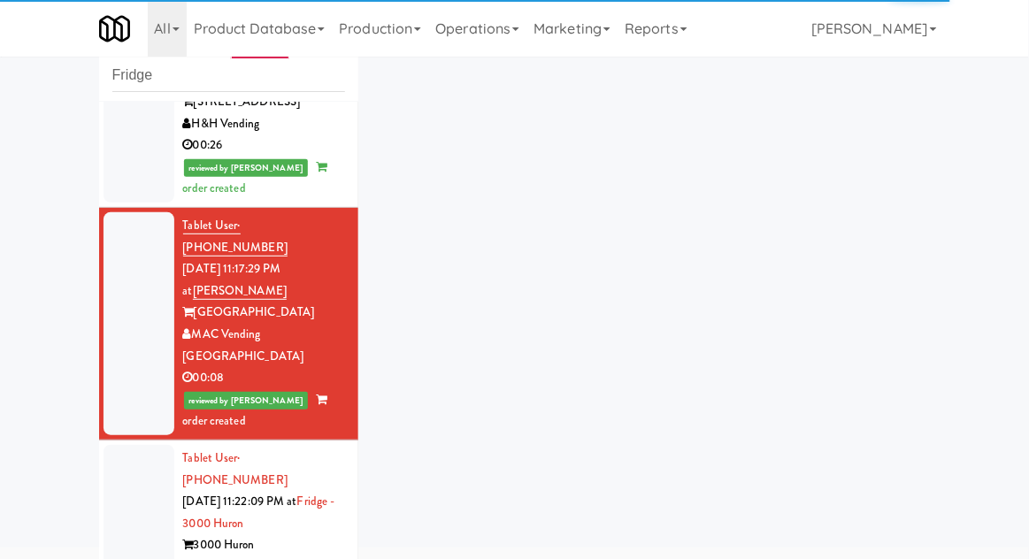
click at [142, 445] on div at bounding box center [138, 545] width 71 height 201
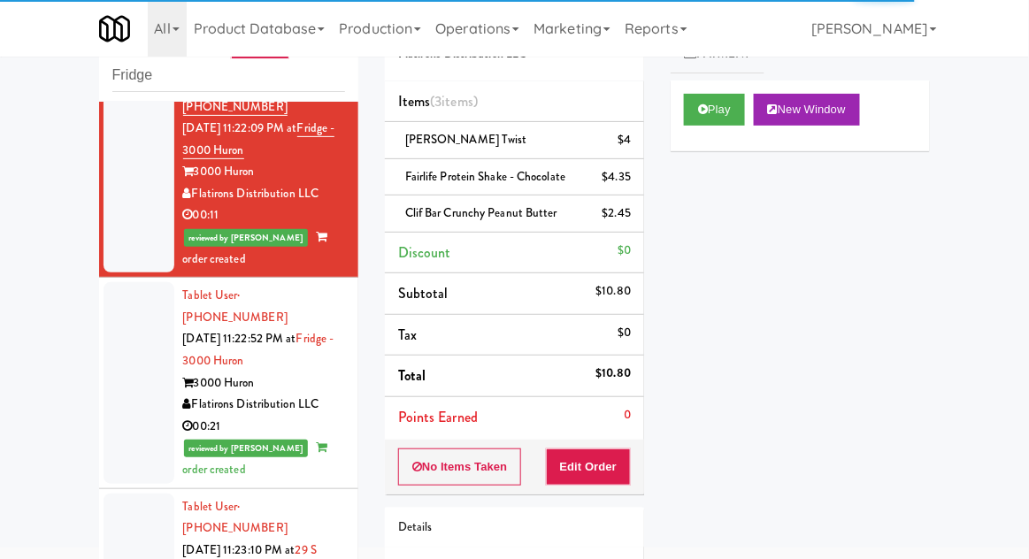
click at [139, 282] on div at bounding box center [138, 382] width 71 height 201
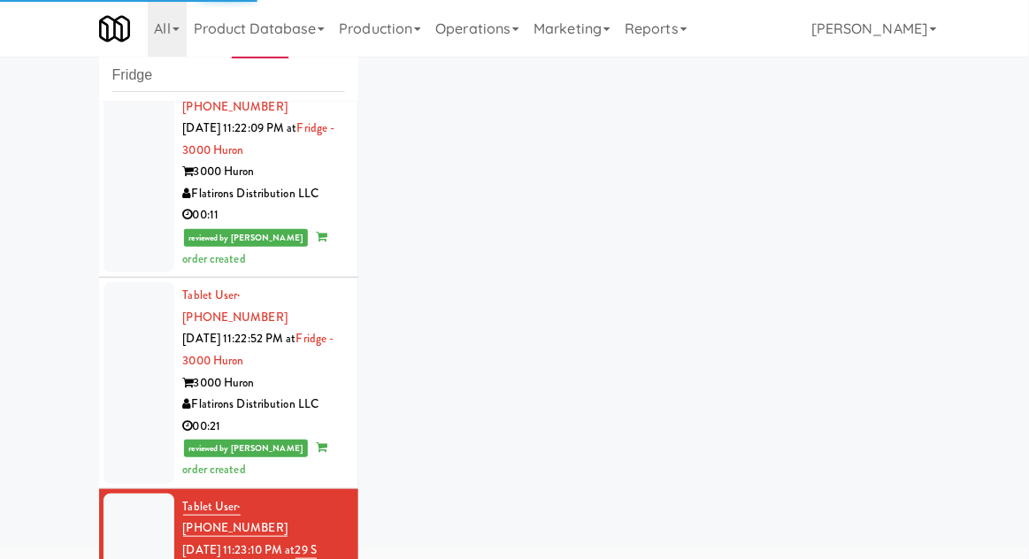
scroll to position [2339, 0]
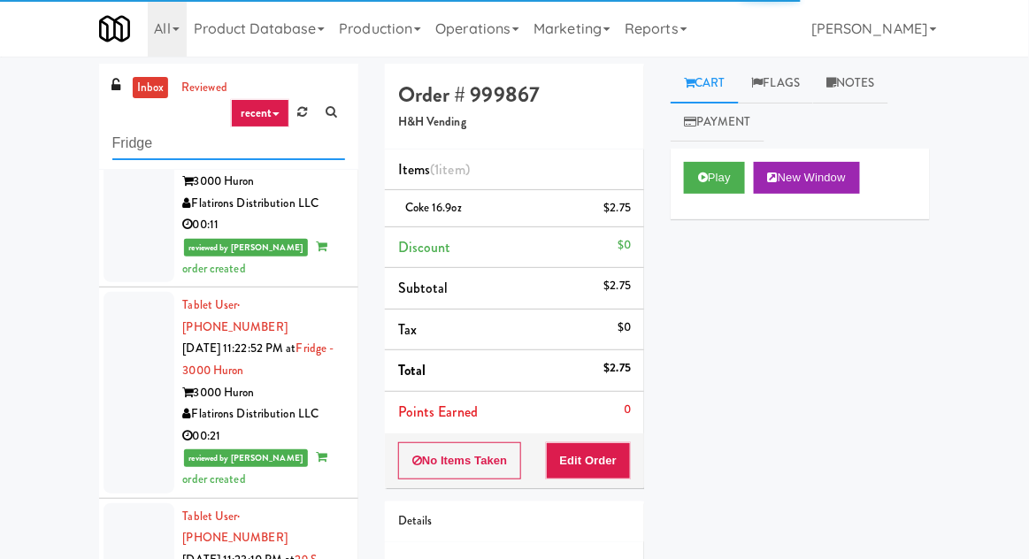
click at [132, 149] on input "Fridge" at bounding box center [228, 143] width 233 height 33
click at [126, 147] on input "Fridge" at bounding box center [228, 143] width 233 height 33
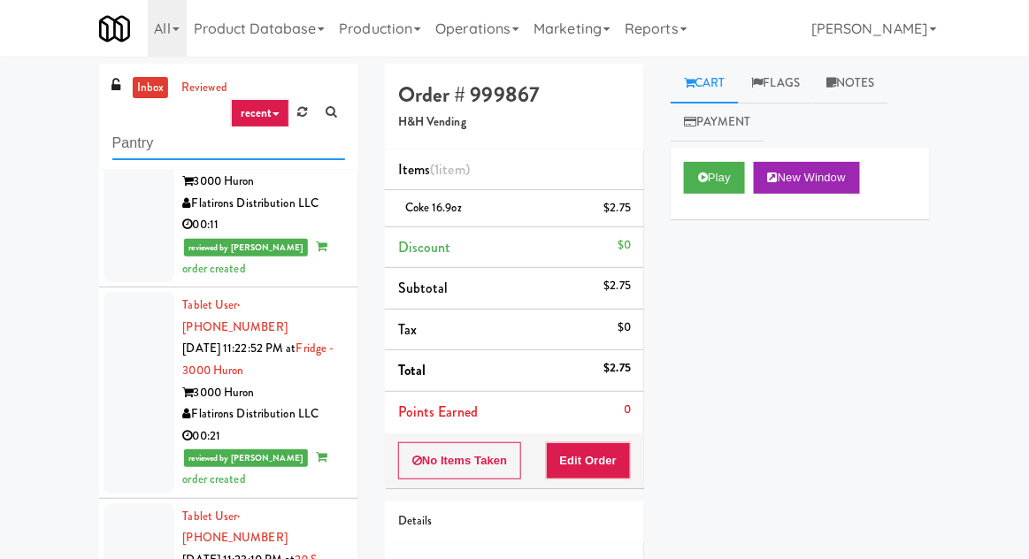
type input "Pantry"
click at [34, 174] on div "inbox reviewed recent all unclear take inventory issue suspicious failed recent…" at bounding box center [514, 389] width 1029 height 650
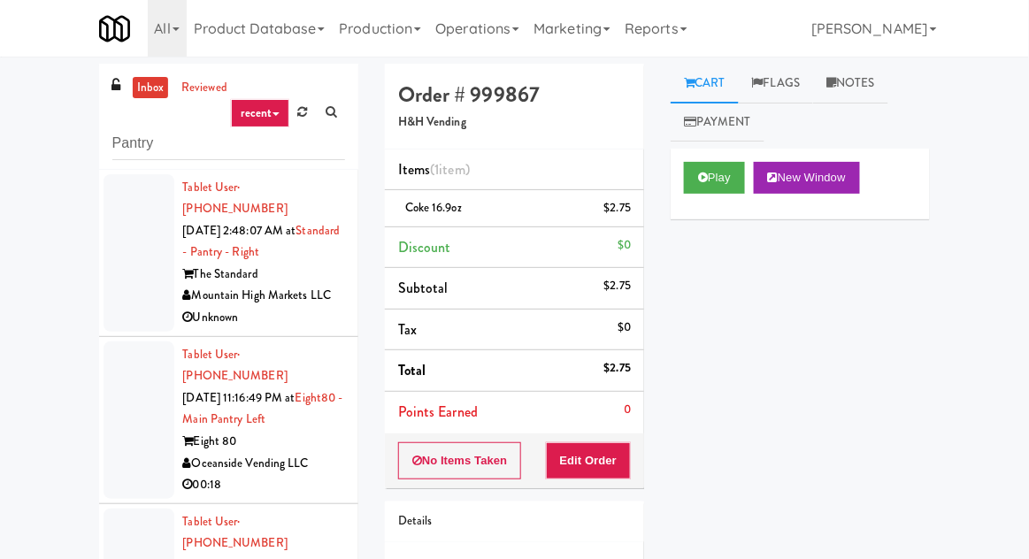
click at [143, 301] on div at bounding box center [138, 252] width 71 height 157
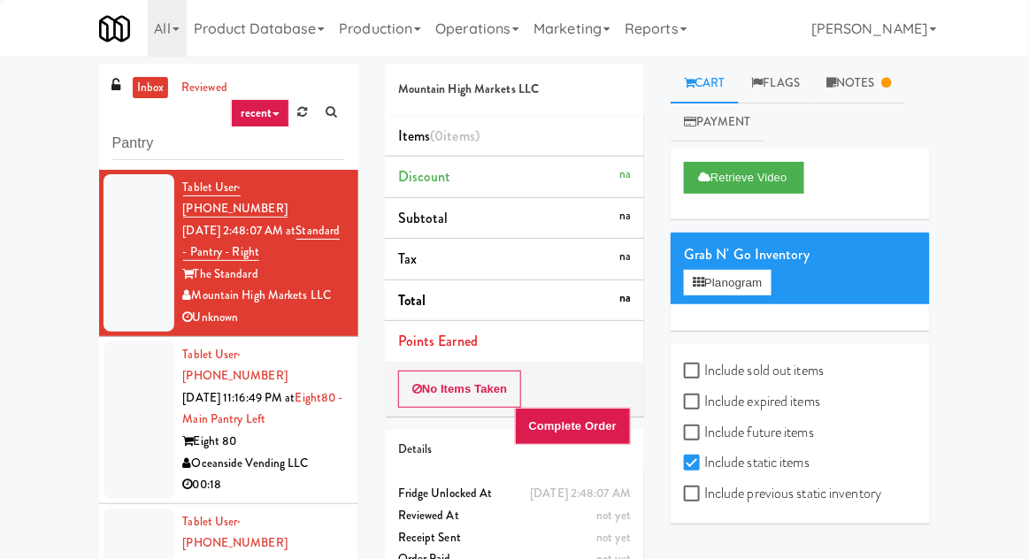
click at [127, 421] on div at bounding box center [138, 419] width 71 height 157
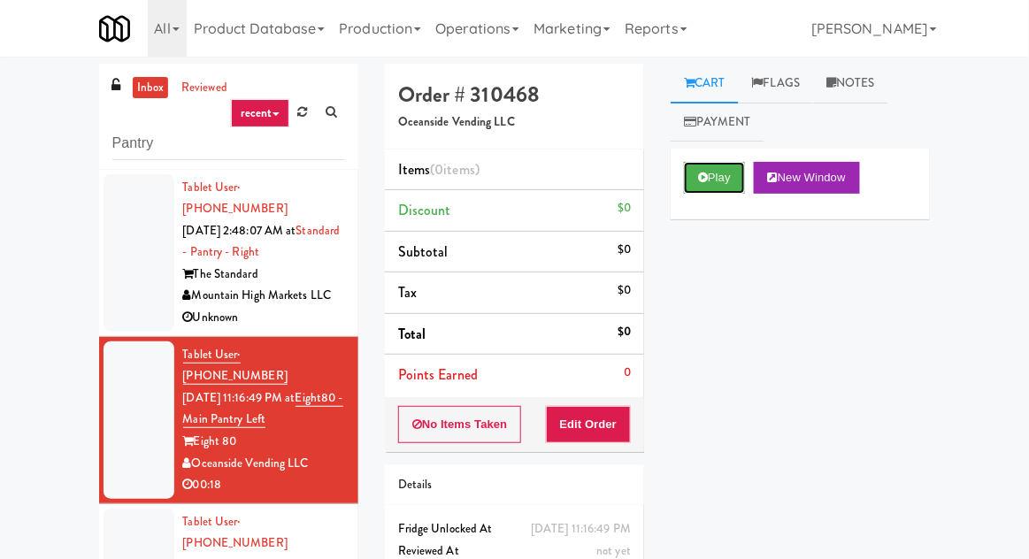
click at [708, 193] on button "Play" at bounding box center [714, 178] width 61 height 32
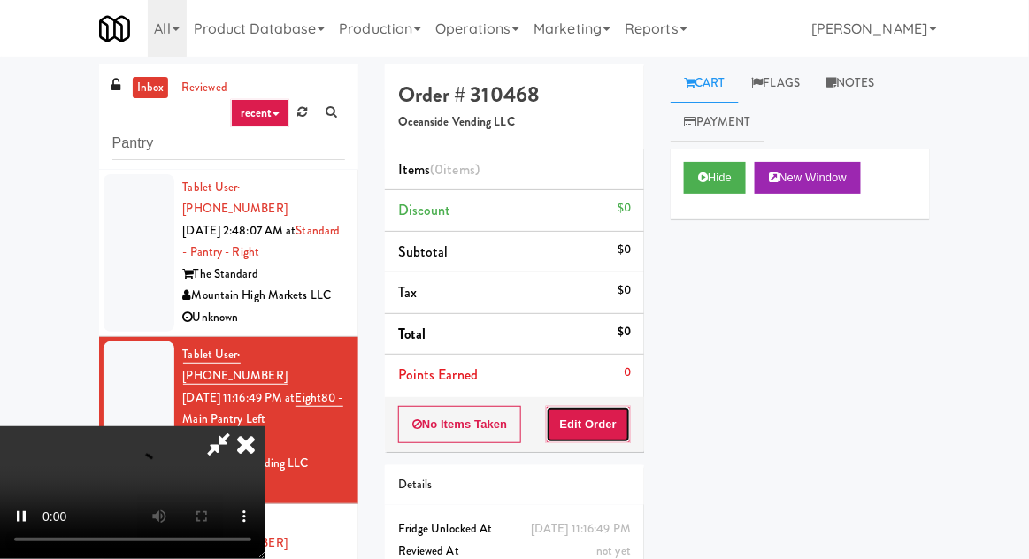
click at [620, 425] on button "Edit Order" at bounding box center [589, 424] width 86 height 37
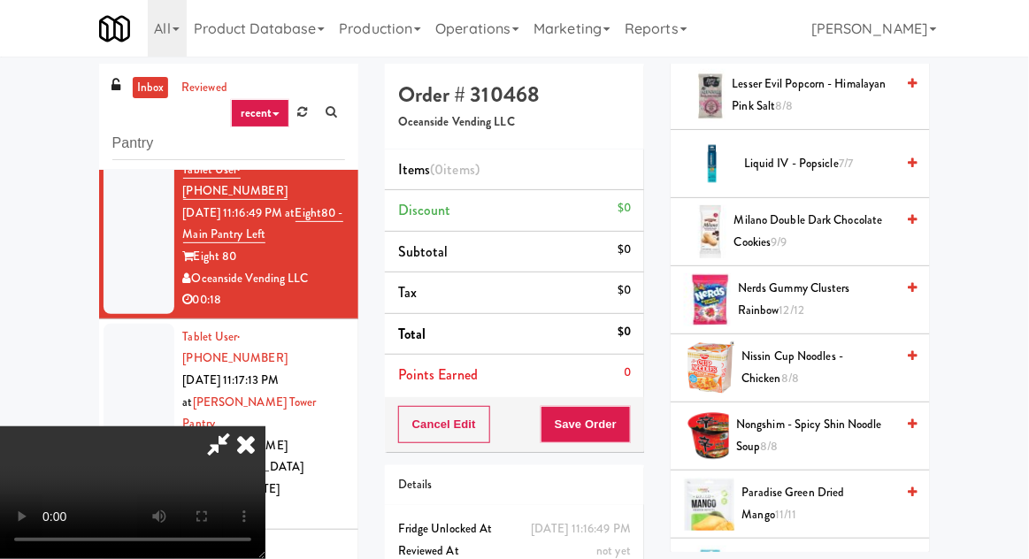
scroll to position [965, 0]
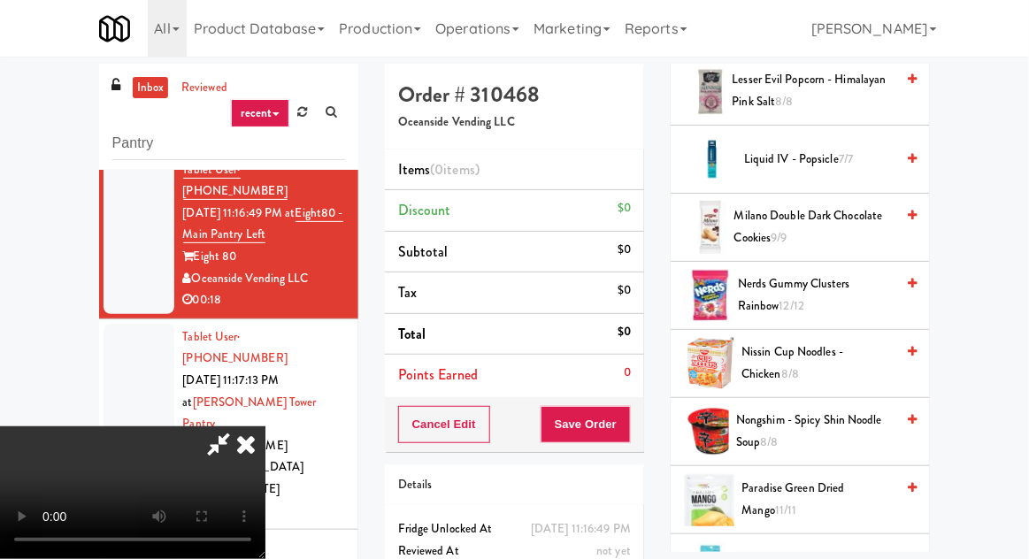
click at [825, 417] on span "Nongshim - Spicy Shin Noodle Soup 8/8" at bounding box center [815, 430] width 158 height 43
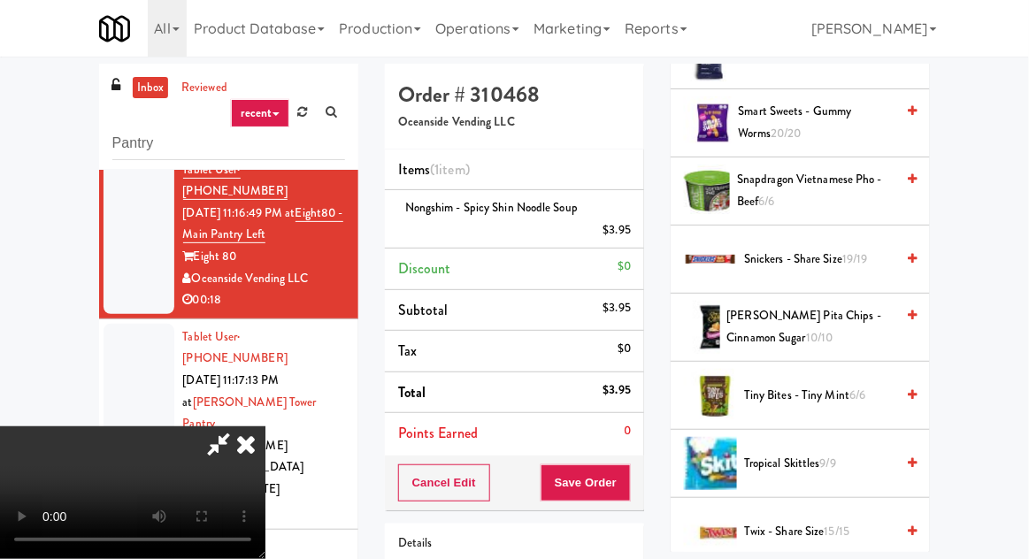
click at [842, 260] on span "Snickers - Share Size 19/19" at bounding box center [819, 260] width 150 height 22
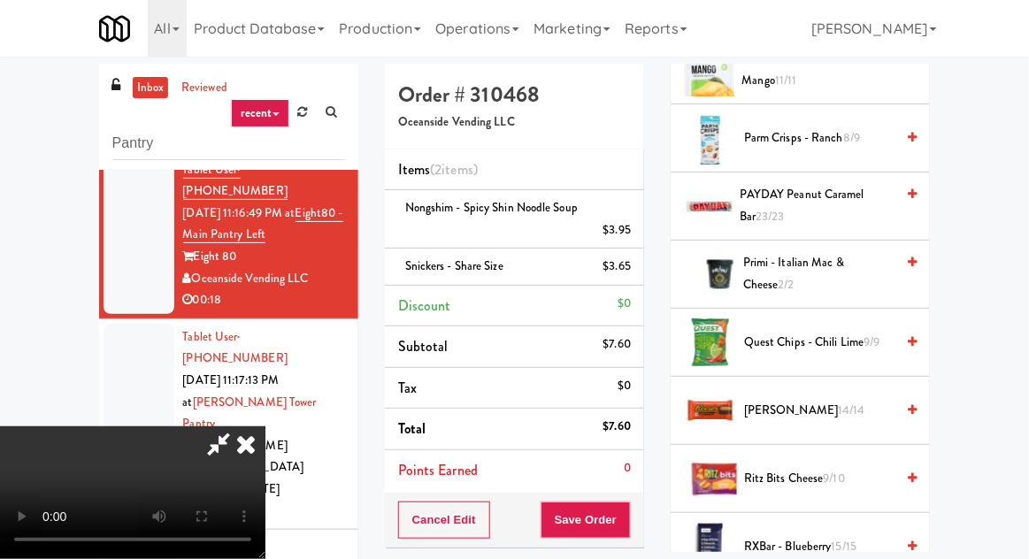
click at [823, 400] on span "[PERSON_NAME] 14/14" at bounding box center [819, 411] width 150 height 22
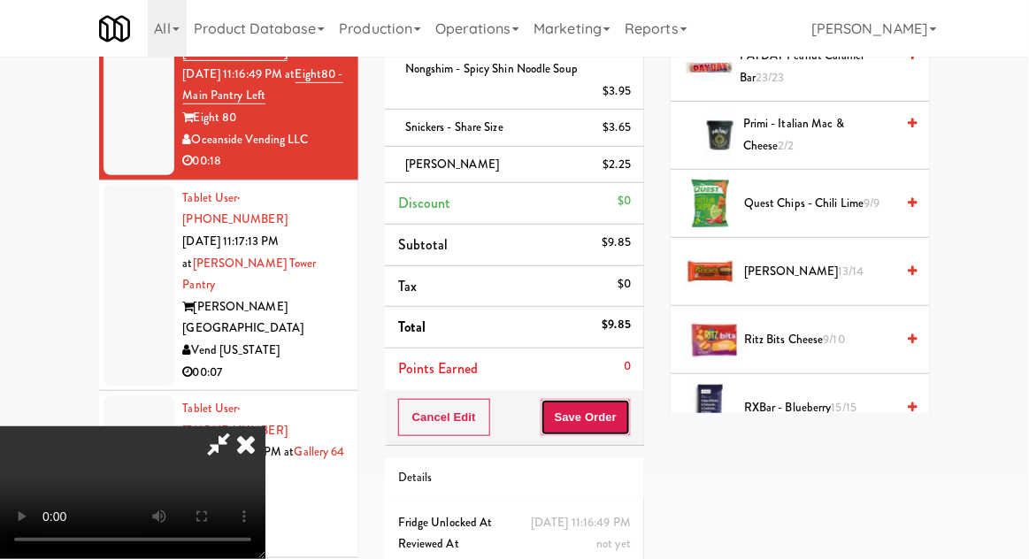
click at [627, 417] on button "Save Order" at bounding box center [585, 417] width 90 height 37
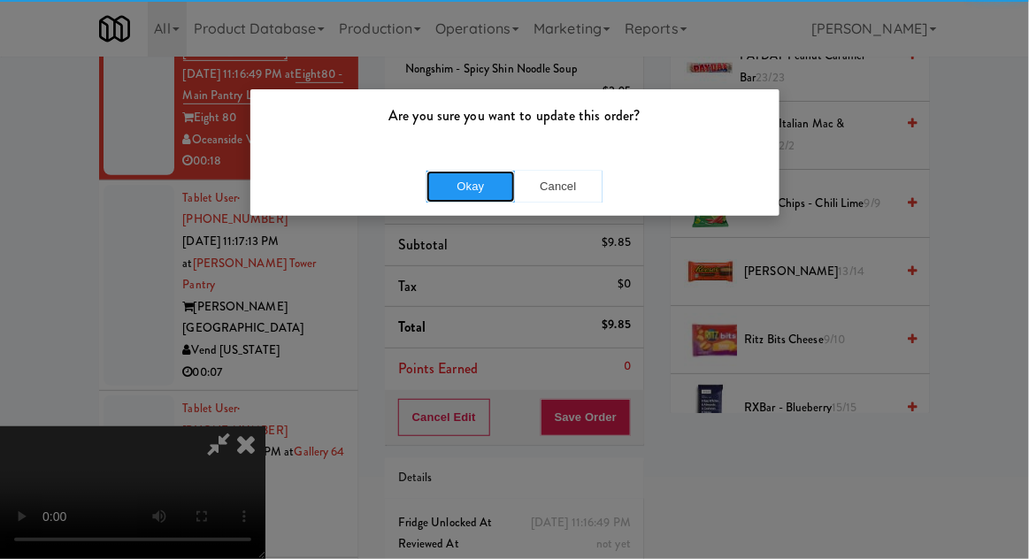
click at [464, 180] on button "Okay" at bounding box center [470, 187] width 88 height 32
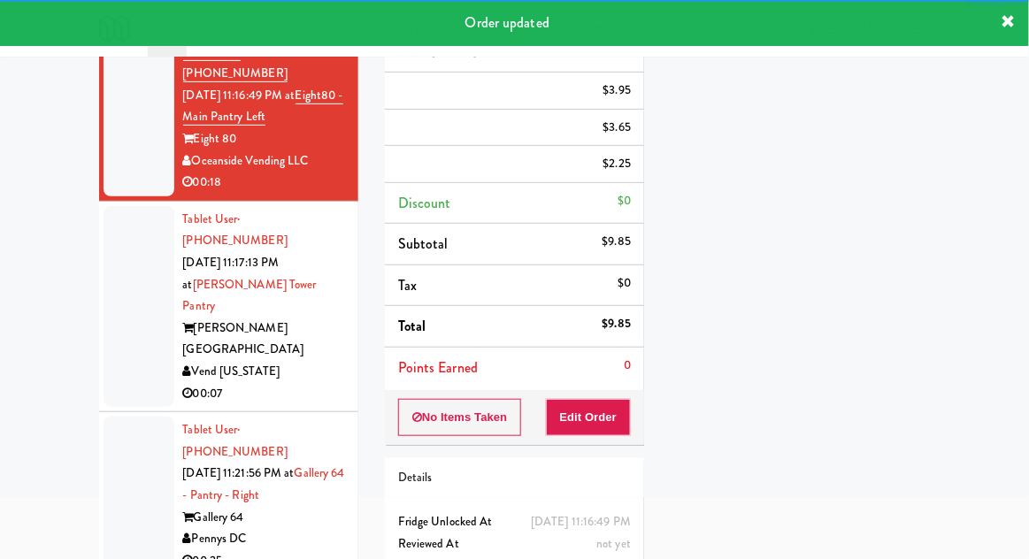
click at [103, 269] on div at bounding box center [138, 306] width 71 height 201
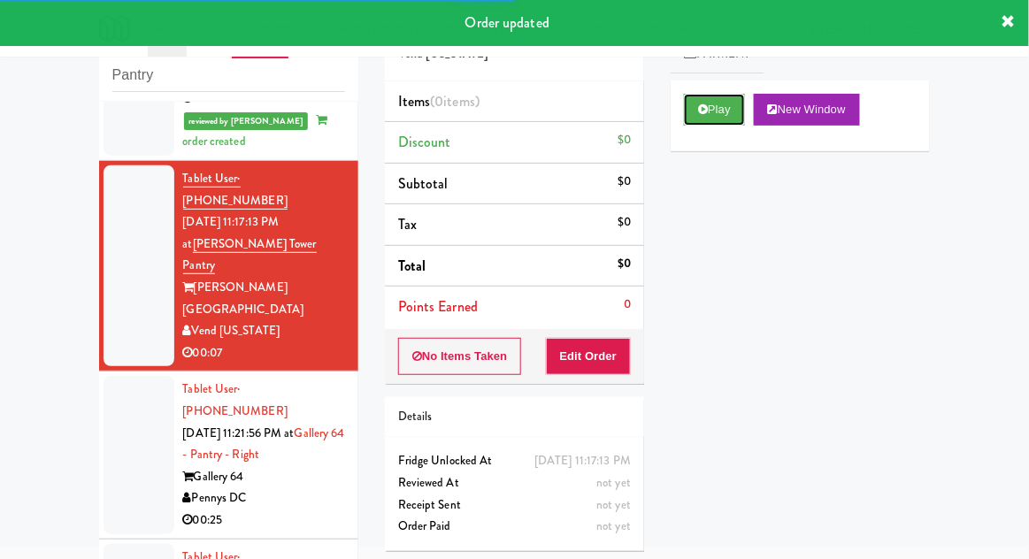
click at [715, 111] on button "Play" at bounding box center [714, 110] width 61 height 32
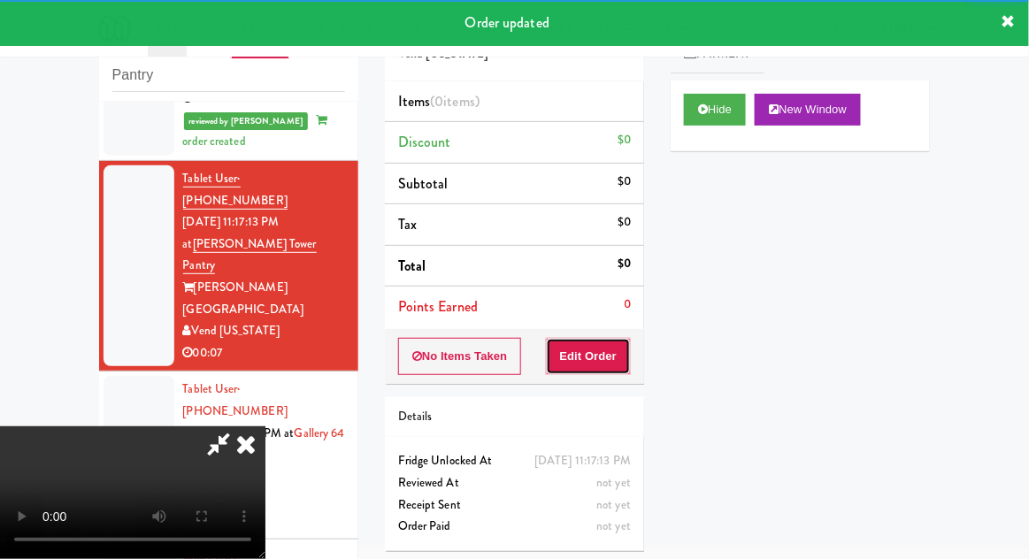
click at [603, 366] on button "Edit Order" at bounding box center [589, 356] width 86 height 37
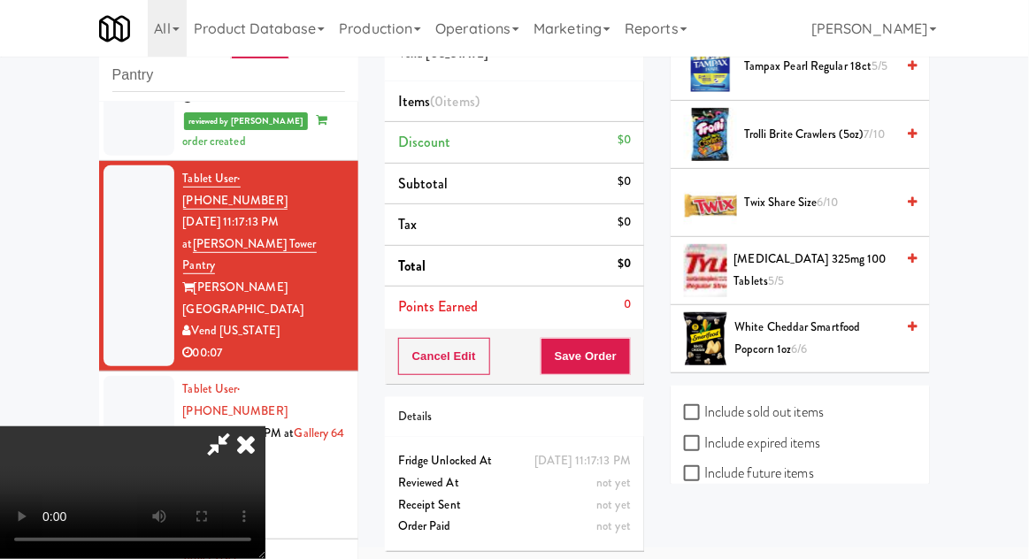
click at [825, 201] on span "6/10" at bounding box center [827, 202] width 21 height 17
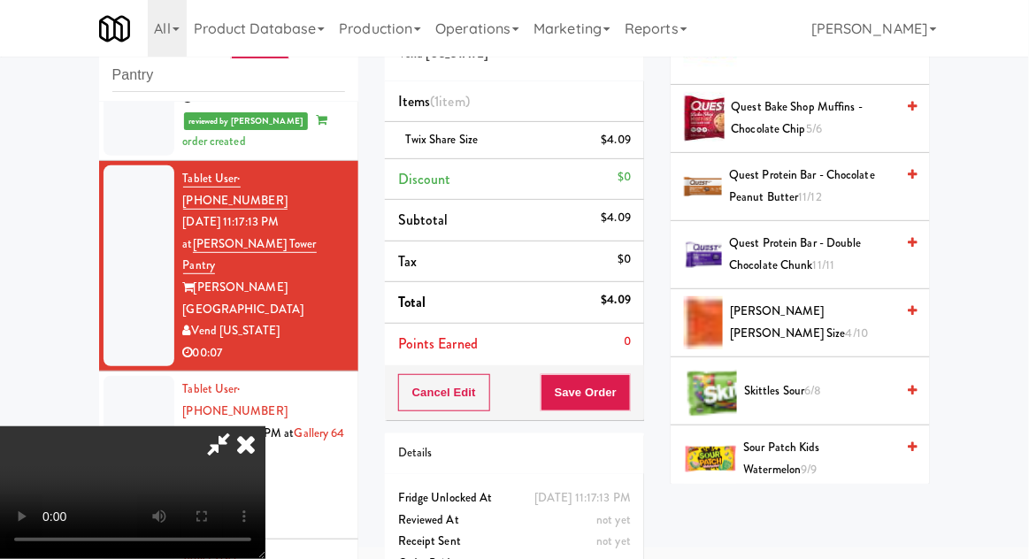
click at [846, 325] on span "4/10" at bounding box center [857, 333] width 22 height 17
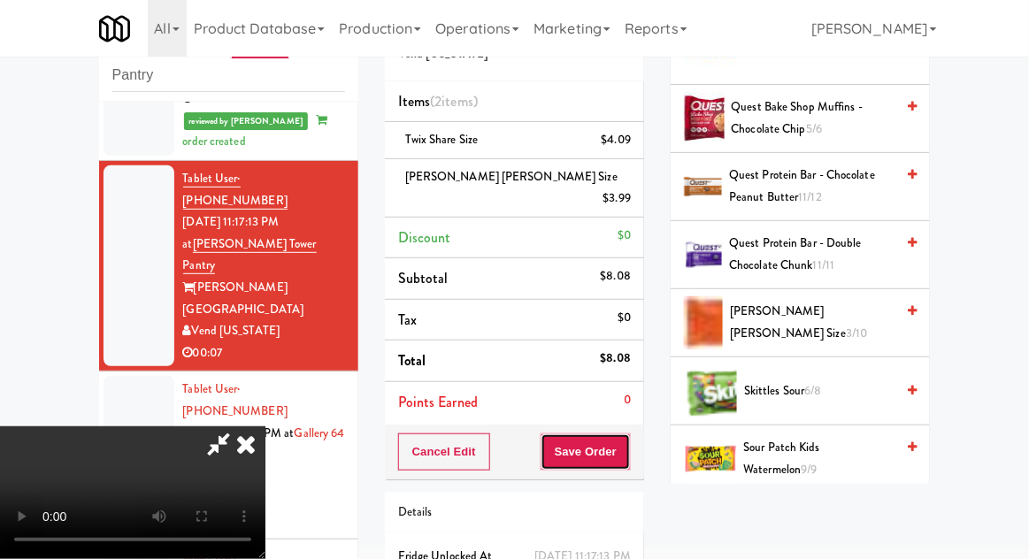
click at [626, 438] on button "Save Order" at bounding box center [585, 451] width 90 height 37
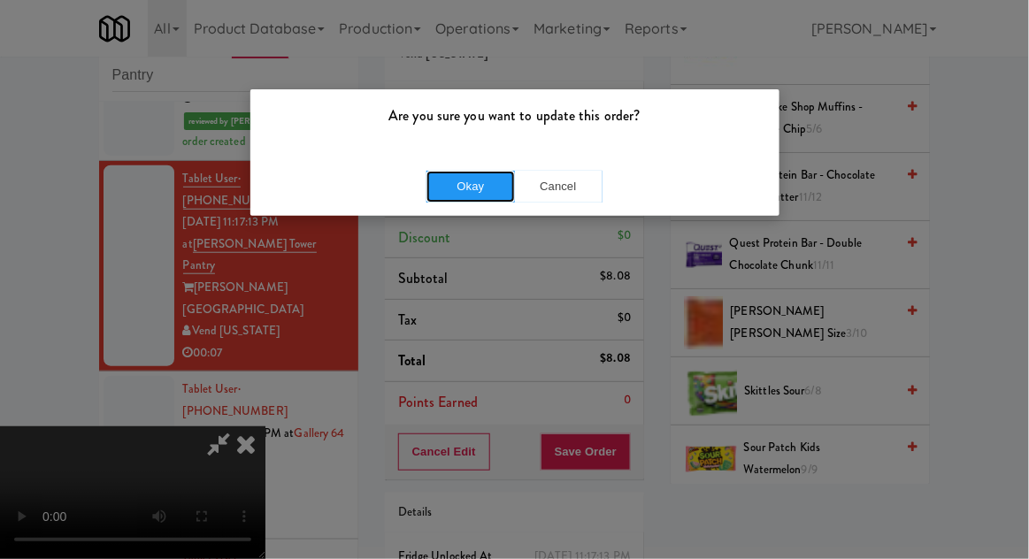
click at [463, 197] on button "Okay" at bounding box center [470, 187] width 88 height 32
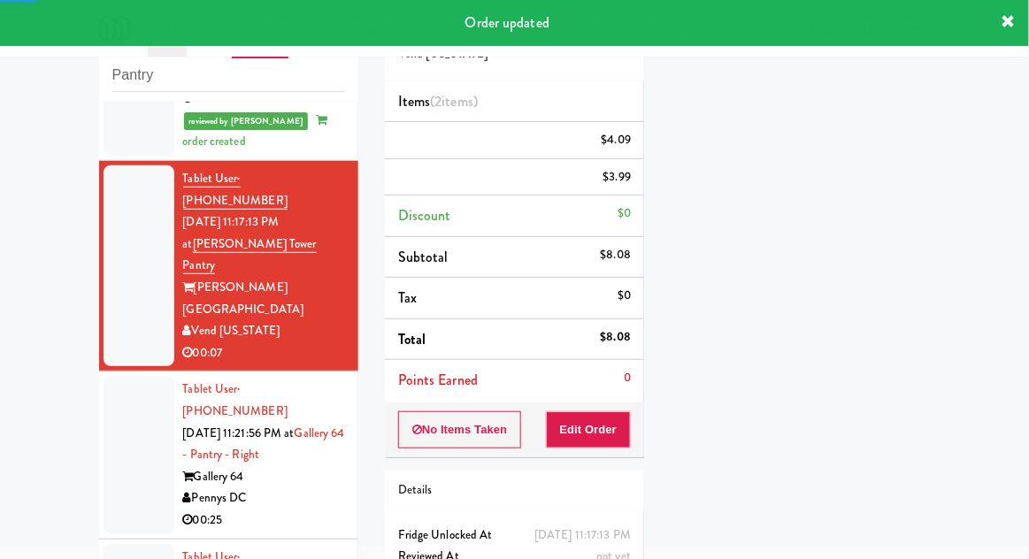
click at [126, 376] on div at bounding box center [138, 454] width 71 height 157
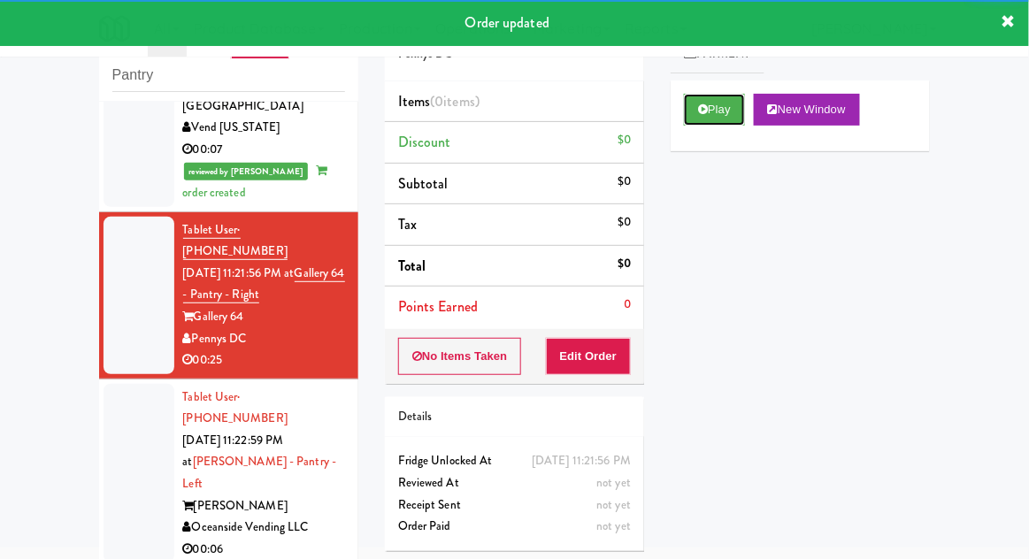
click at [726, 111] on button "Play" at bounding box center [714, 110] width 61 height 32
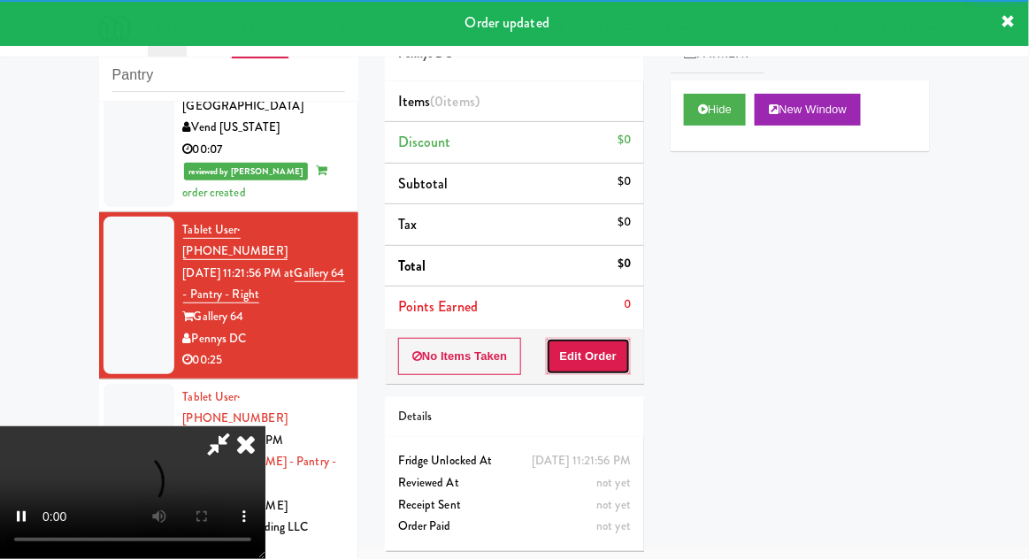
click at [599, 359] on button "Edit Order" at bounding box center [589, 356] width 86 height 37
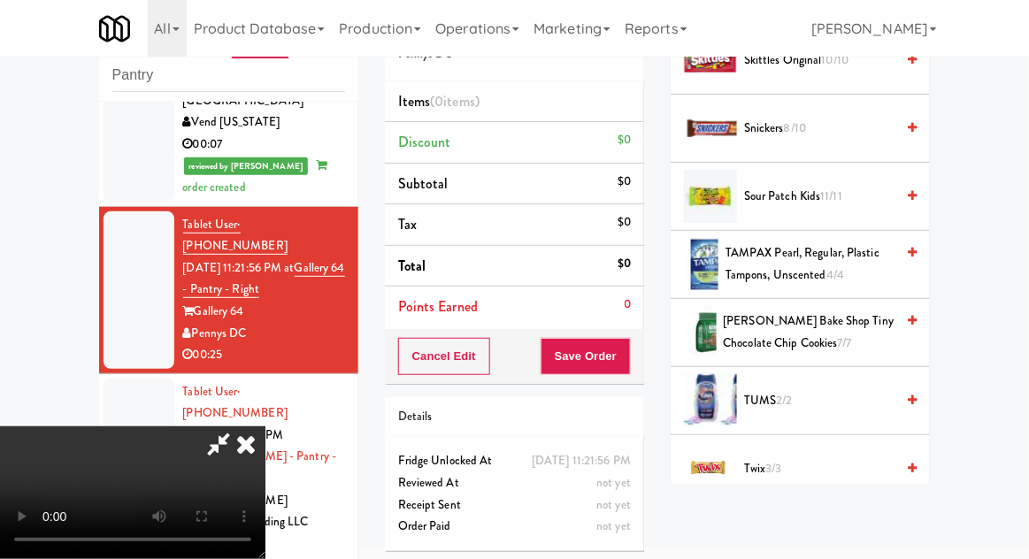
click at [803, 458] on span "Twix 3/3" at bounding box center [819, 469] width 150 height 22
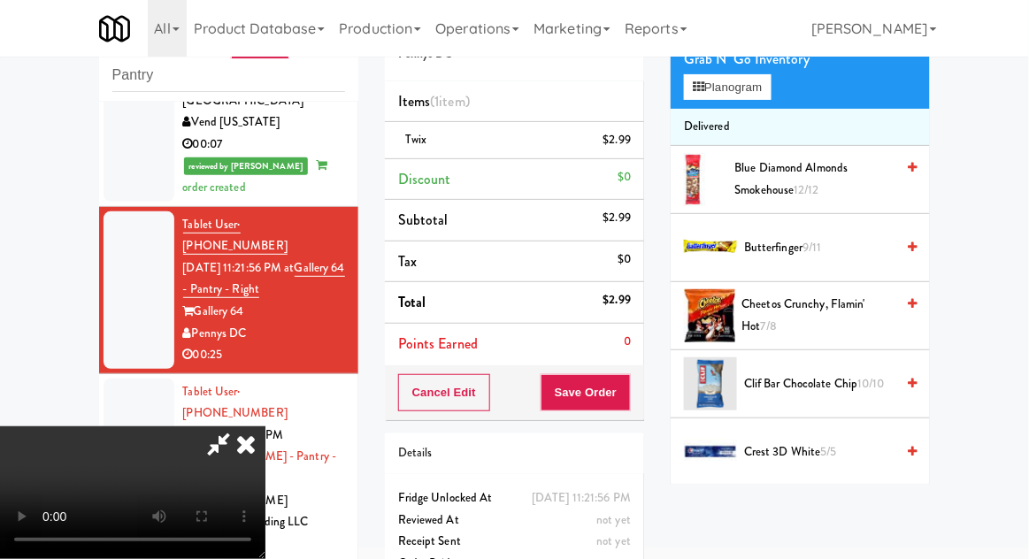
scroll to position [119, 0]
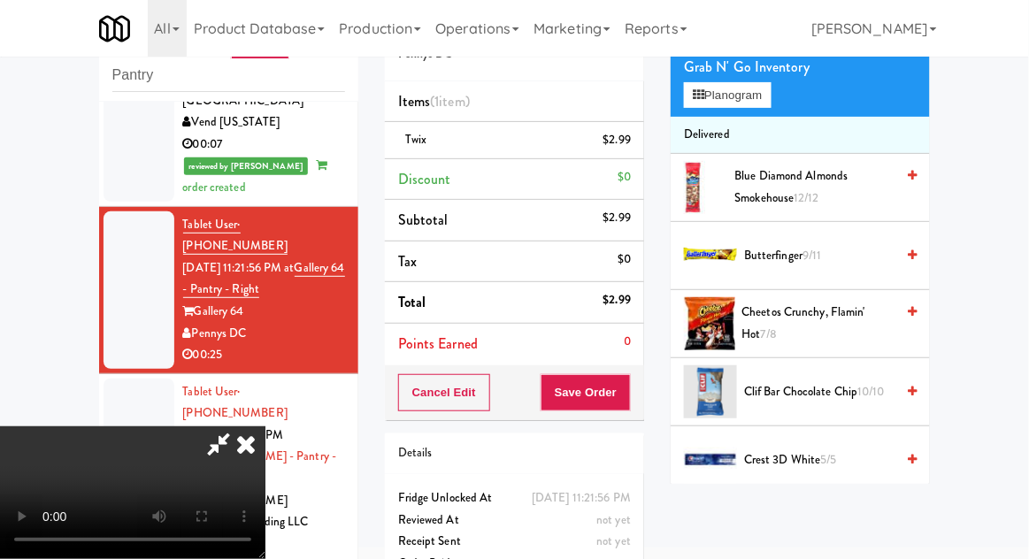
click at [826, 314] on span "Cheetos Crunchy, Flamin' Hot 7/8" at bounding box center [818, 323] width 153 height 43
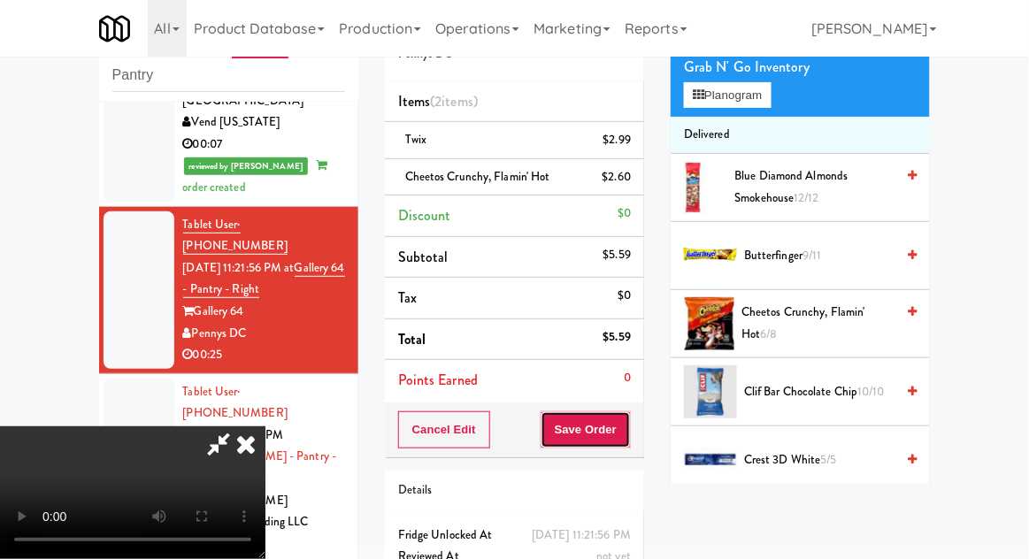
click at [628, 428] on button "Save Order" at bounding box center [585, 429] width 90 height 37
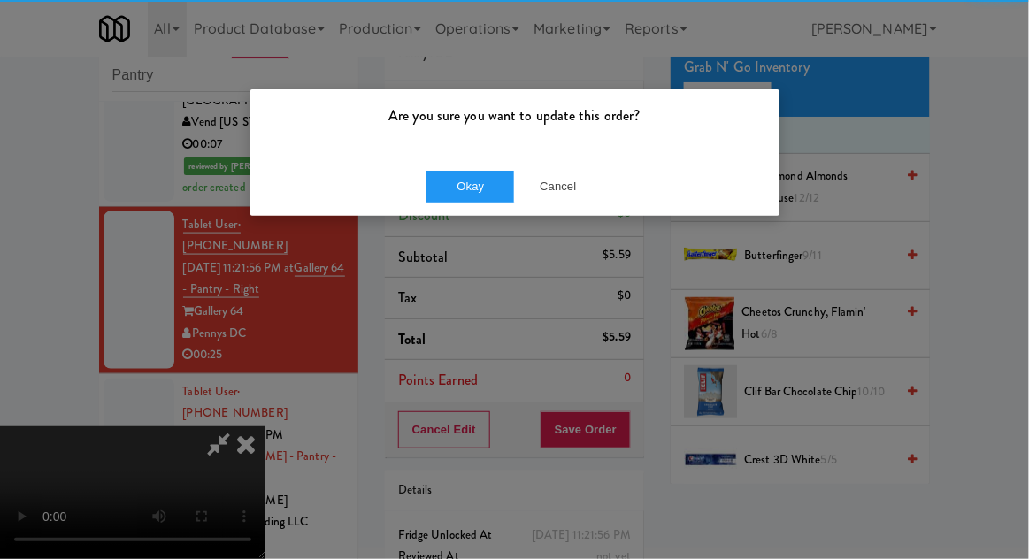
click at [457, 210] on div "Okay Cancel" at bounding box center [514, 186] width 529 height 59
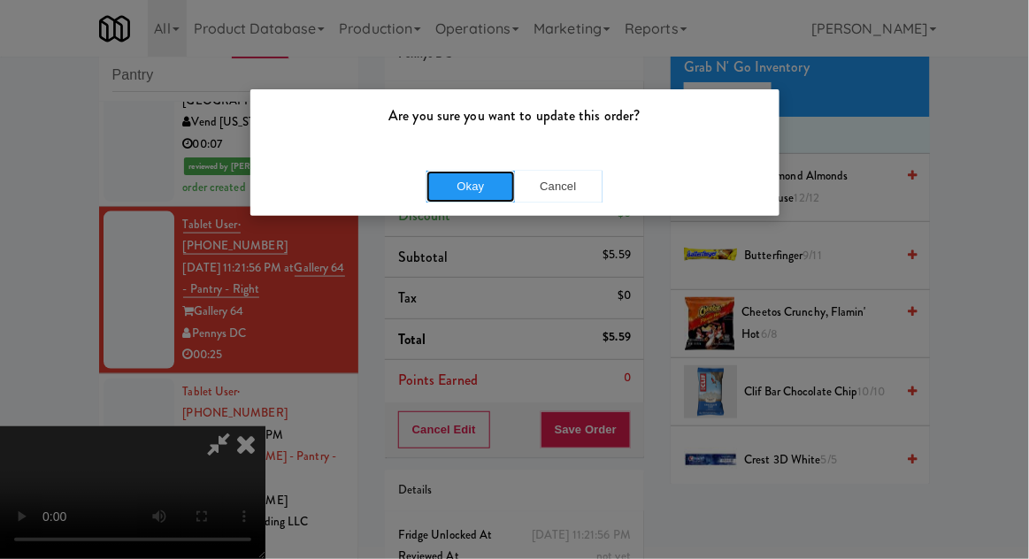
click at [453, 188] on button "Okay" at bounding box center [470, 187] width 88 height 32
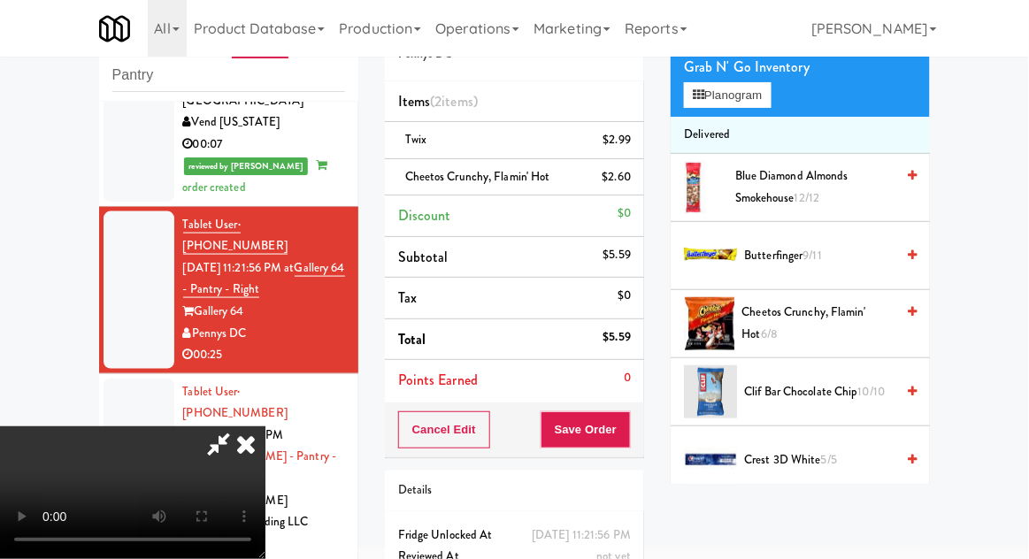
click at [4, 139] on div "inbox reviewed recent all unclear take inventory issue suspicious failed recent…" at bounding box center [514, 321] width 1029 height 650
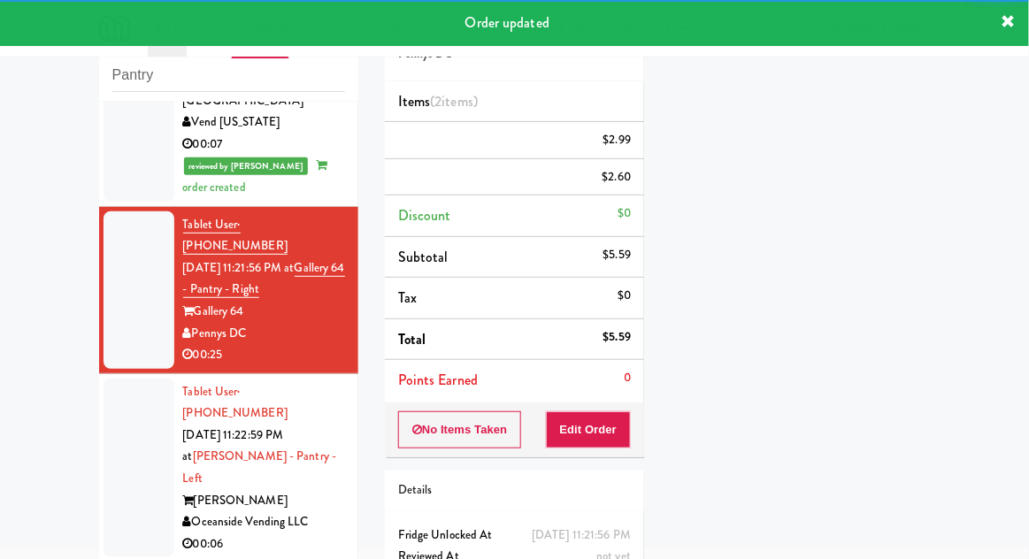
click at [117, 379] on div at bounding box center [138, 469] width 71 height 180
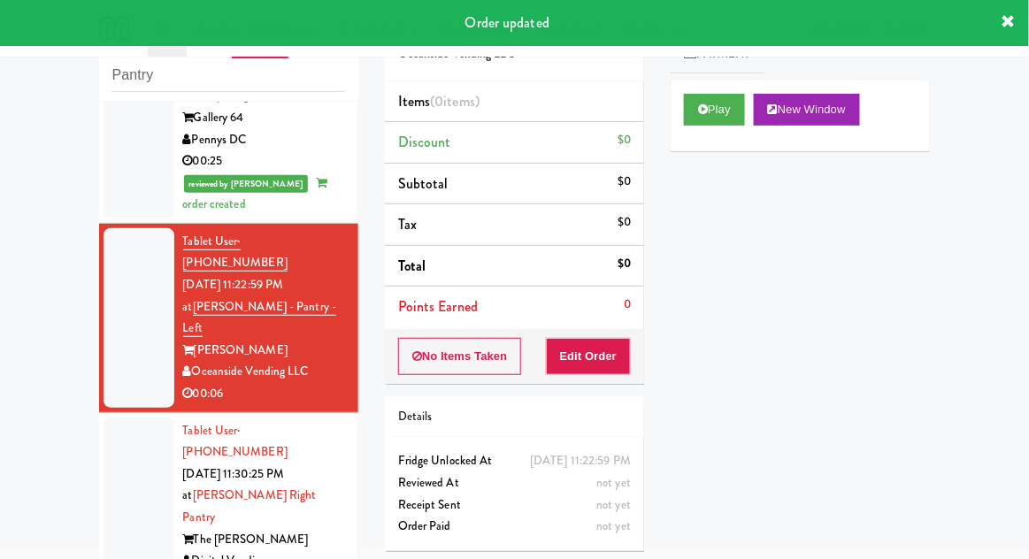
scroll to position [716, 0]
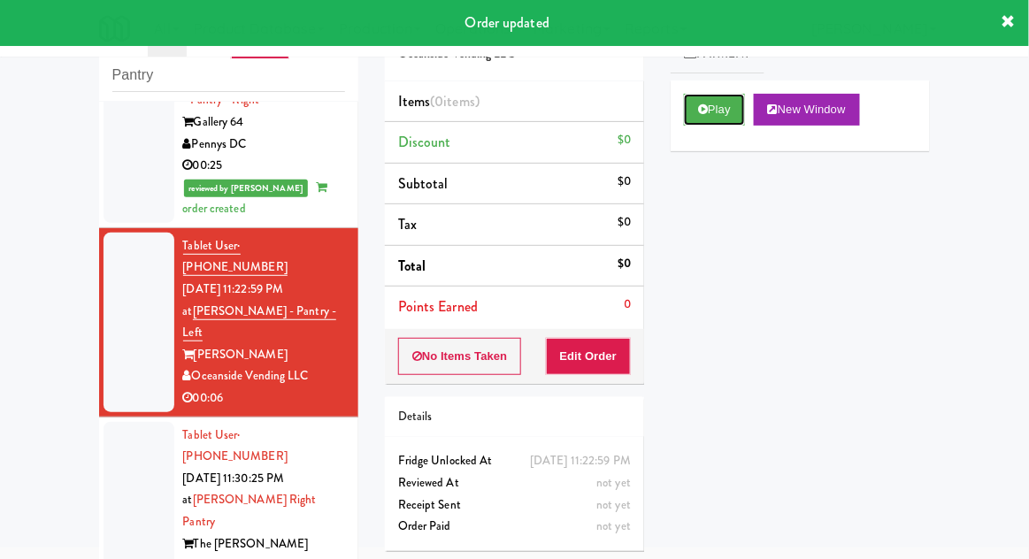
click at [726, 121] on button "Play" at bounding box center [714, 110] width 61 height 32
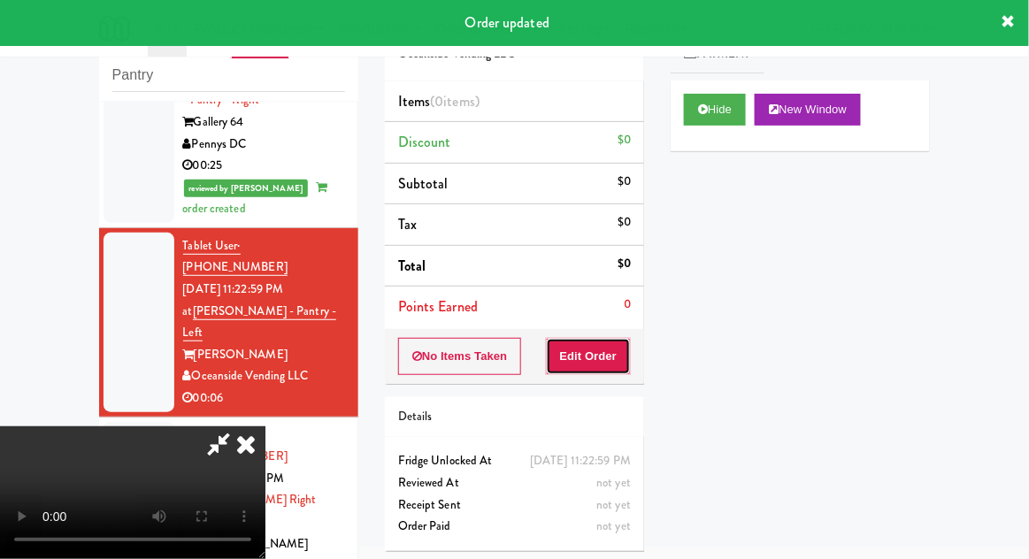
click at [605, 353] on button "Edit Order" at bounding box center [589, 356] width 86 height 37
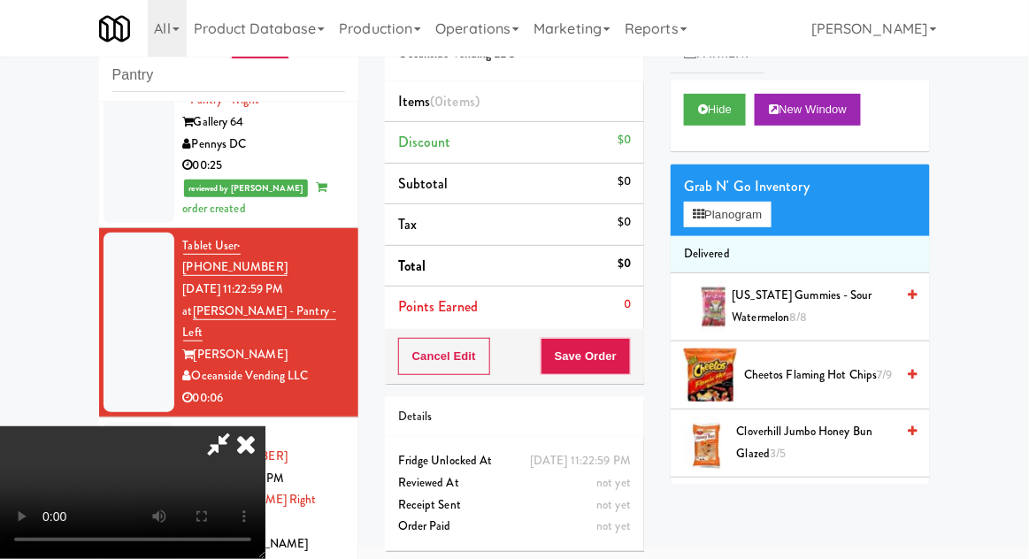
click at [838, 369] on span "Cheetos Flaming Hot Chips 7/9" at bounding box center [819, 375] width 150 height 22
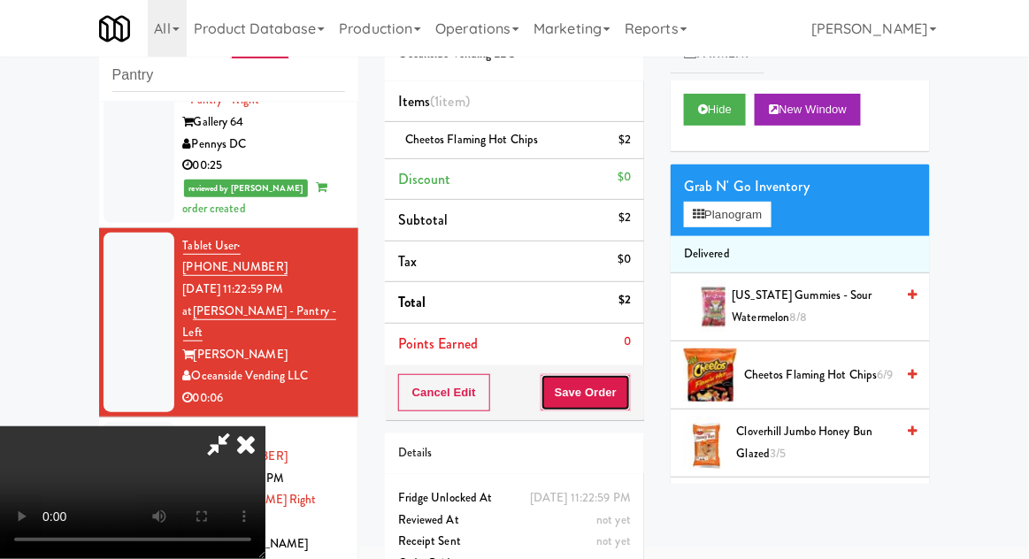
click at [628, 403] on button "Save Order" at bounding box center [585, 392] width 90 height 37
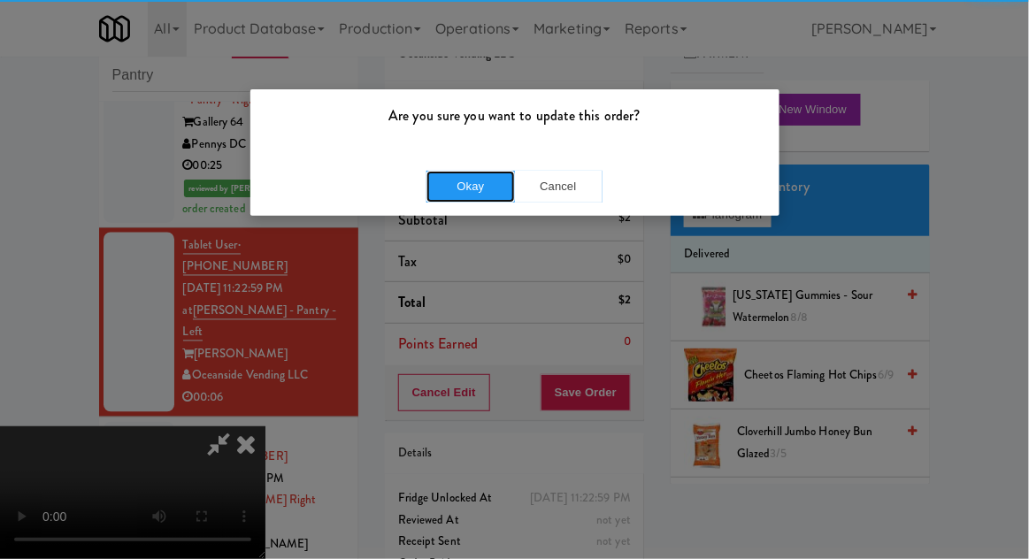
click at [471, 186] on button "Okay" at bounding box center [470, 187] width 88 height 32
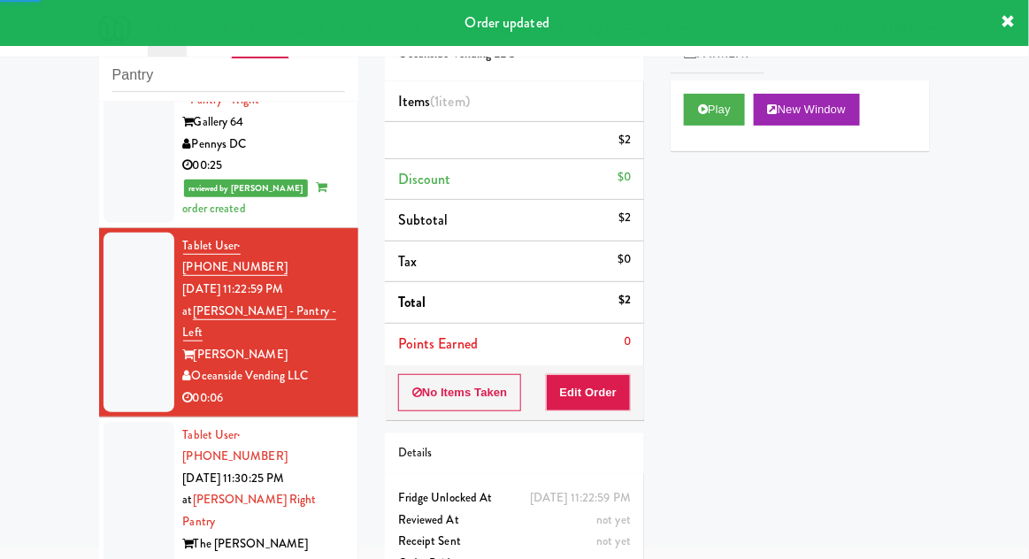
click at [113, 422] on div at bounding box center [138, 512] width 71 height 180
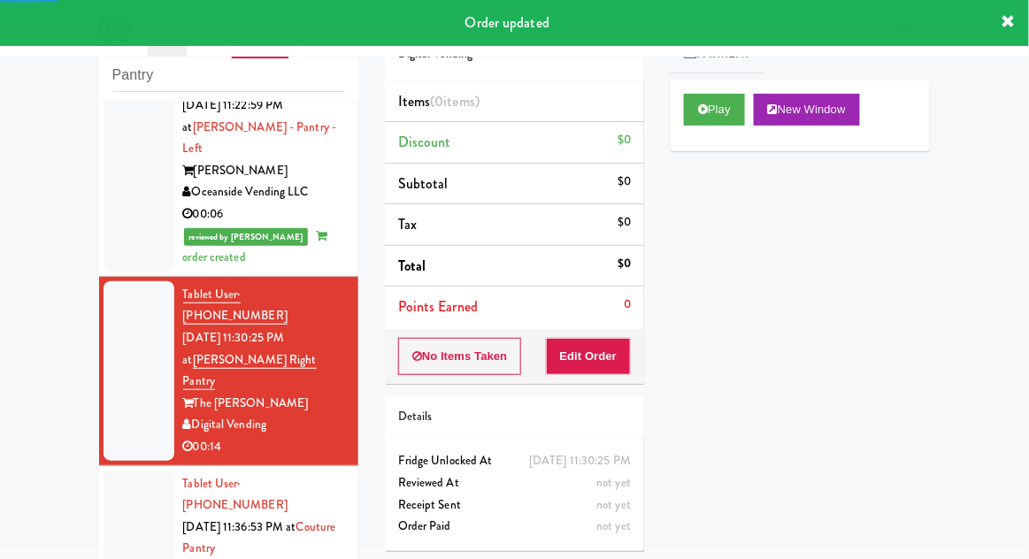
scroll to position [903, 0]
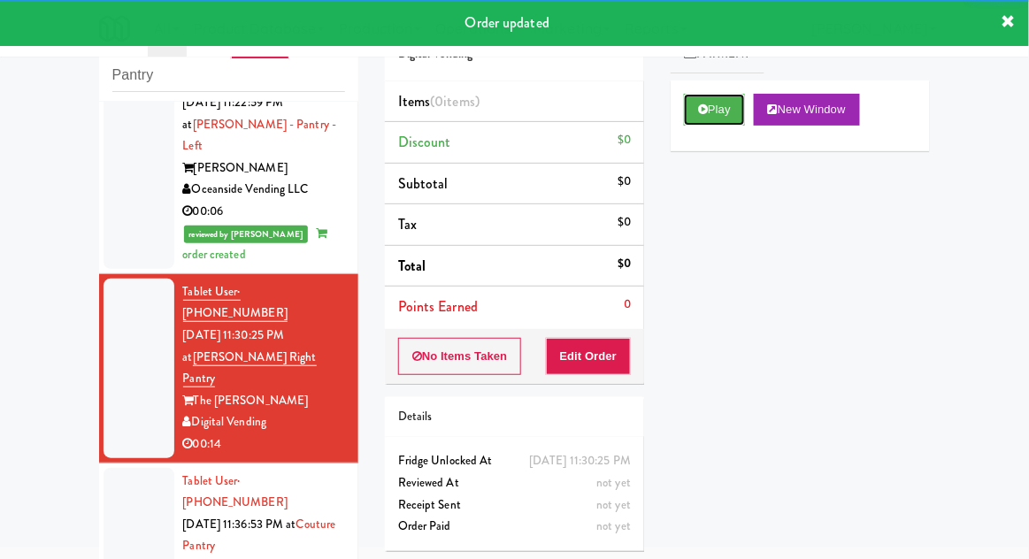
click at [723, 111] on button "Play" at bounding box center [714, 110] width 61 height 32
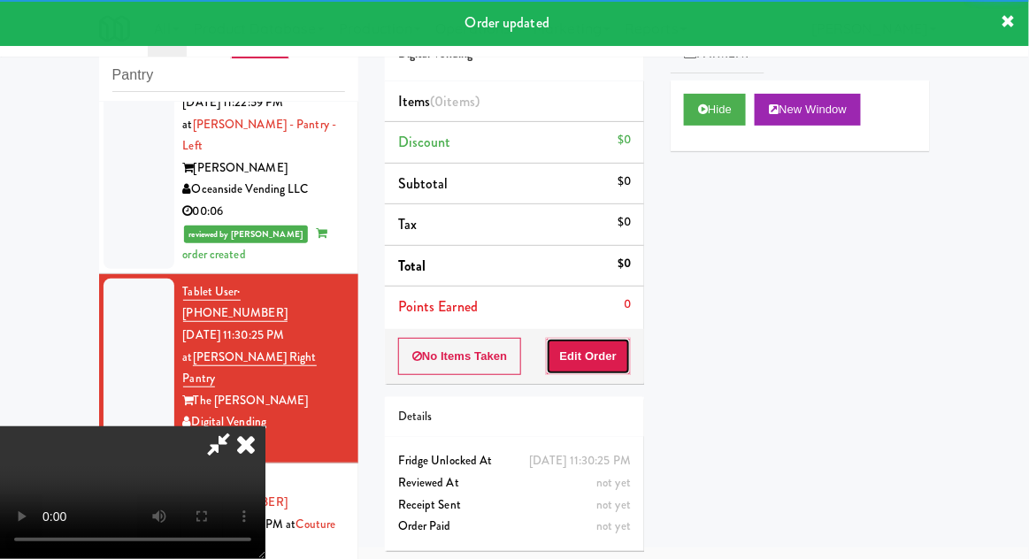
click at [606, 338] on button "Edit Order" at bounding box center [589, 356] width 86 height 37
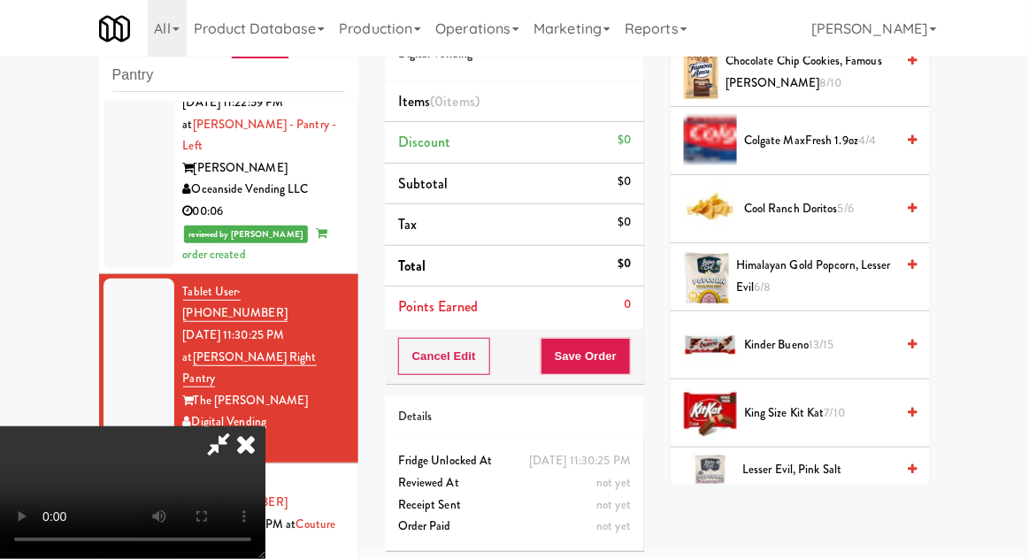
scroll to position [570, 0]
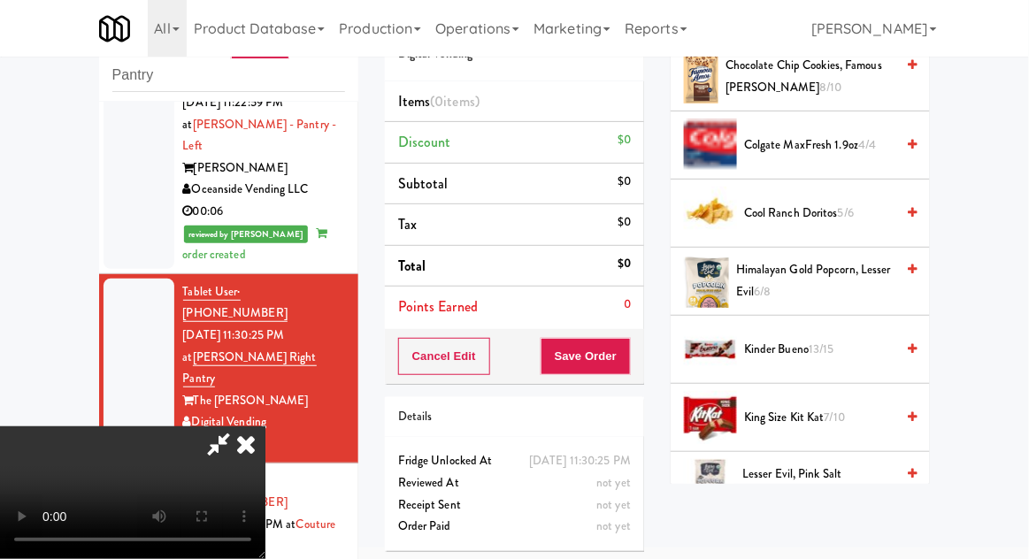
click at [832, 409] on span "7/10" at bounding box center [834, 417] width 20 height 17
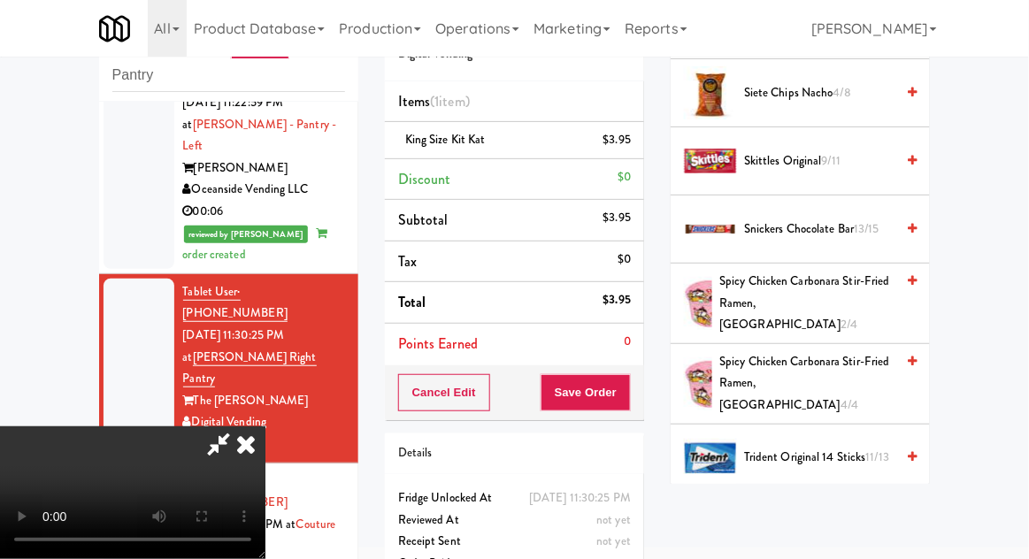
scroll to position [1945, 0]
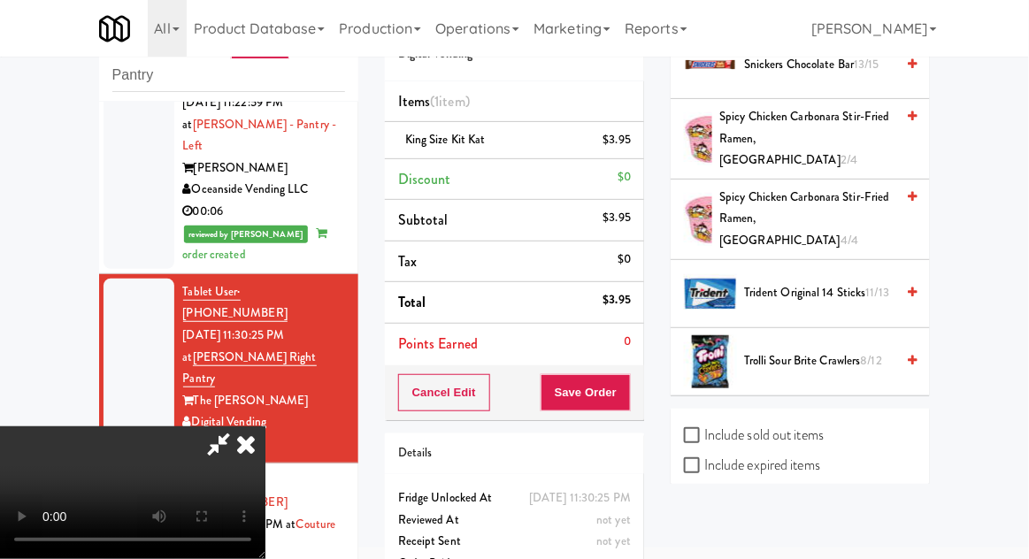
click at [836, 350] on span "Trolli Sour Brite Crawlers 8/12" at bounding box center [819, 361] width 150 height 22
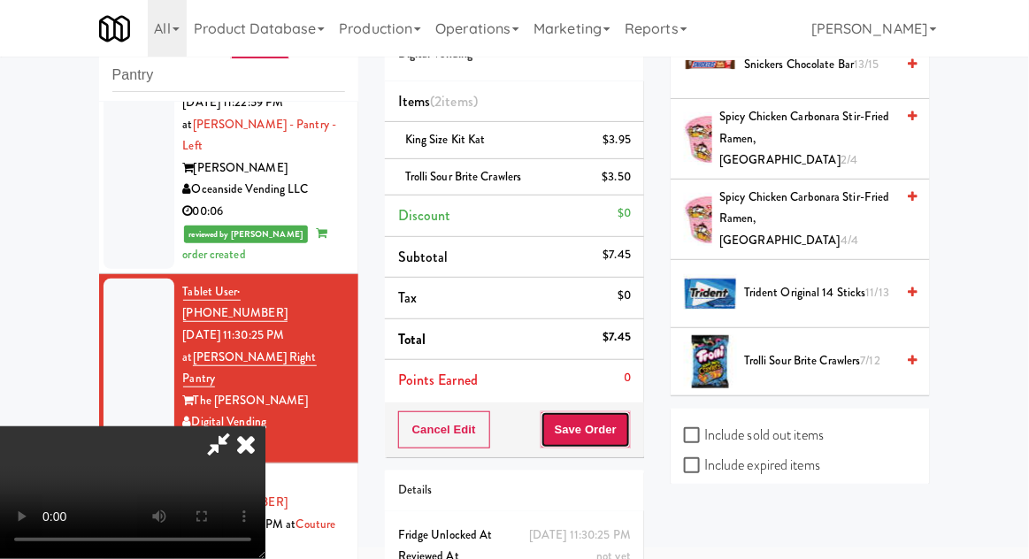
click at [628, 433] on button "Save Order" at bounding box center [585, 429] width 90 height 37
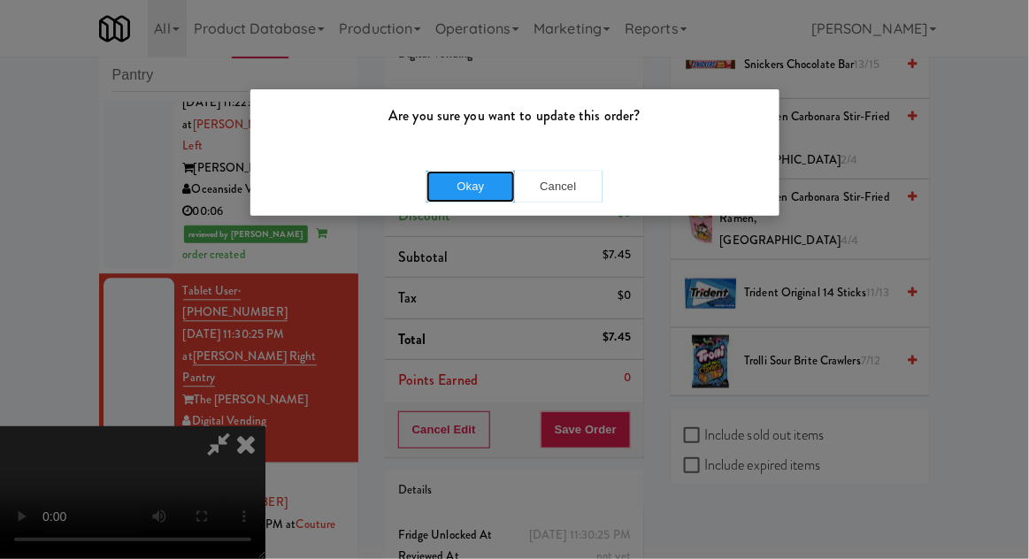
click at [460, 195] on button "Okay" at bounding box center [470, 187] width 88 height 32
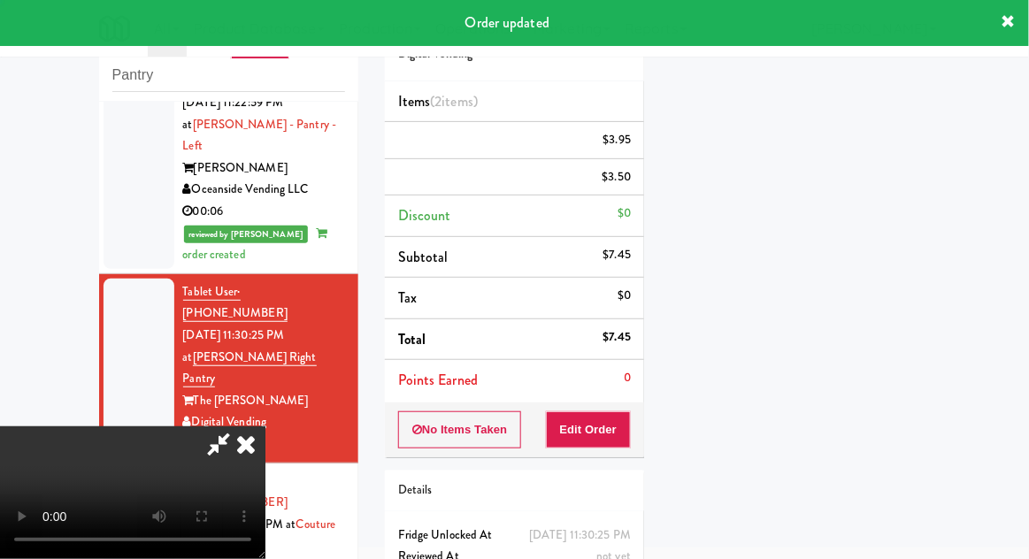
scroll to position [0, 0]
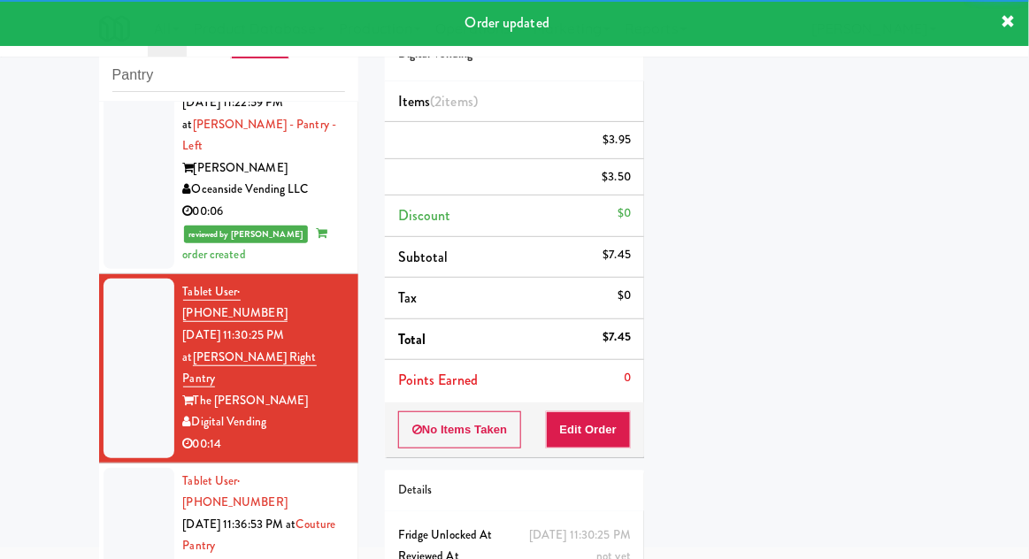
click at [118, 468] on div at bounding box center [138, 546] width 71 height 157
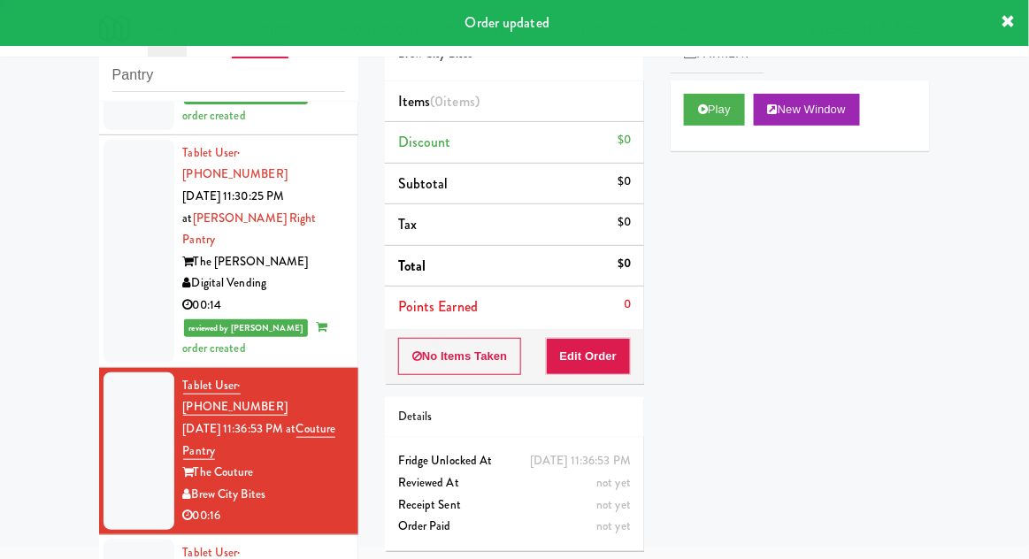
scroll to position [1091, 0]
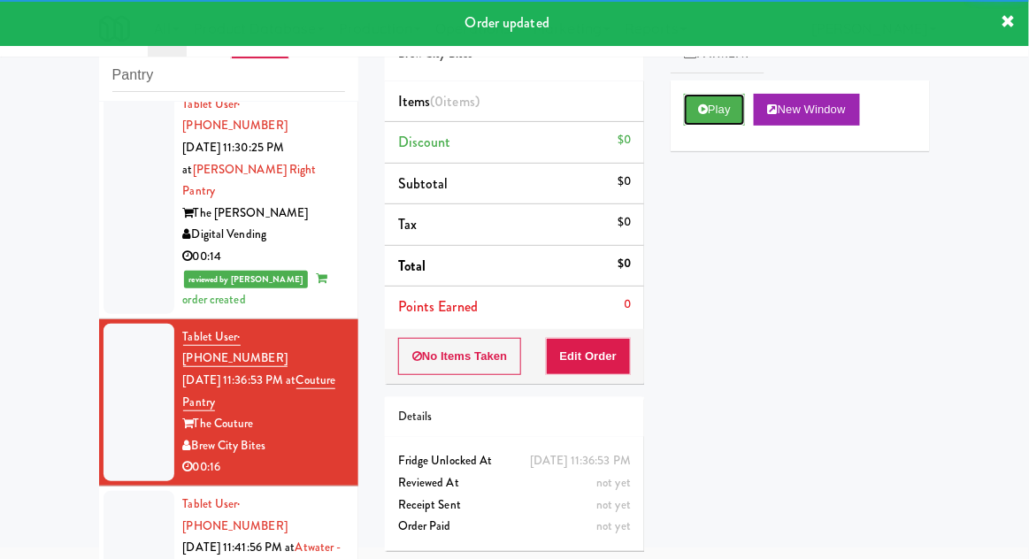
click at [738, 115] on button "Play" at bounding box center [714, 110] width 61 height 32
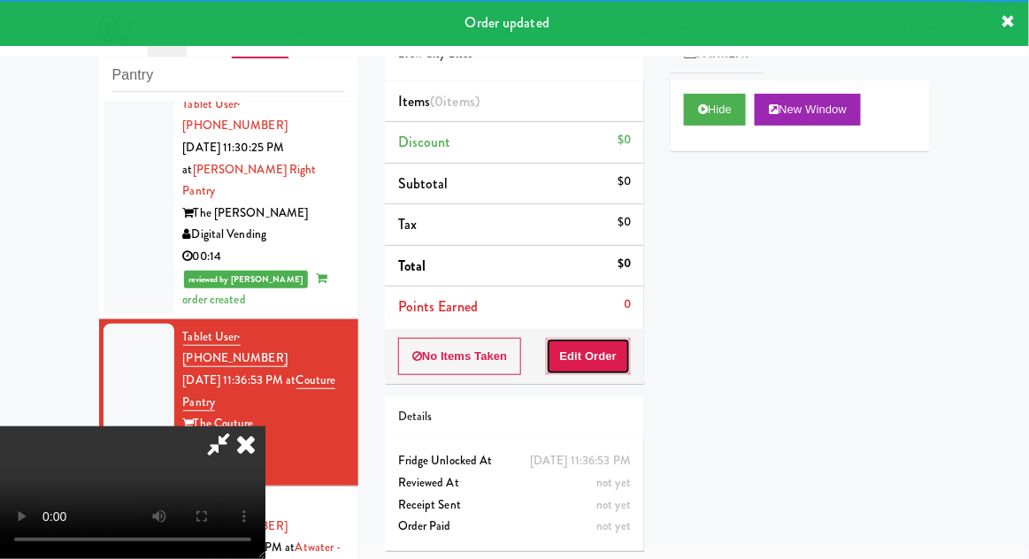
click at [613, 351] on button "Edit Order" at bounding box center [589, 356] width 86 height 37
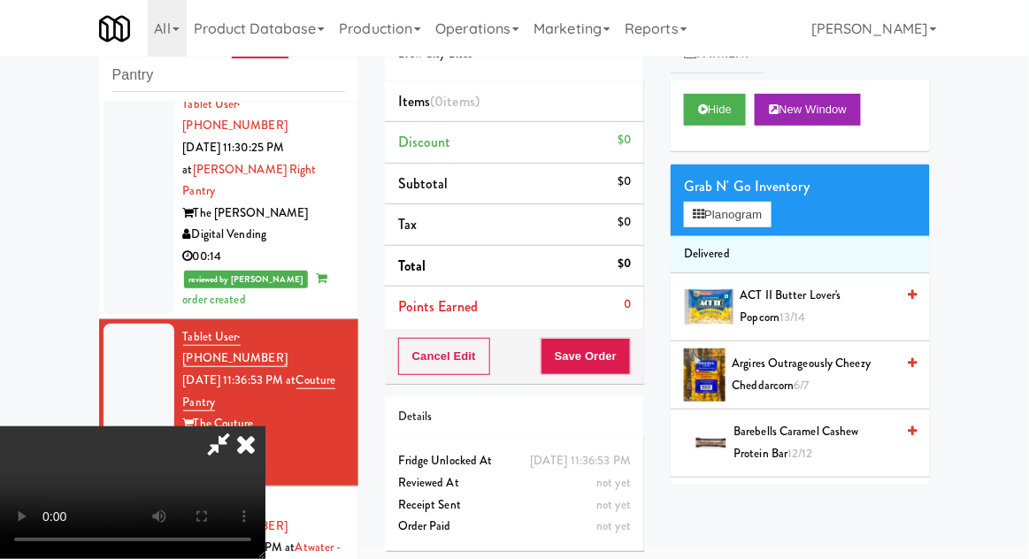
scroll to position [0, 0]
click at [837, 305] on span "ACT II Butter Lover's Popcorn 13/14" at bounding box center [817, 306] width 155 height 43
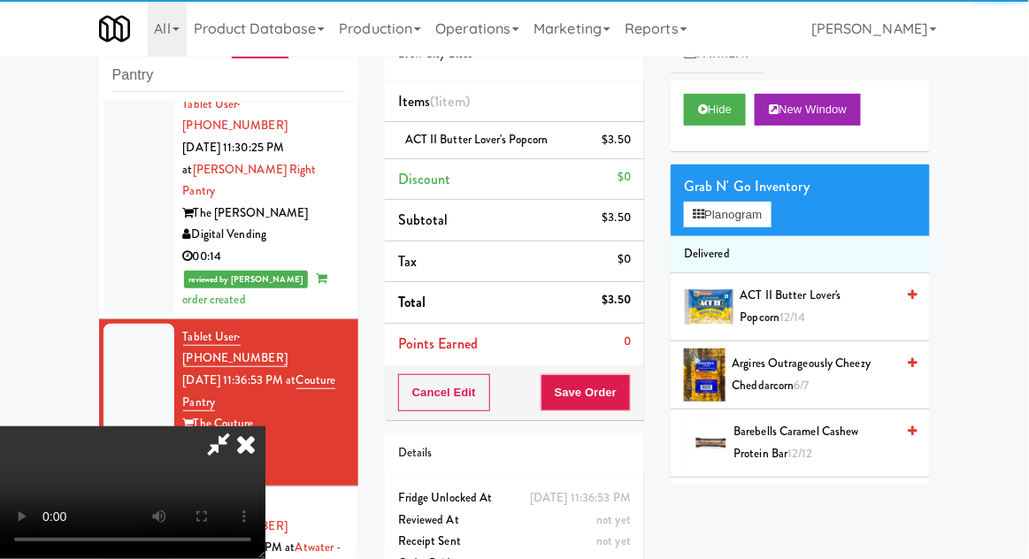
scroll to position [65, 0]
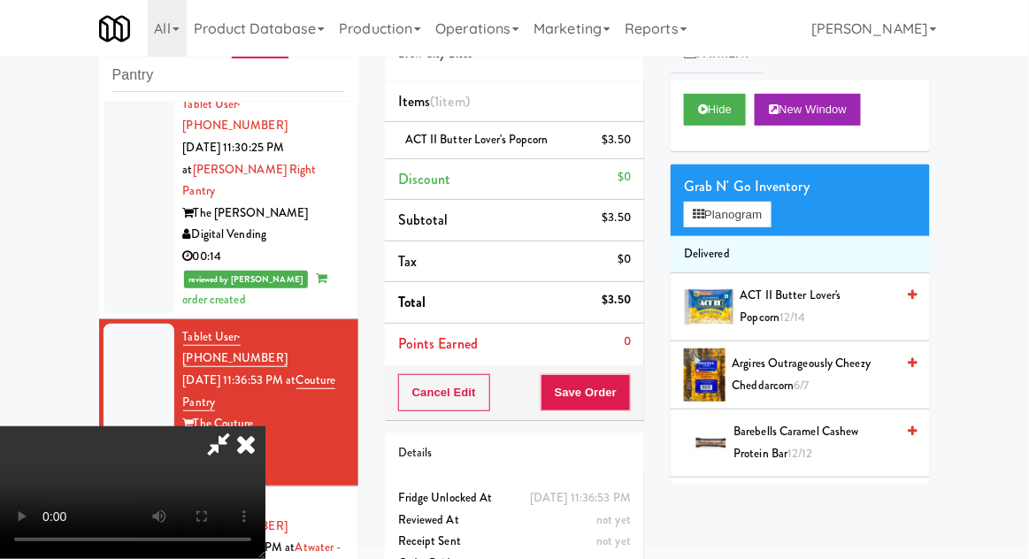
click at [843, 295] on span "ACT II Butter Lover's Popcorn 12/14" at bounding box center [817, 306] width 155 height 43
click at [626, 386] on button "Save Order" at bounding box center [585, 392] width 90 height 37
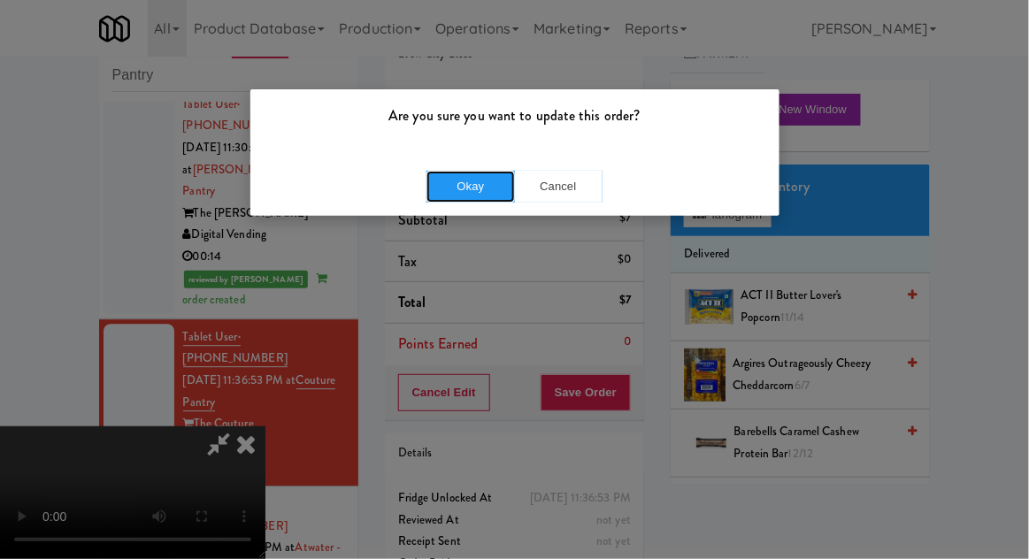
click at [465, 192] on button "Okay" at bounding box center [470, 187] width 88 height 32
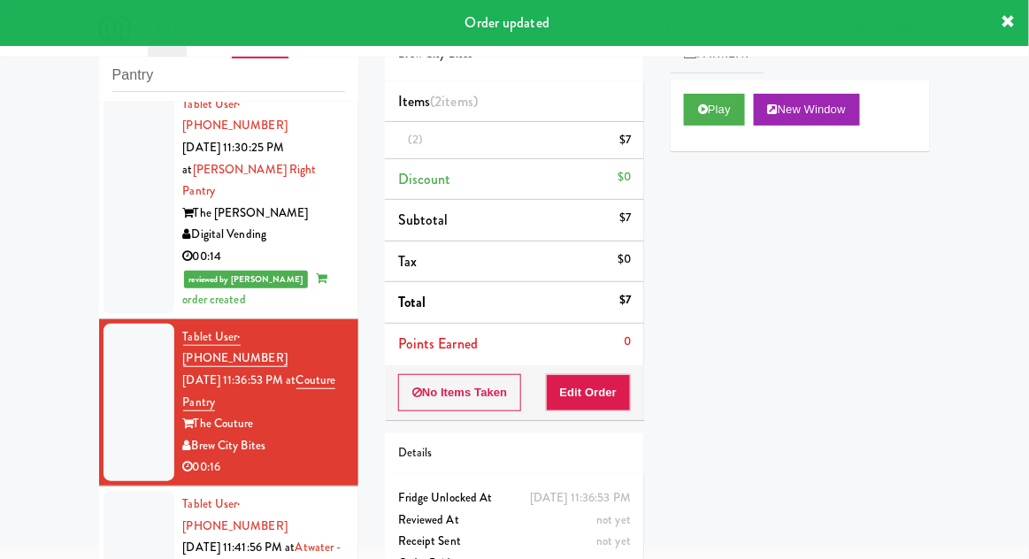
scroll to position [0, 0]
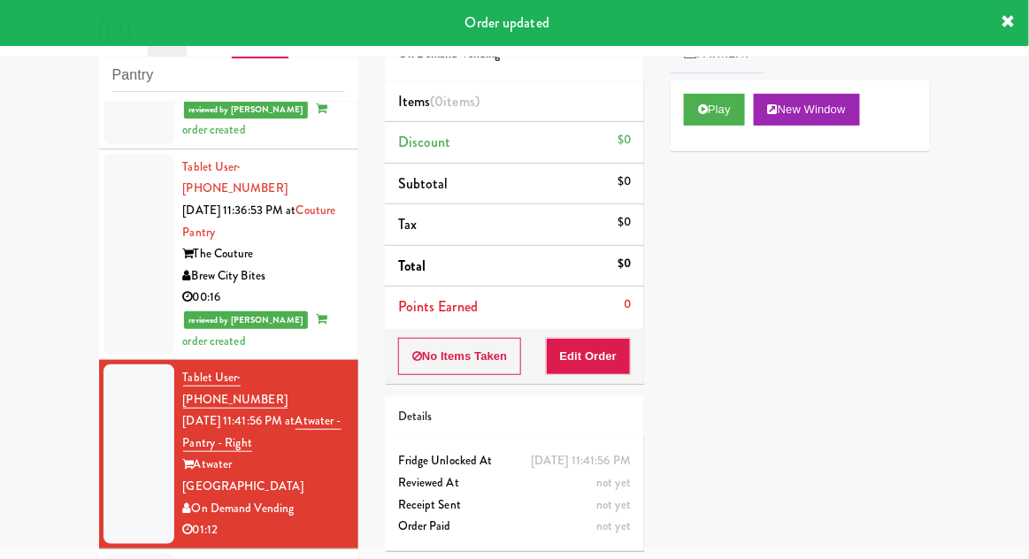
scroll to position [1273, 0]
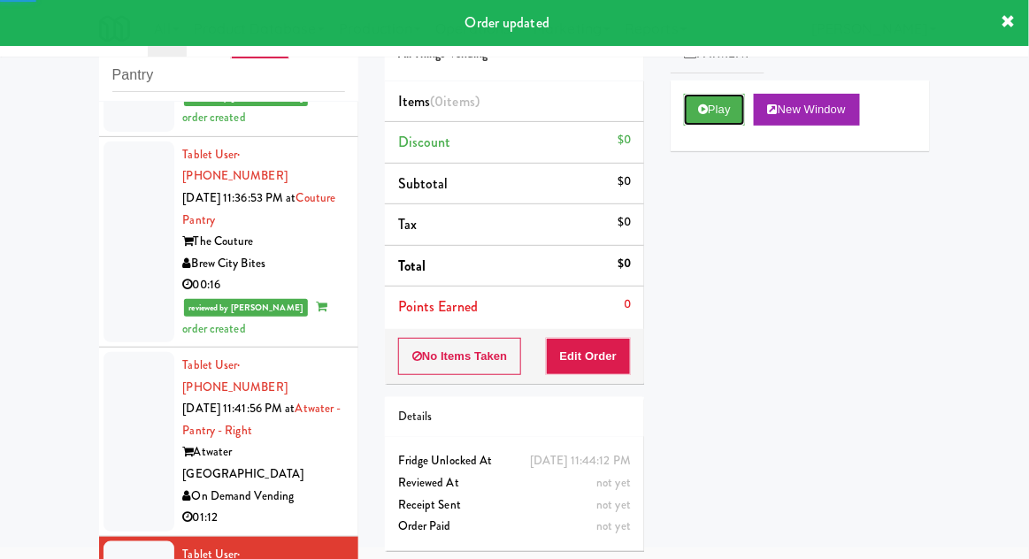
click at [719, 109] on button "Play" at bounding box center [714, 110] width 61 height 32
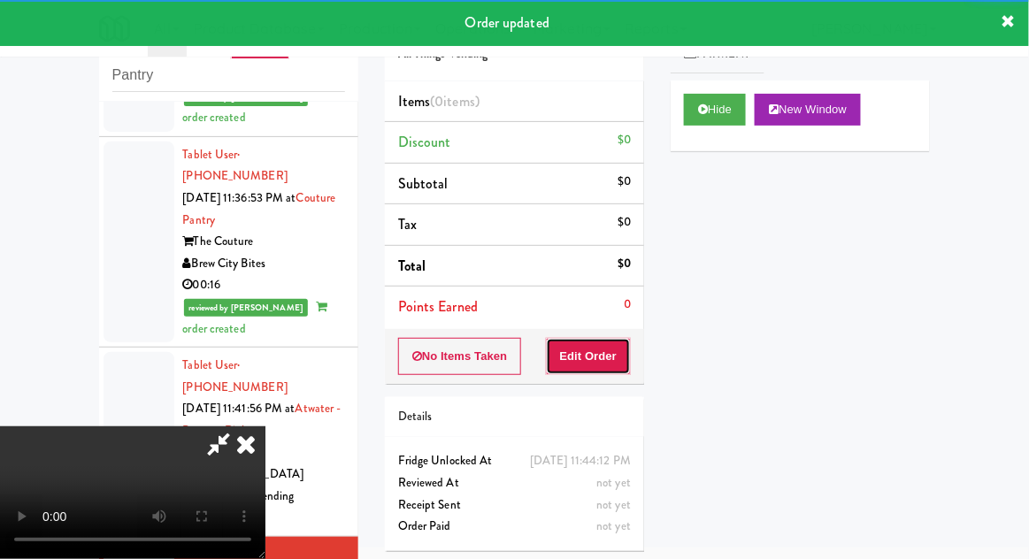
click at [595, 352] on button "Edit Order" at bounding box center [589, 356] width 86 height 37
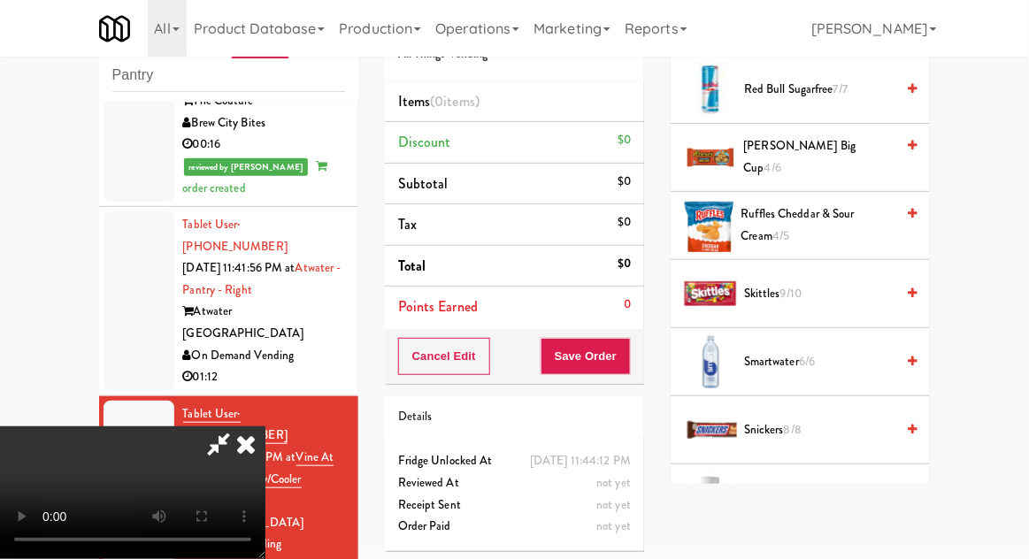
scroll to position [2001, 0]
click at [800, 421] on span "8/8" at bounding box center [793, 429] width 18 height 17
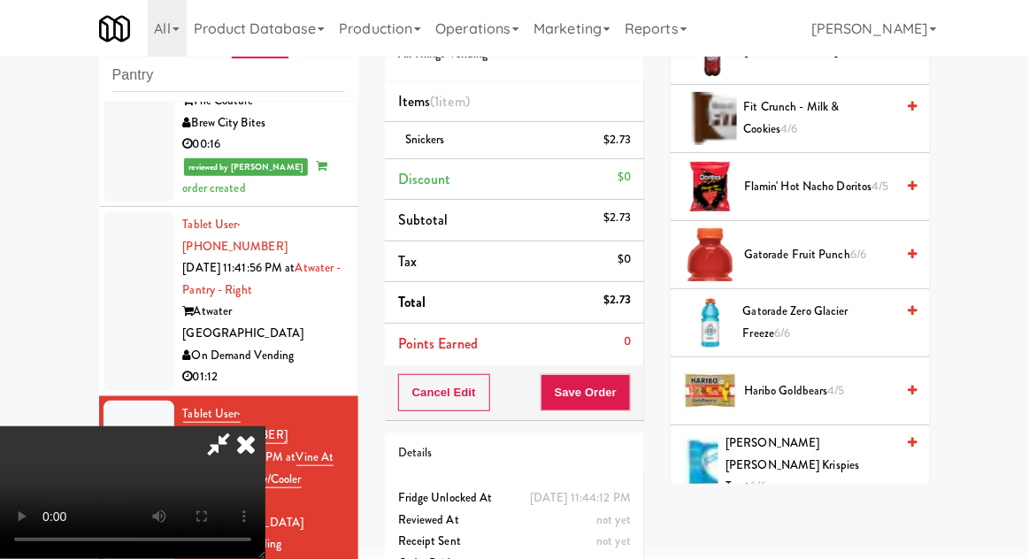
scroll to position [1159, 0]
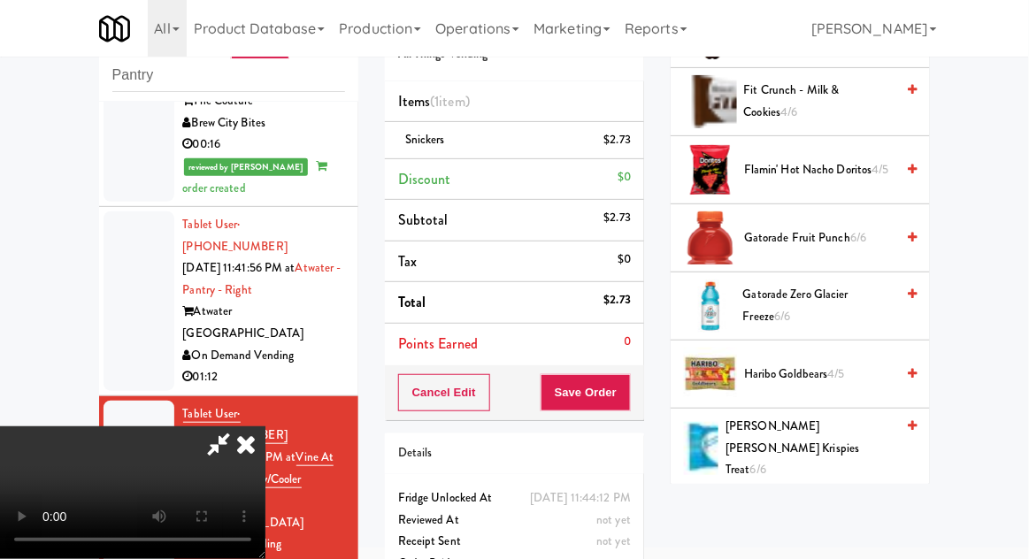
click at [853, 428] on span "[PERSON_NAME] [PERSON_NAME] Krispies Treat 6/6" at bounding box center [809, 448] width 169 height 65
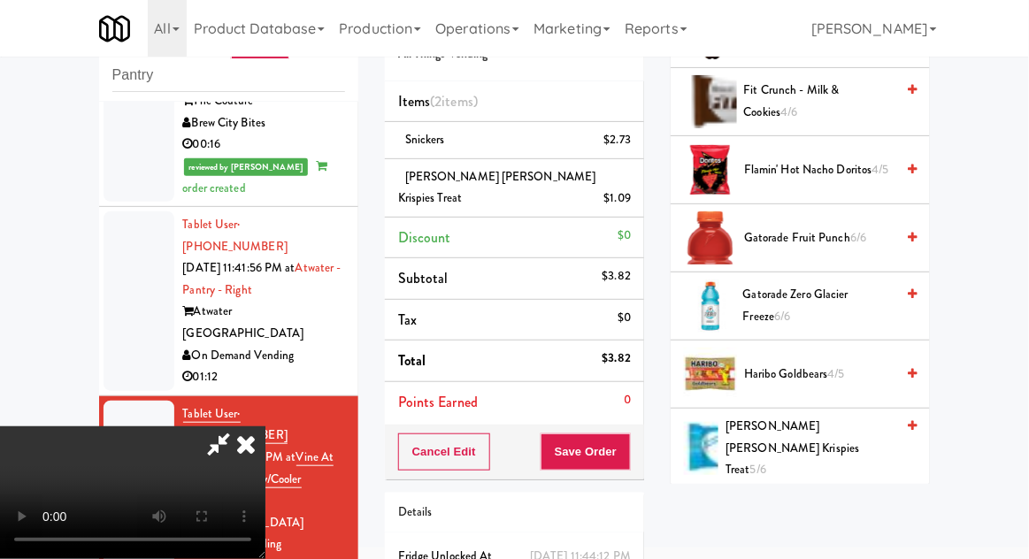
scroll to position [65, 0]
click at [629, 435] on button "Save Order" at bounding box center [585, 451] width 90 height 37
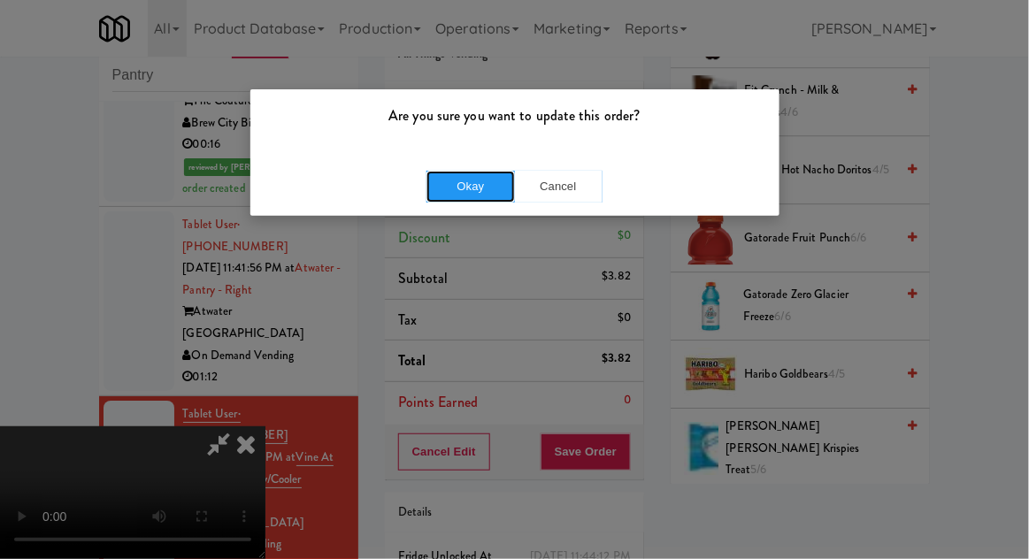
click at [473, 183] on button "Okay" at bounding box center [470, 187] width 88 height 32
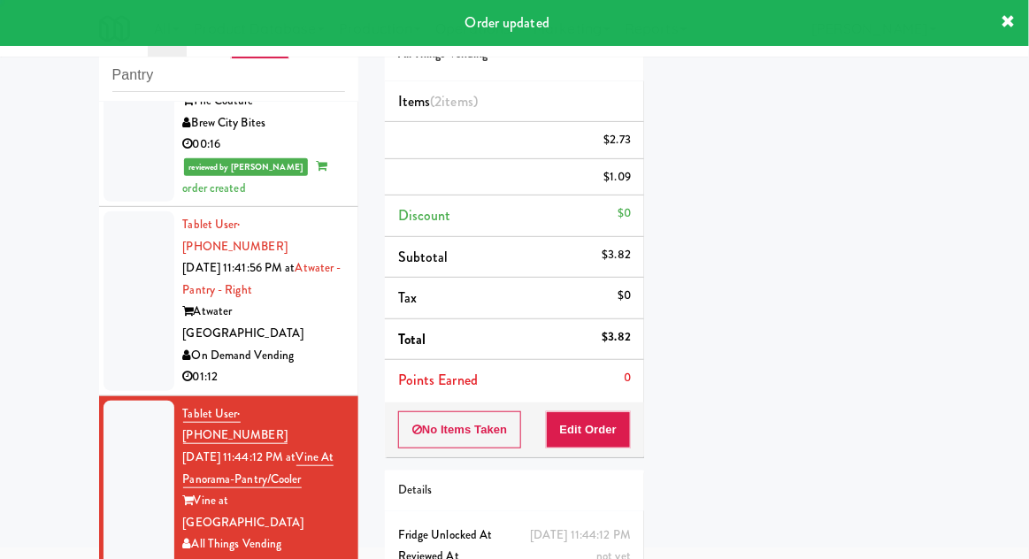
scroll to position [0, 0]
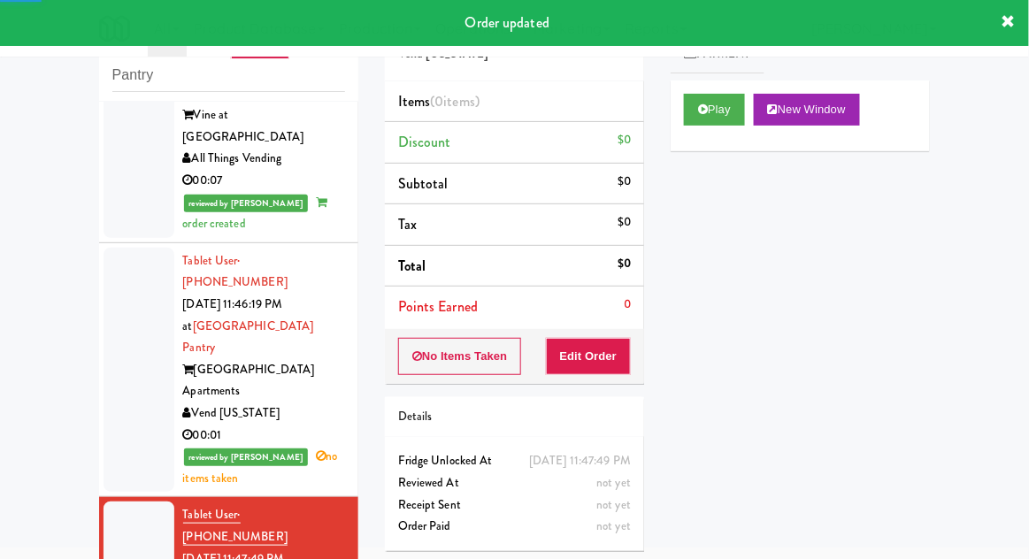
scroll to position [1810, 0]
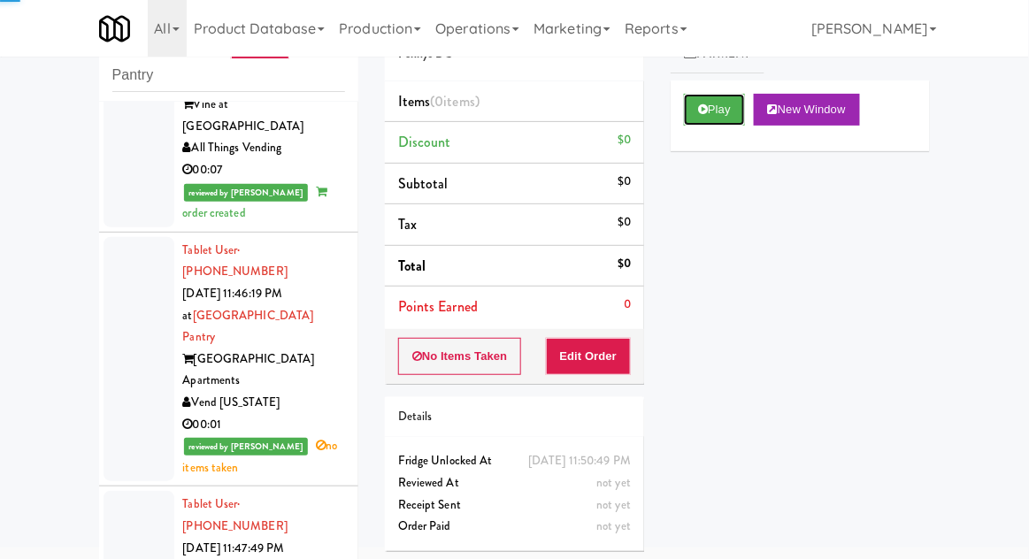
click at [723, 119] on button "Play" at bounding box center [714, 110] width 61 height 32
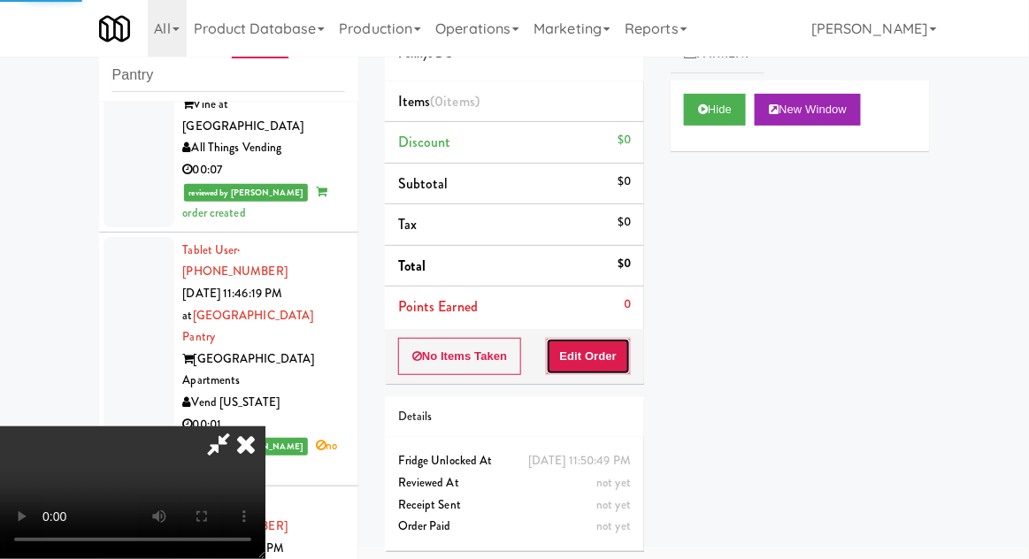
click at [601, 369] on button "Edit Order" at bounding box center [589, 356] width 86 height 37
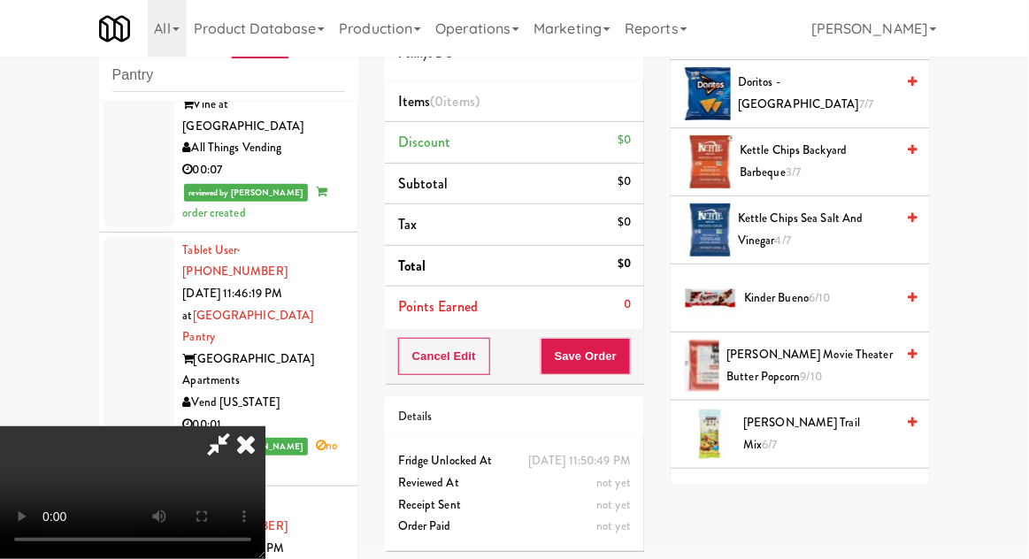
scroll to position [501, 0]
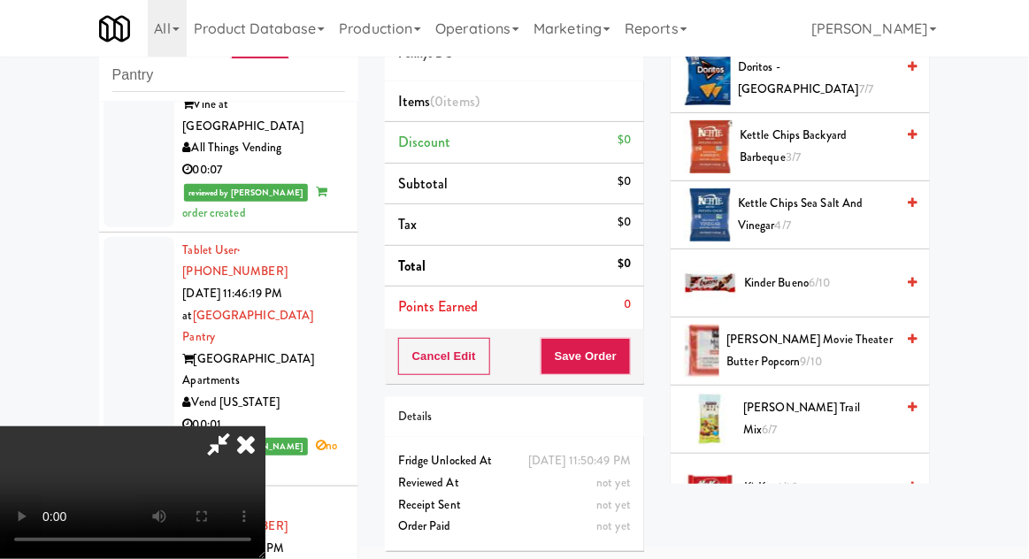
click at [837, 344] on span "[PERSON_NAME] Movie Theater Butter Popcorn 9/10" at bounding box center [810, 350] width 168 height 43
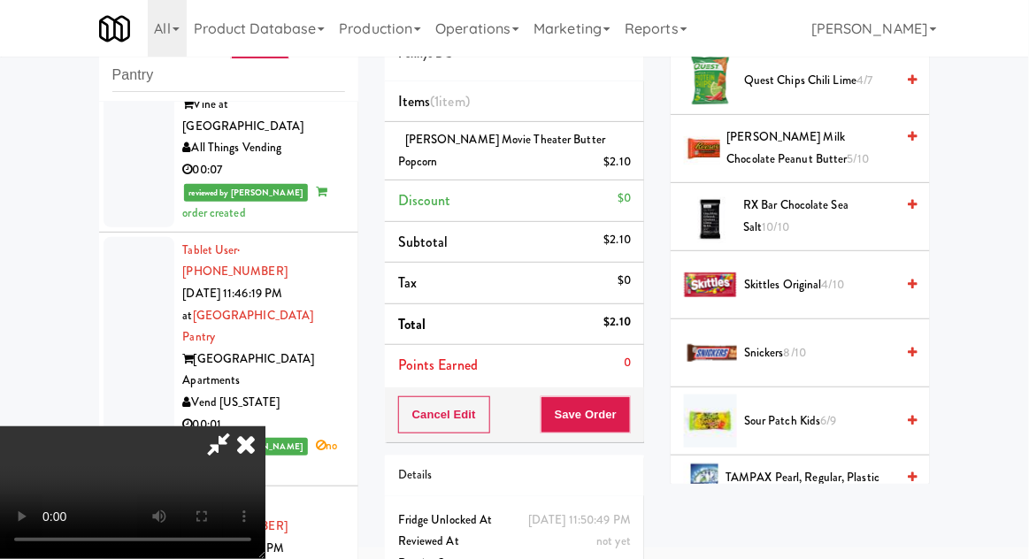
scroll to position [1658, 0]
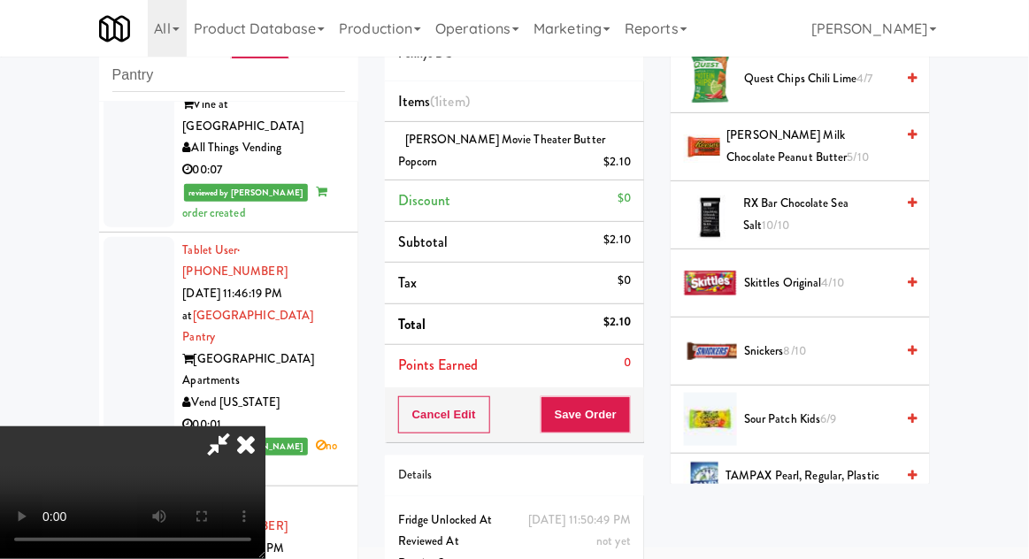
click at [840, 153] on span "[PERSON_NAME] Milk Chocolate Peanut Butter 5/10" at bounding box center [811, 146] width 168 height 43
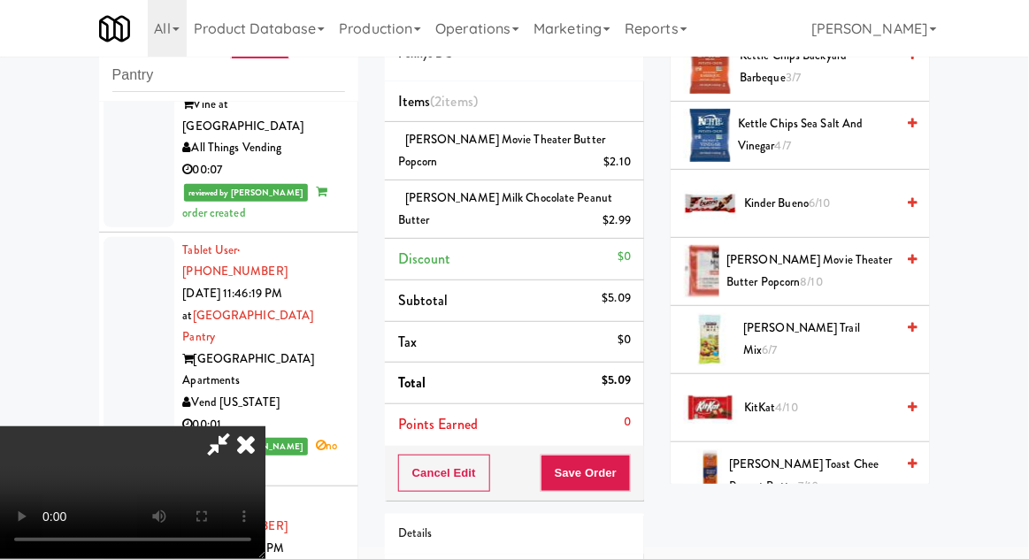
scroll to position [579, 0]
click at [777, 344] on span "6/7" at bounding box center [769, 350] width 15 height 17
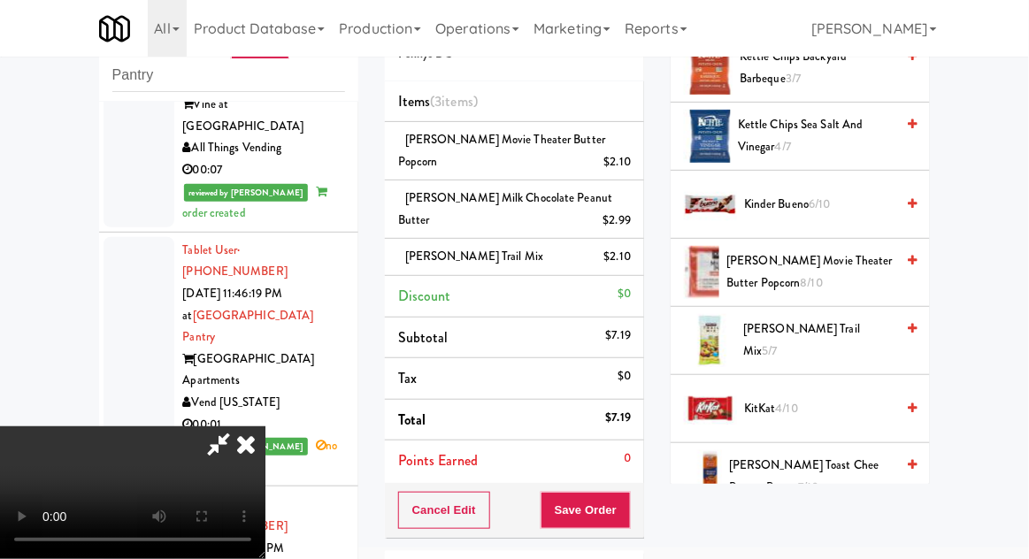
scroll to position [65, 0]
click at [624, 515] on button "Save Order" at bounding box center [585, 510] width 90 height 37
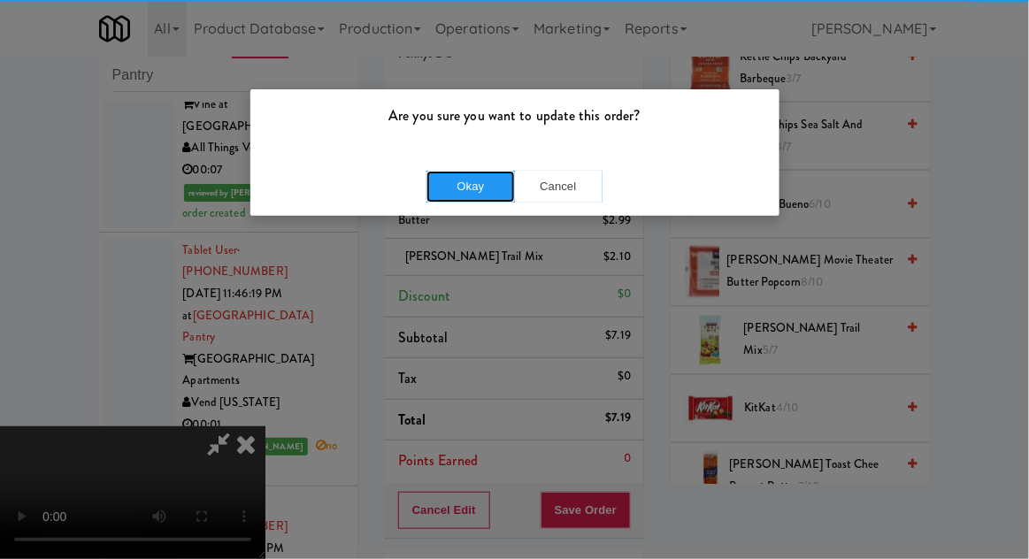
click at [464, 189] on button "Okay" at bounding box center [470, 187] width 88 height 32
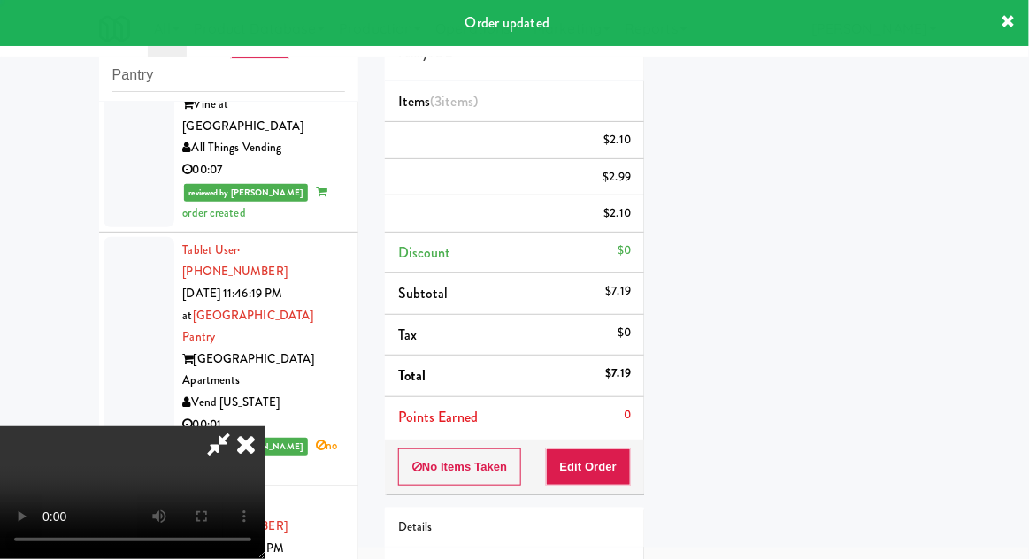
scroll to position [0, 0]
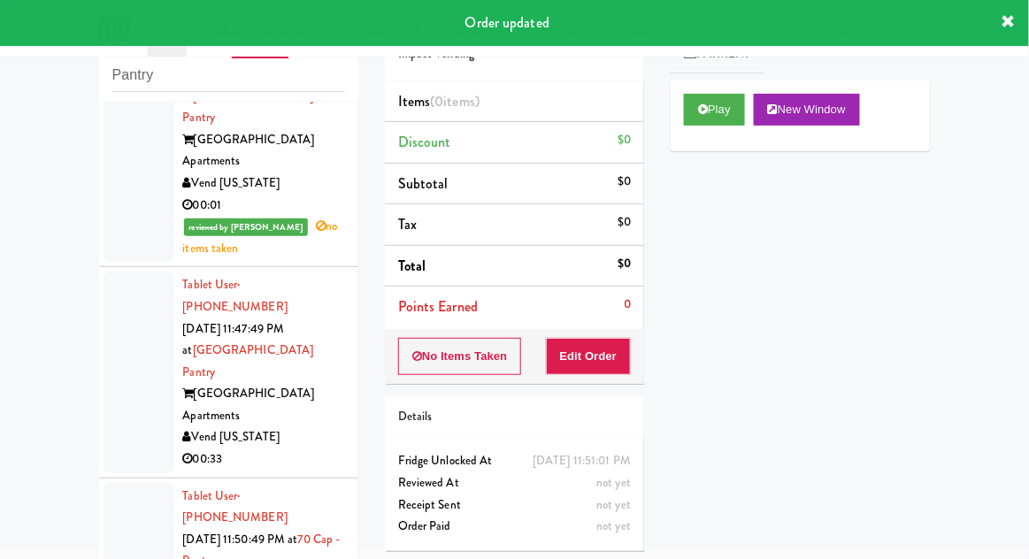
scroll to position [2102, 0]
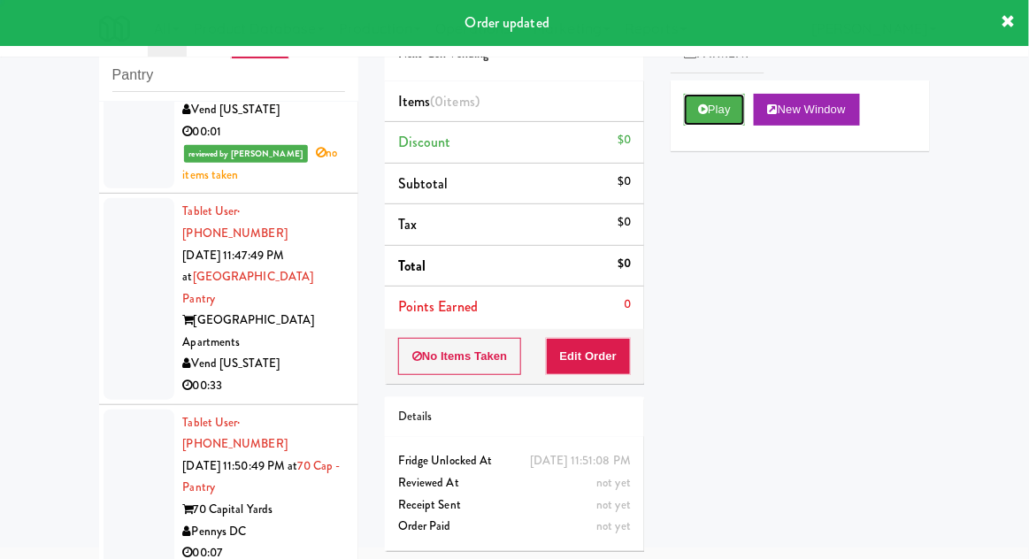
click at [728, 112] on button "Play" at bounding box center [714, 110] width 61 height 32
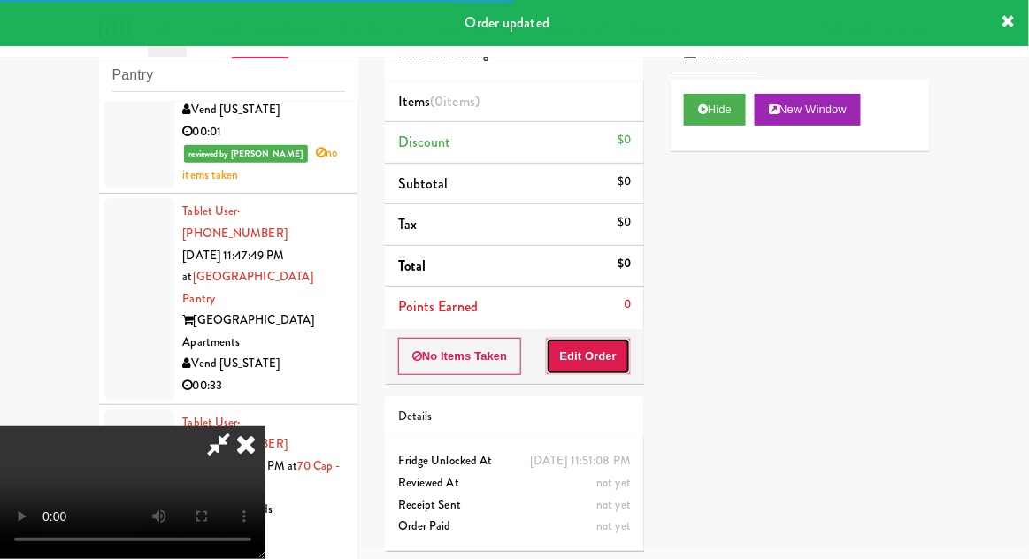
click at [603, 356] on button "Edit Order" at bounding box center [589, 356] width 86 height 37
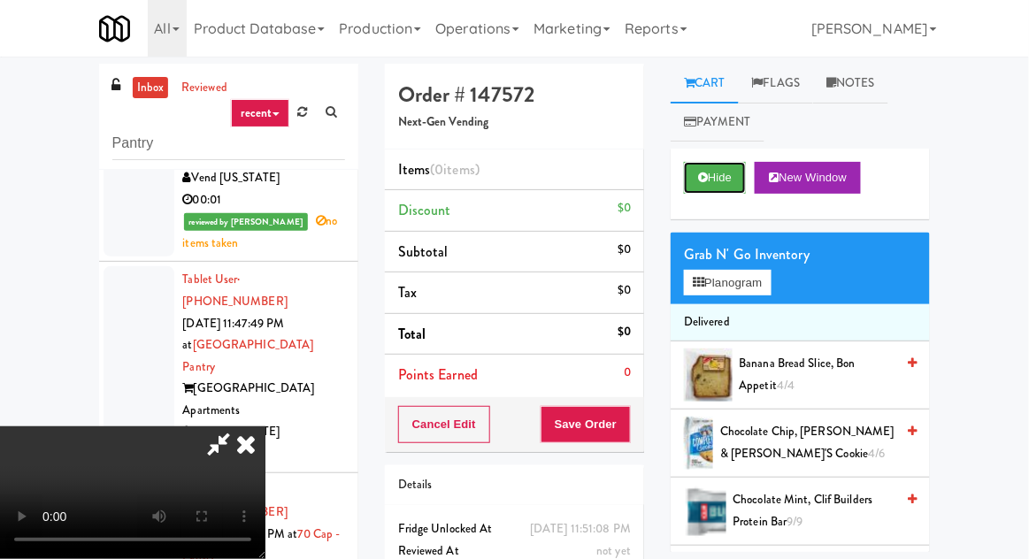
click at [745, 191] on button "Hide" at bounding box center [715, 178] width 62 height 32
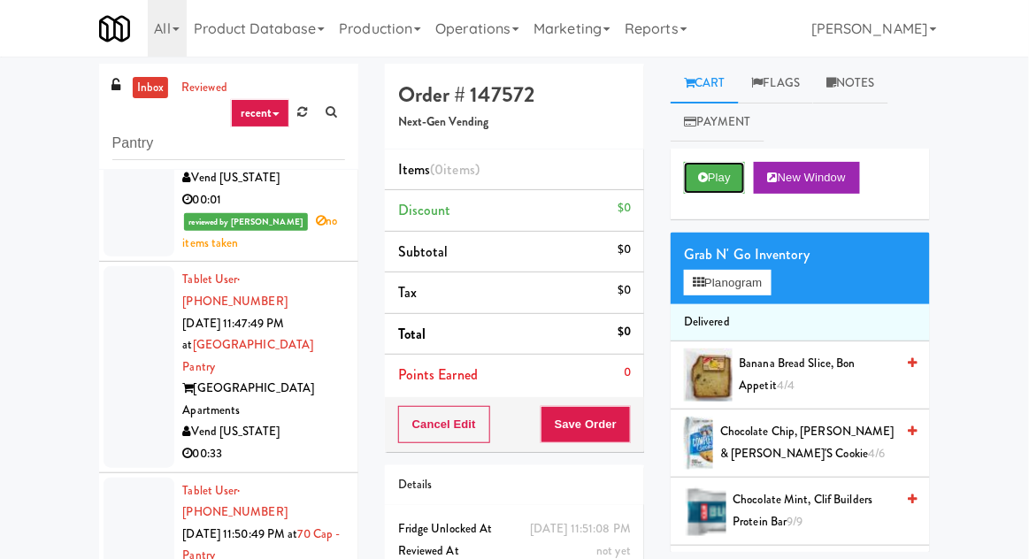
click at [739, 192] on button "Play" at bounding box center [714, 178] width 61 height 32
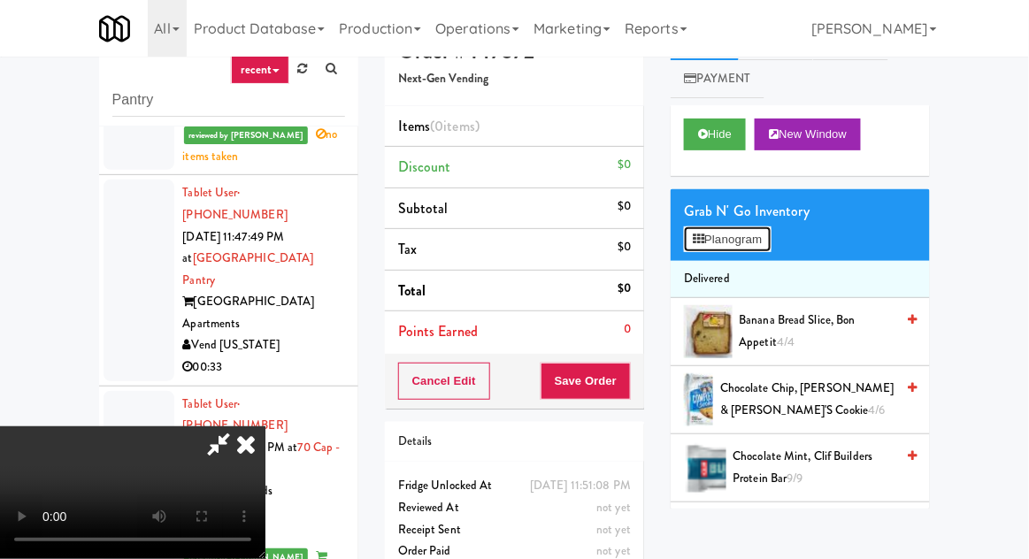
click at [770, 241] on button "Planogram" at bounding box center [727, 239] width 87 height 27
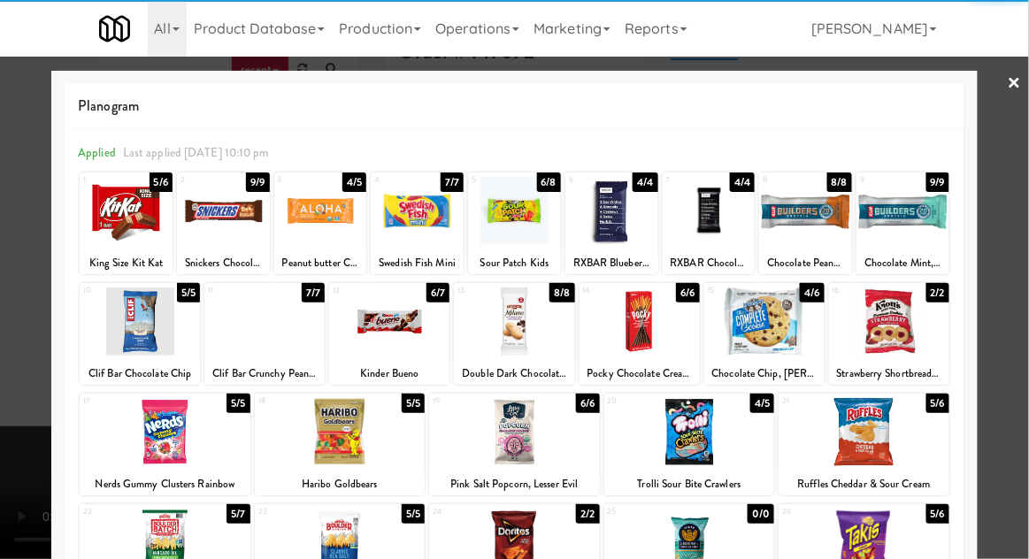
click at [478, 341] on div at bounding box center [514, 321] width 120 height 68
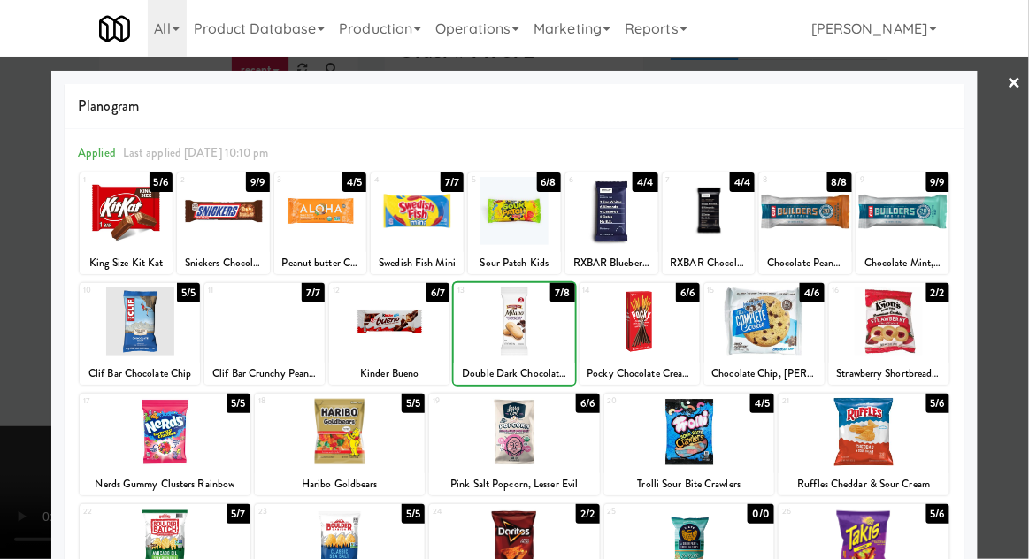
click at [478, 340] on div at bounding box center [514, 321] width 120 height 68
click at [1009, 262] on div at bounding box center [514, 279] width 1029 height 559
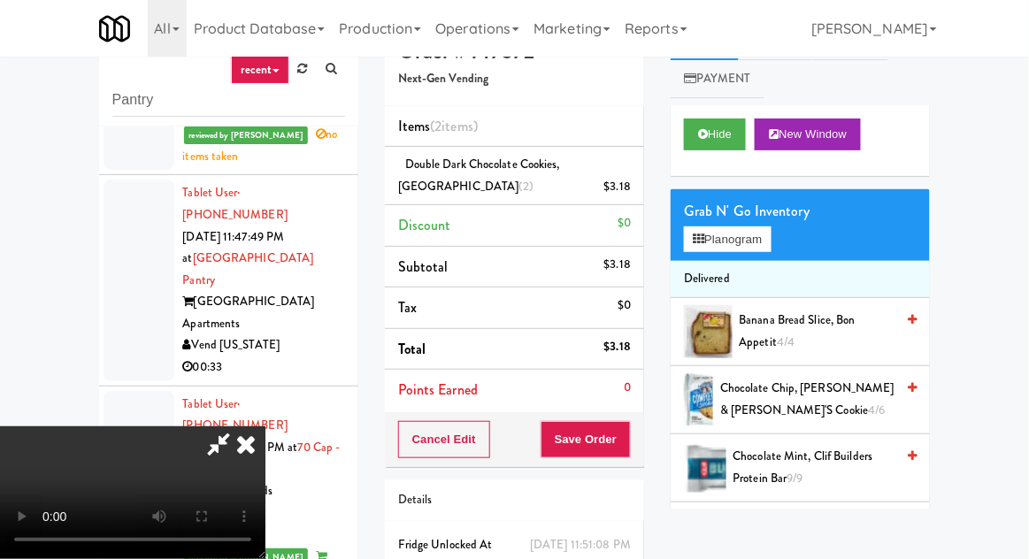
scroll to position [65, 0]
click at [627, 436] on button "Save Order" at bounding box center [585, 439] width 90 height 37
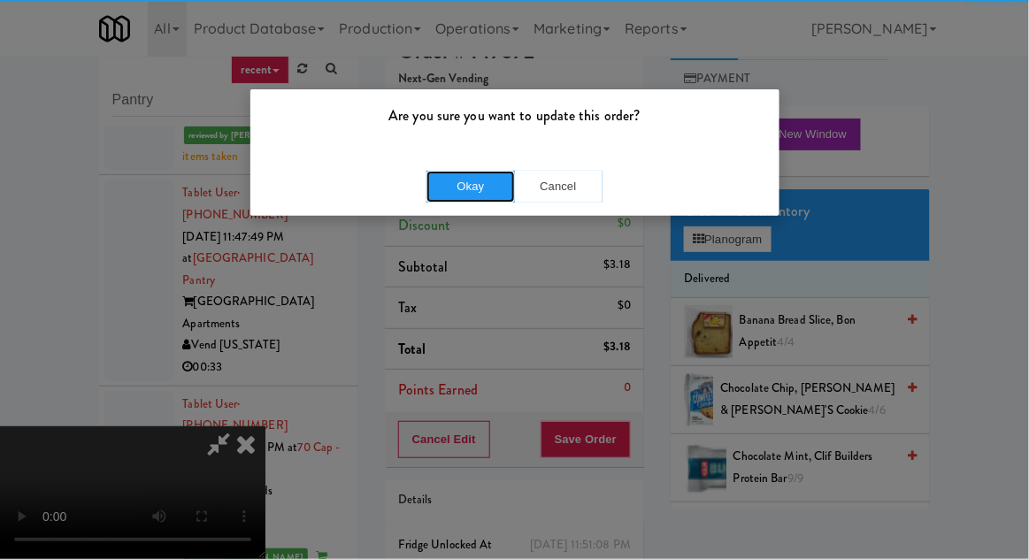
click at [463, 175] on button "Okay" at bounding box center [470, 187] width 88 height 32
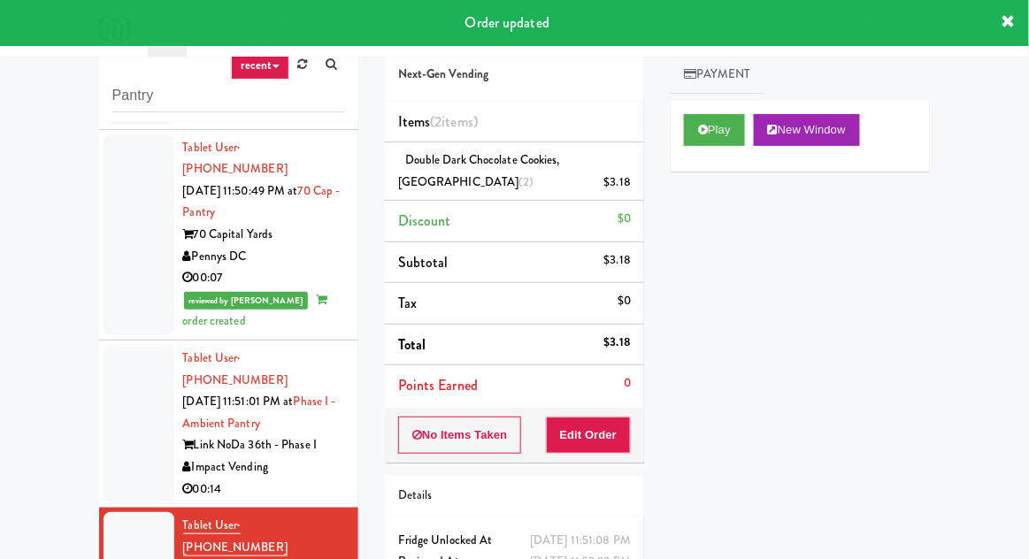
scroll to position [68, 0]
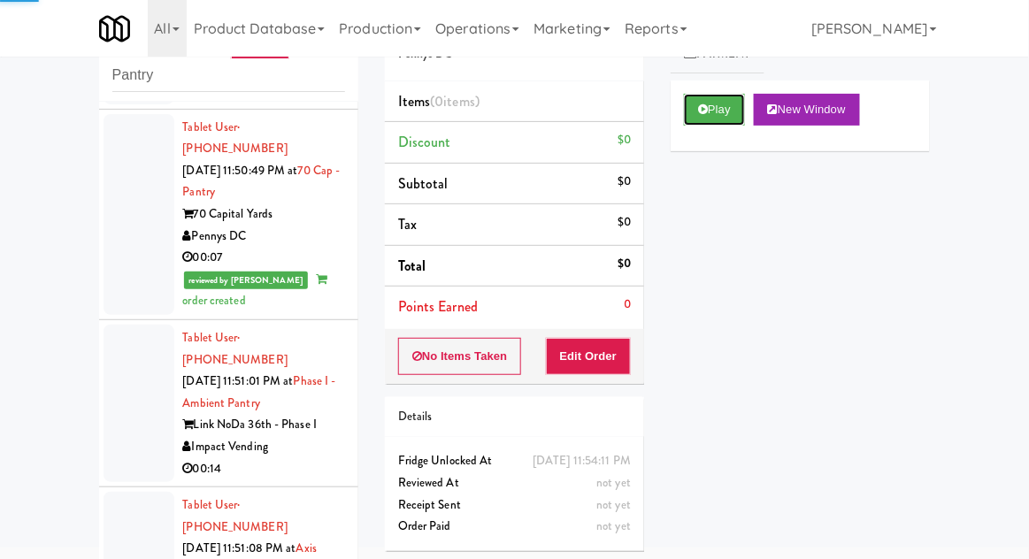
click at [713, 117] on button "Play" at bounding box center [714, 110] width 61 height 32
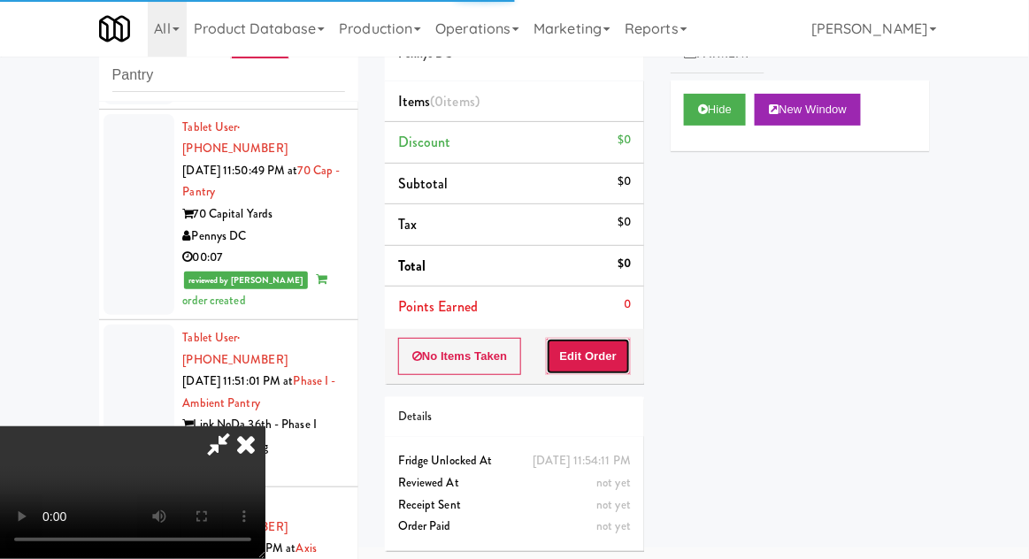
click at [601, 354] on button "Edit Order" at bounding box center [589, 356] width 86 height 37
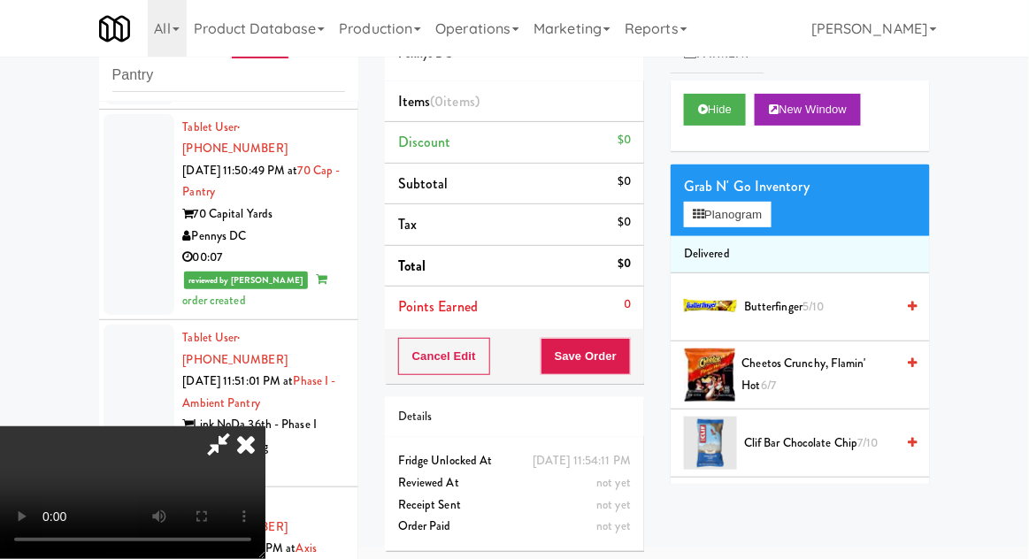
scroll to position [65, 0]
click at [719, 120] on button "Hide" at bounding box center [715, 110] width 62 height 32
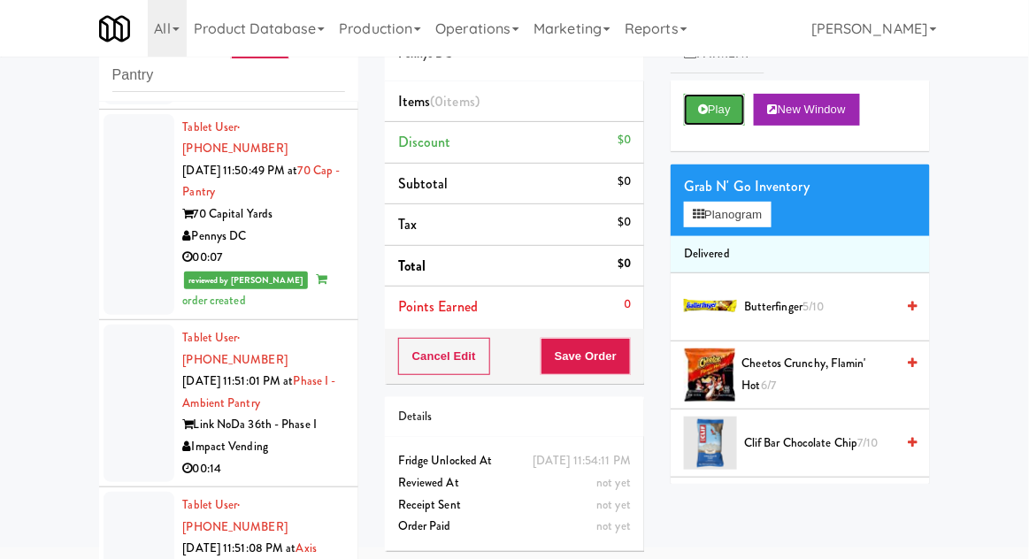
click at [718, 121] on button "Play" at bounding box center [714, 110] width 61 height 32
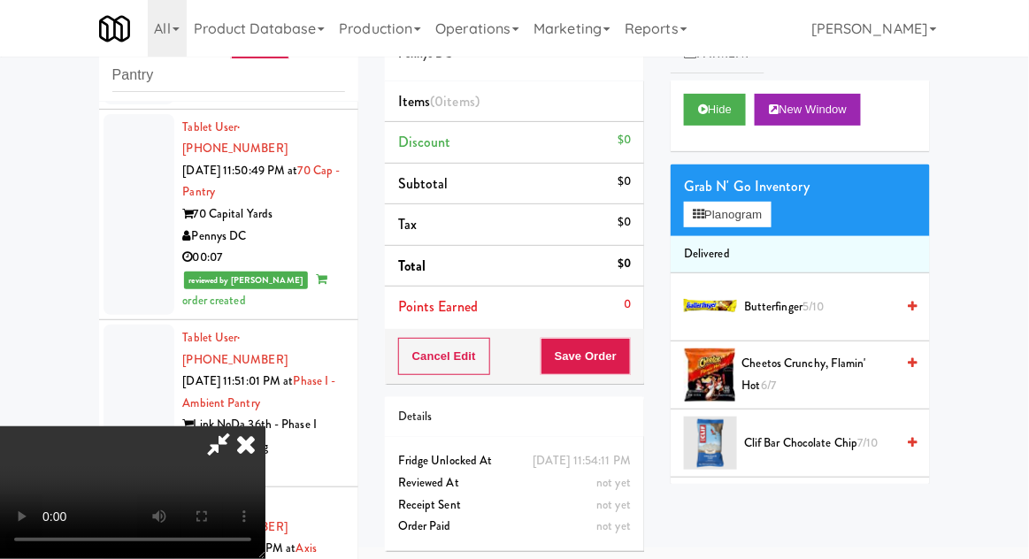
scroll to position [0, 0]
click at [265, 426] on icon at bounding box center [245, 443] width 39 height 35
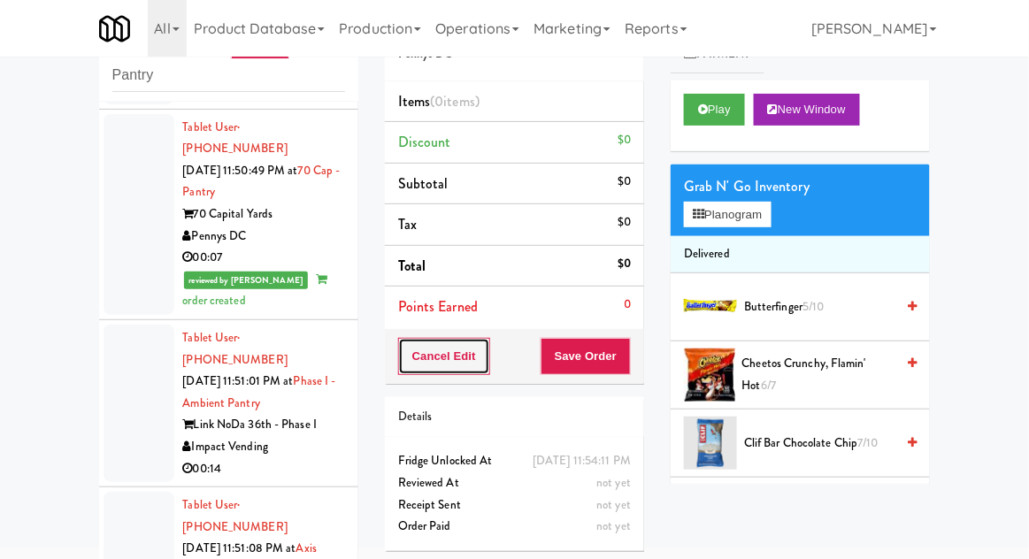
click at [422, 345] on button "Cancel Edit" at bounding box center [444, 356] width 92 height 37
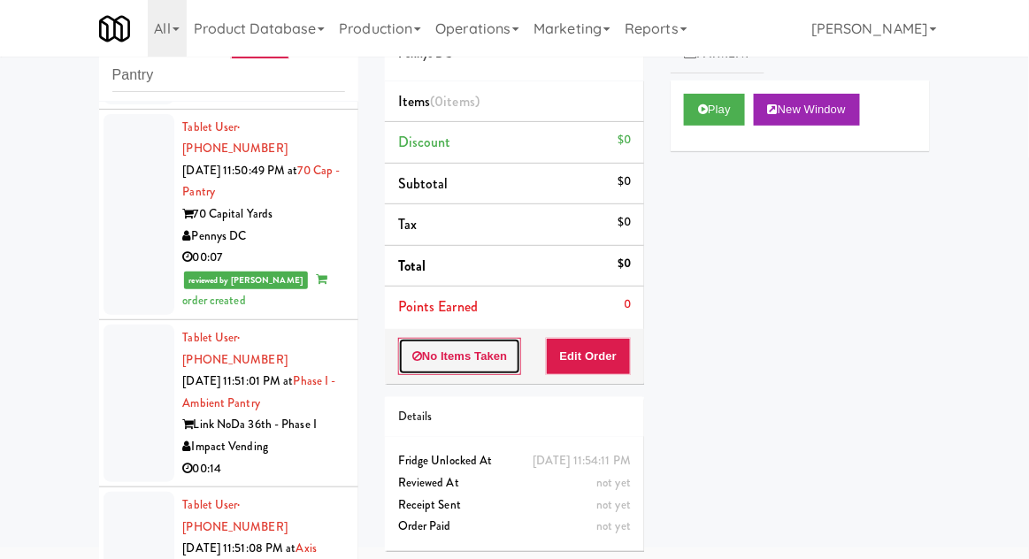
click at [432, 364] on button "No Items Taken" at bounding box center [460, 356] width 124 height 37
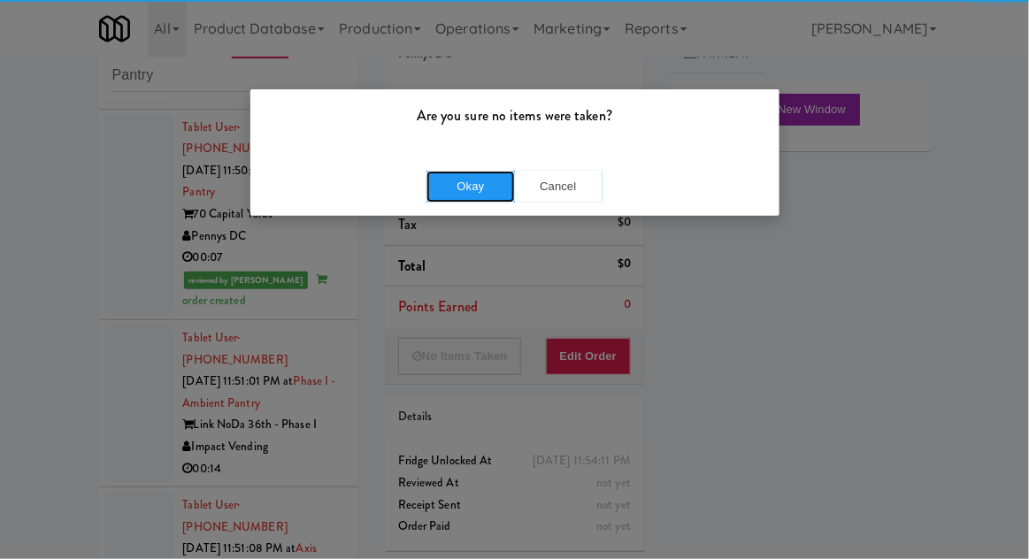
click at [468, 179] on button "Okay" at bounding box center [470, 187] width 88 height 32
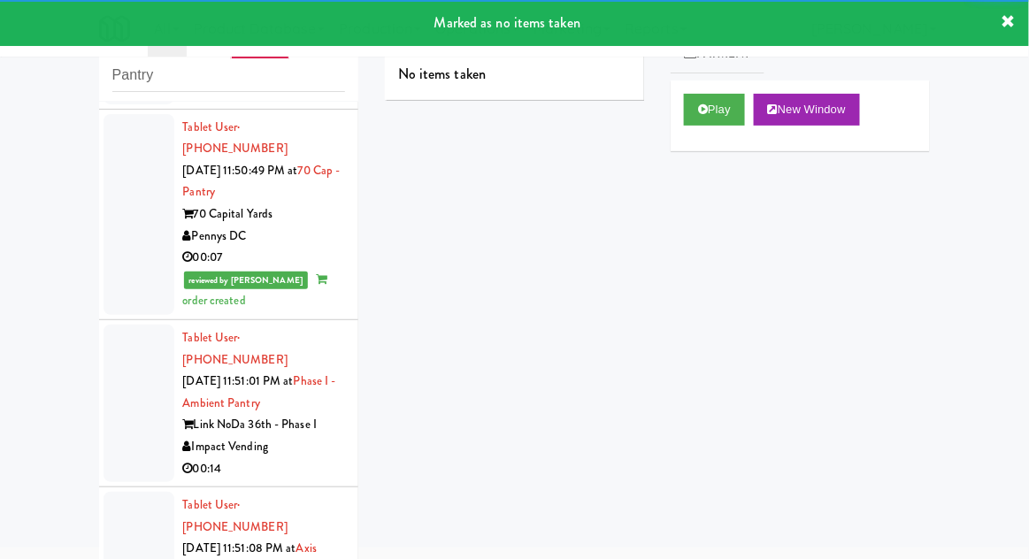
scroll to position [2441, 0]
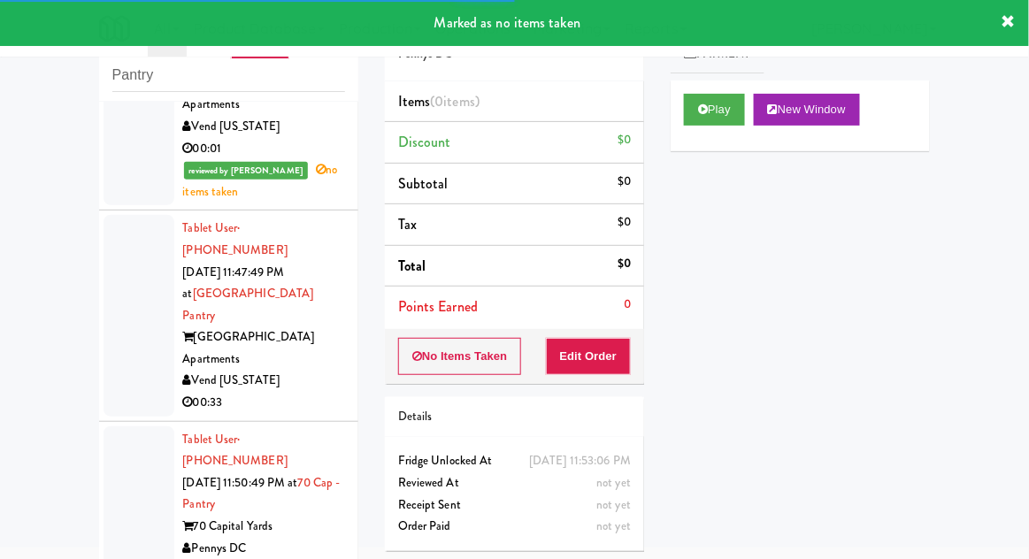
scroll to position [2090, 0]
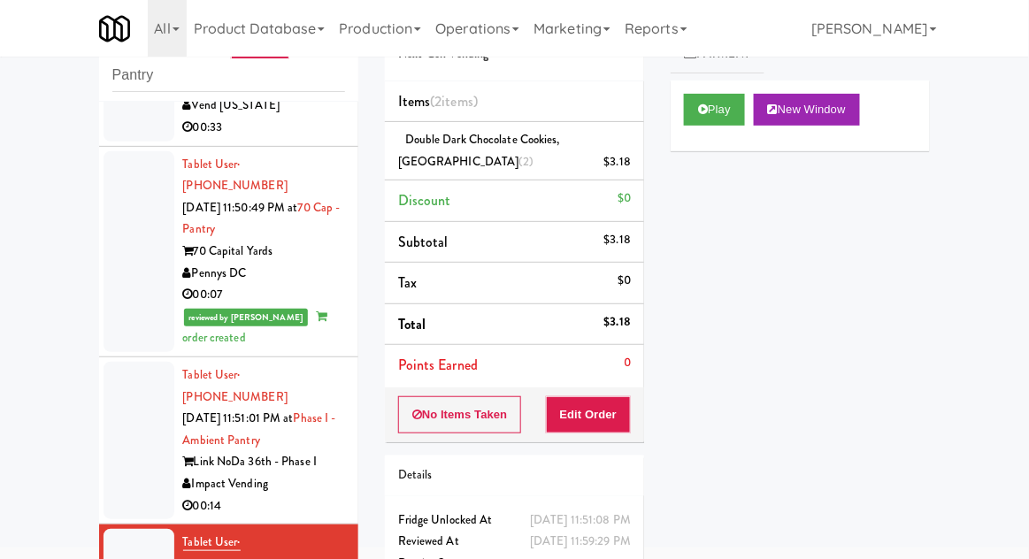
scroll to position [2441, 0]
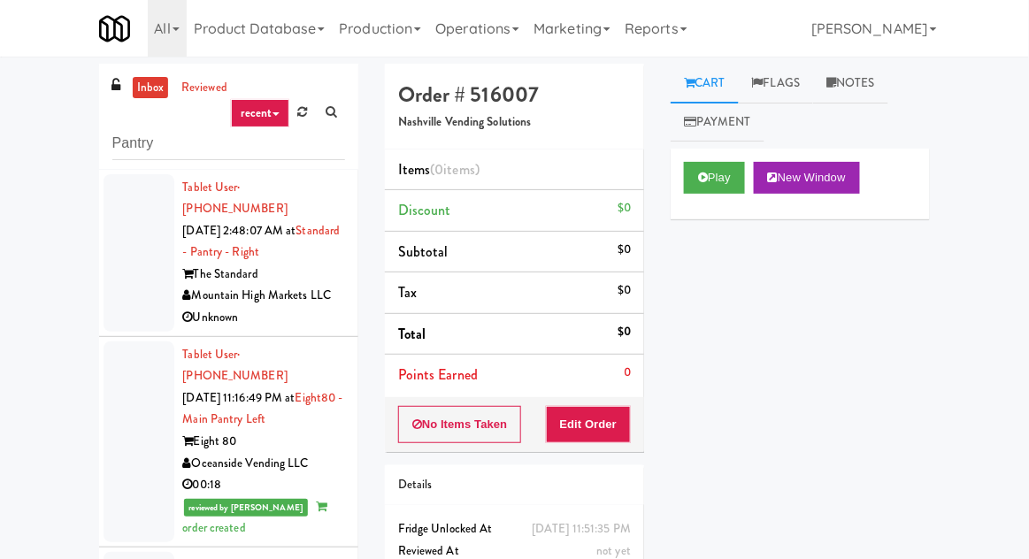
click at [147, 84] on link "inbox" at bounding box center [151, 88] width 36 height 22
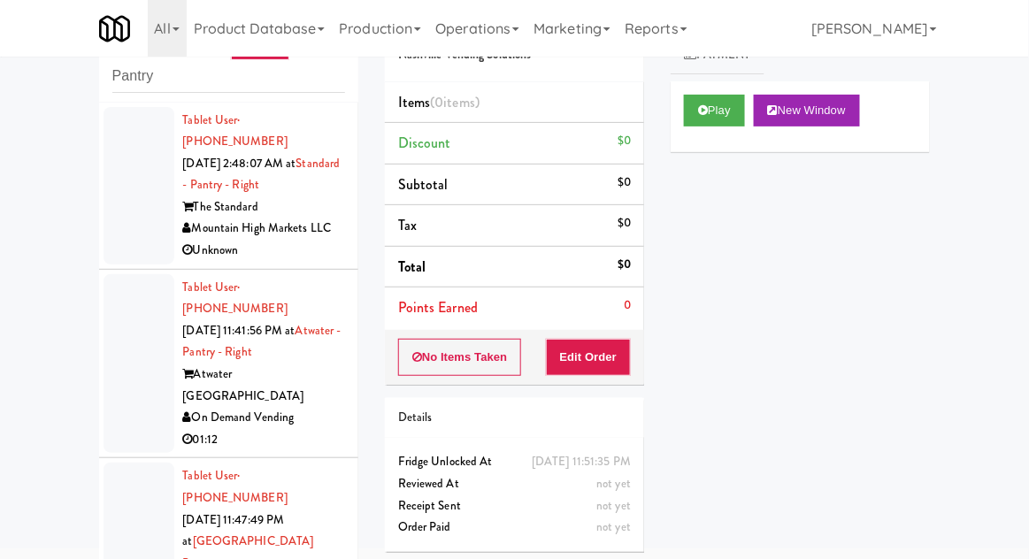
scroll to position [68, 0]
